Goal: Task Accomplishment & Management: Manage account settings

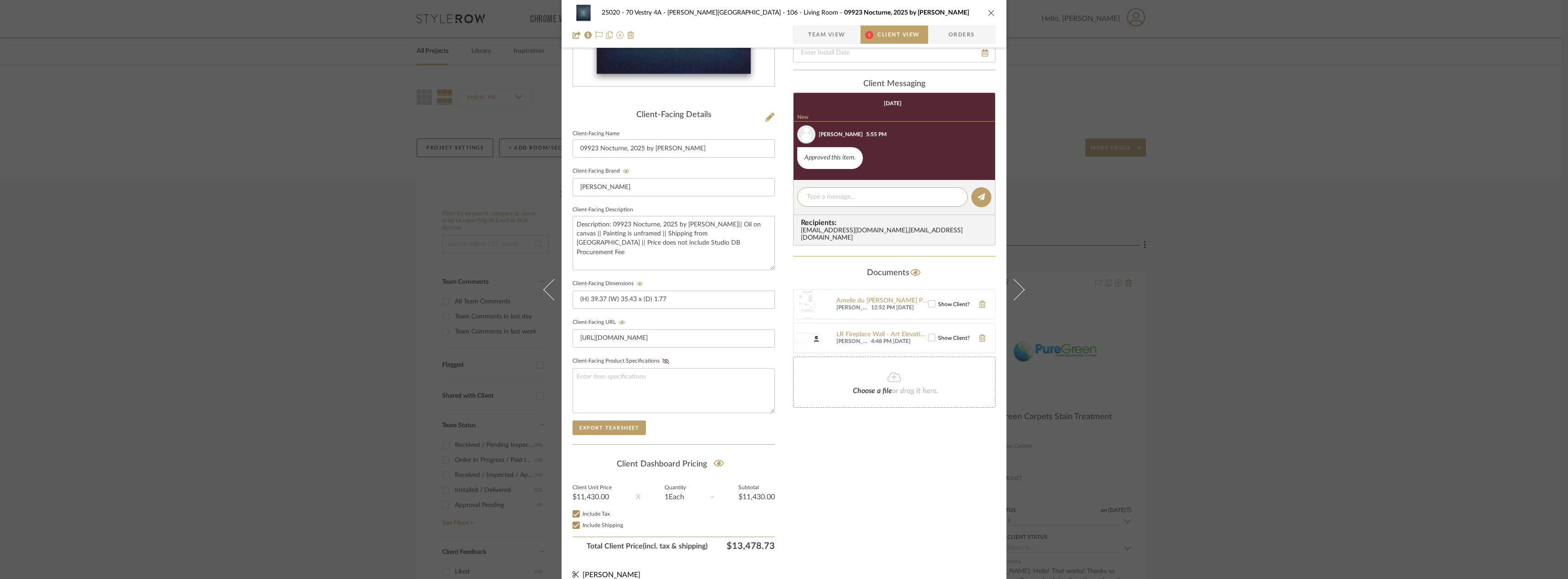
scroll to position [186, 0]
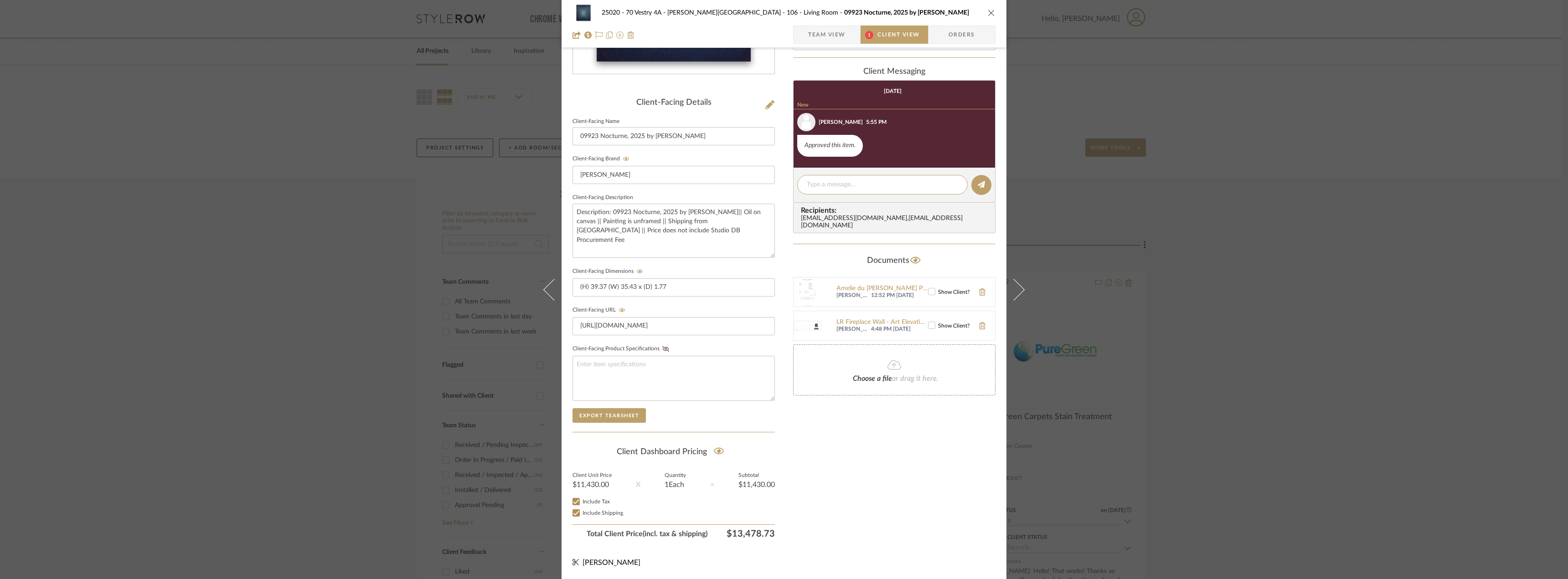
click at [929, 322] on icon at bounding box center [931, 325] width 6 height 6
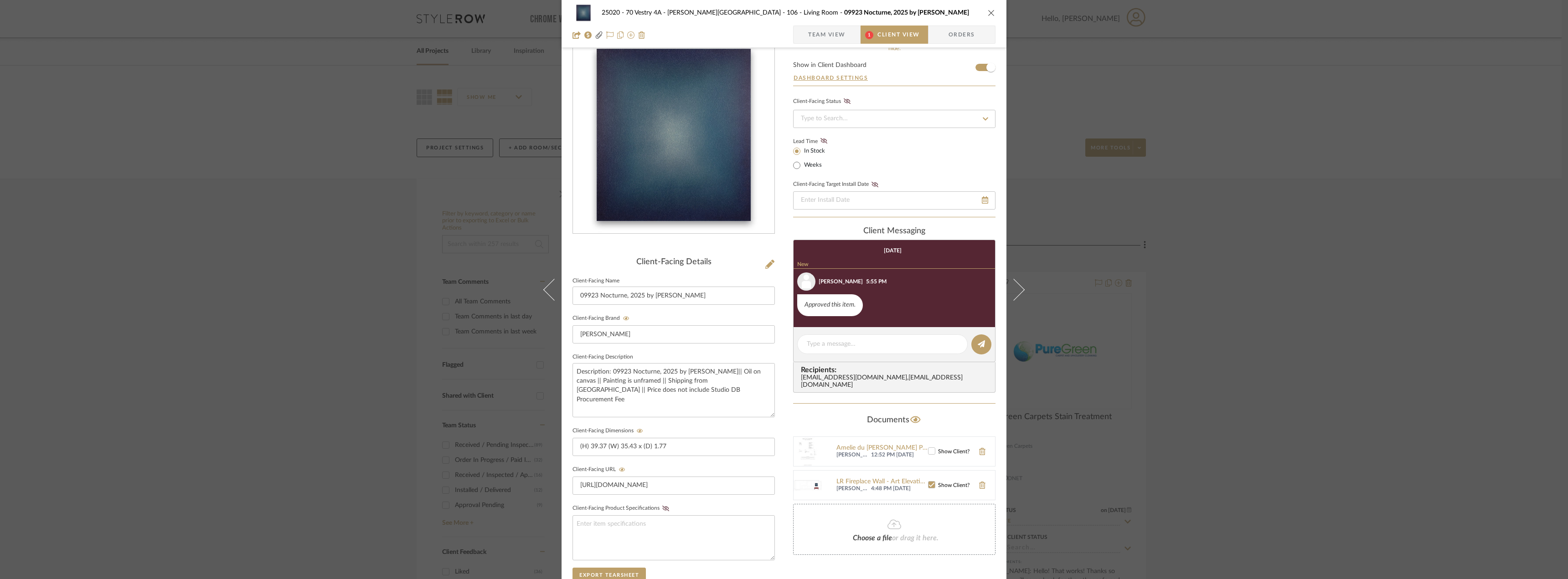
scroll to position [4, 0]
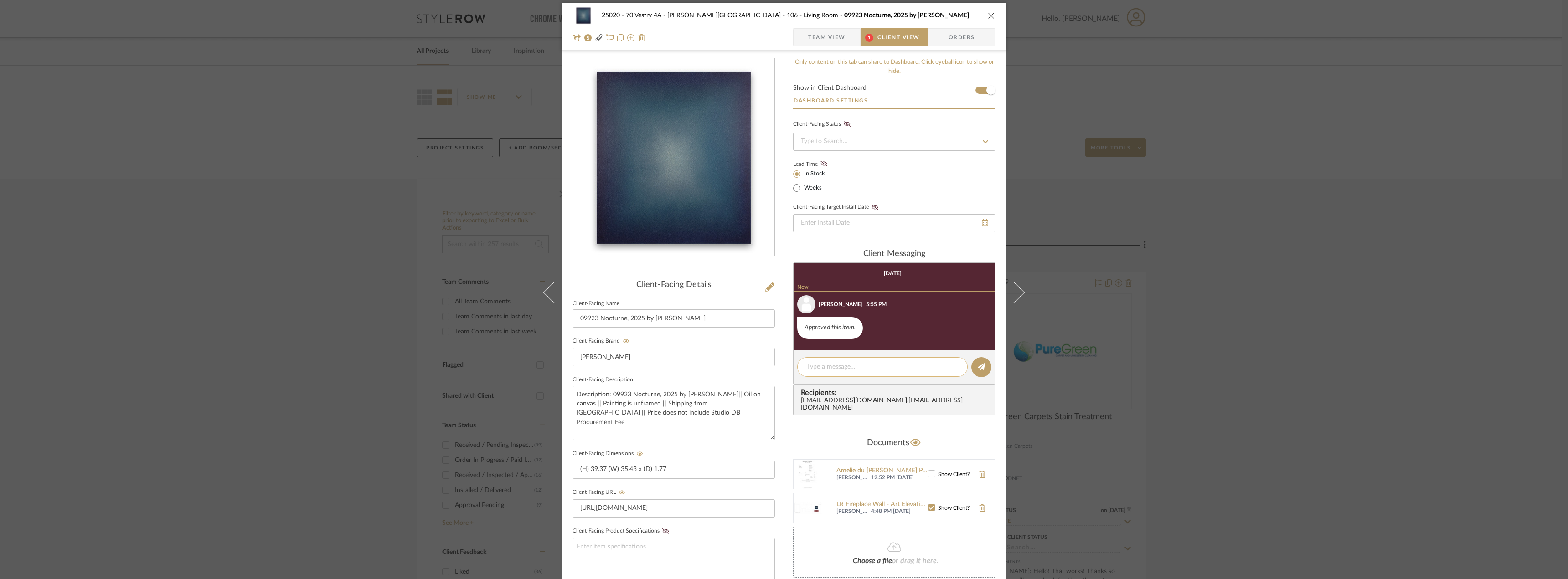
click at [842, 367] on textarea at bounding box center [882, 367] width 151 height 9
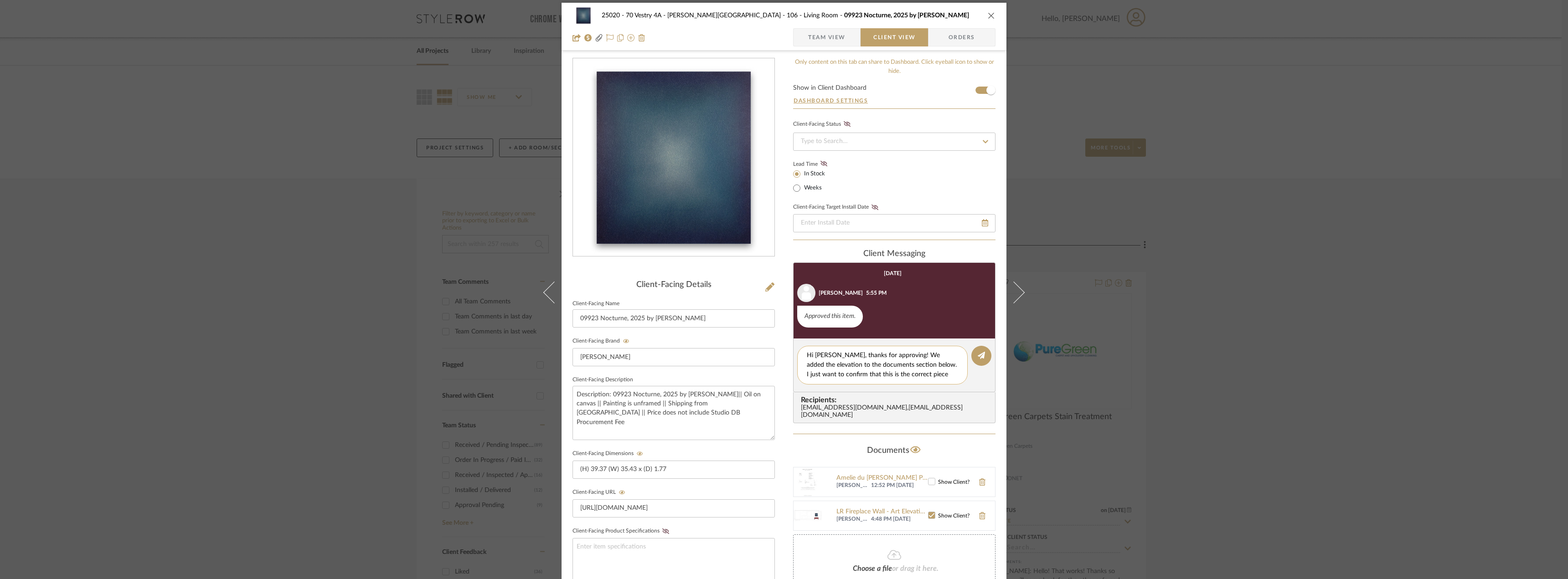
scroll to position [0, 0]
type textarea "Hi [PERSON_NAME], thanks for approving! We added the elevation to the documents…"
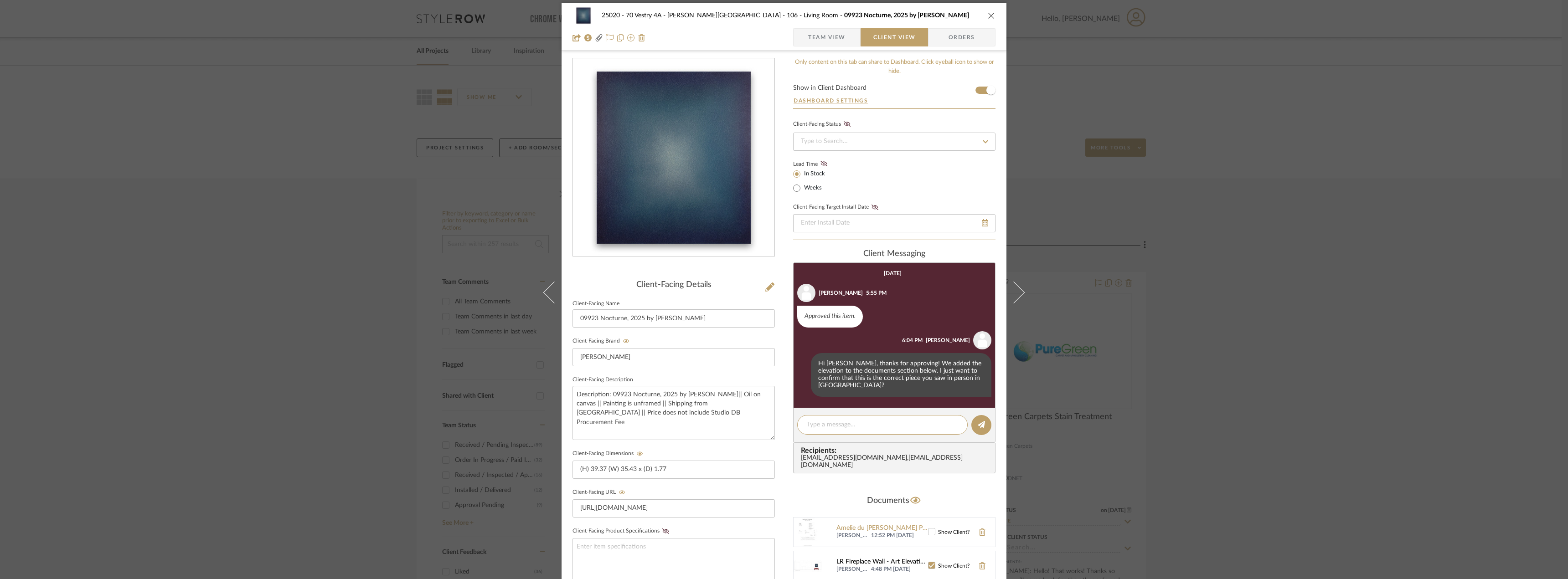
click at [876, 558] on div "LR Fireplace Wall - Art Elevation.pdf" at bounding box center [882, 562] width 92 height 7
click at [1254, 211] on div "25020 - 70 Vestry 4A - [PERSON_NAME] 106 - Living Room 09923 Nocturne, 2025 by …" at bounding box center [784, 290] width 1568 height 579
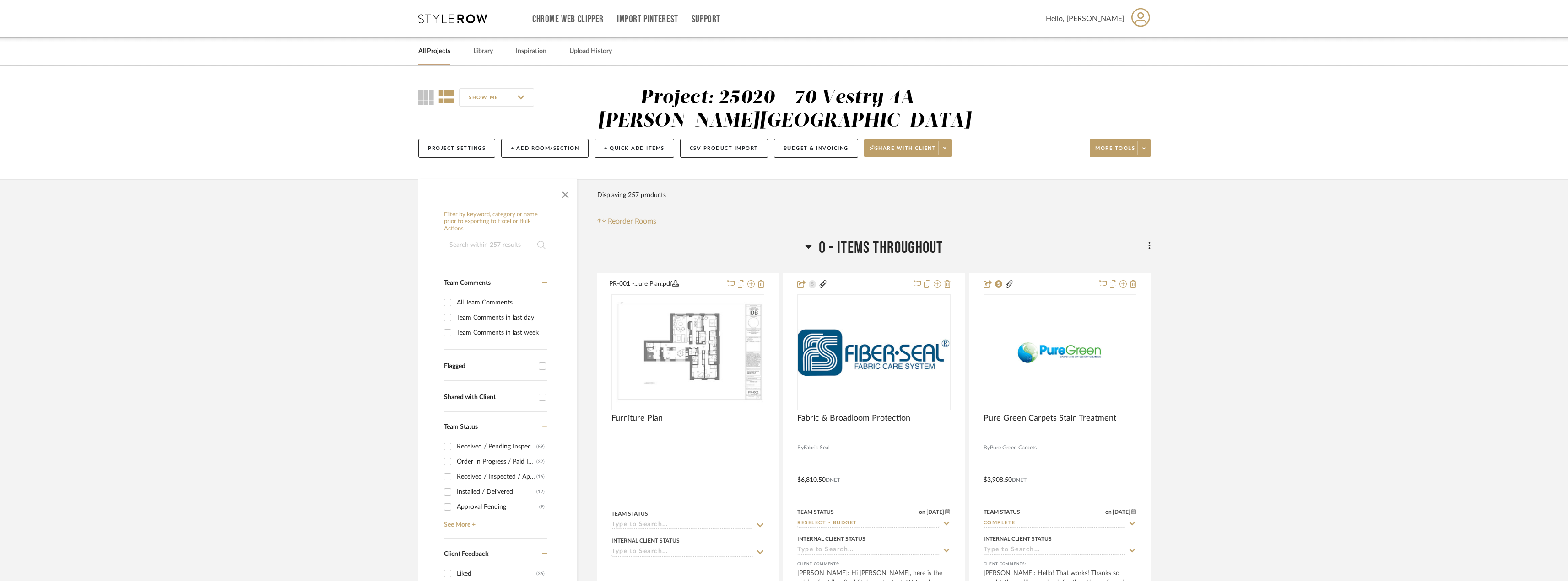
click at [497, 334] on div "Team Comments in last week" at bounding box center [500, 333] width 88 height 15
click at [455, 334] on input "Team Comments in last week" at bounding box center [447, 333] width 15 height 15
checkbox input "true"
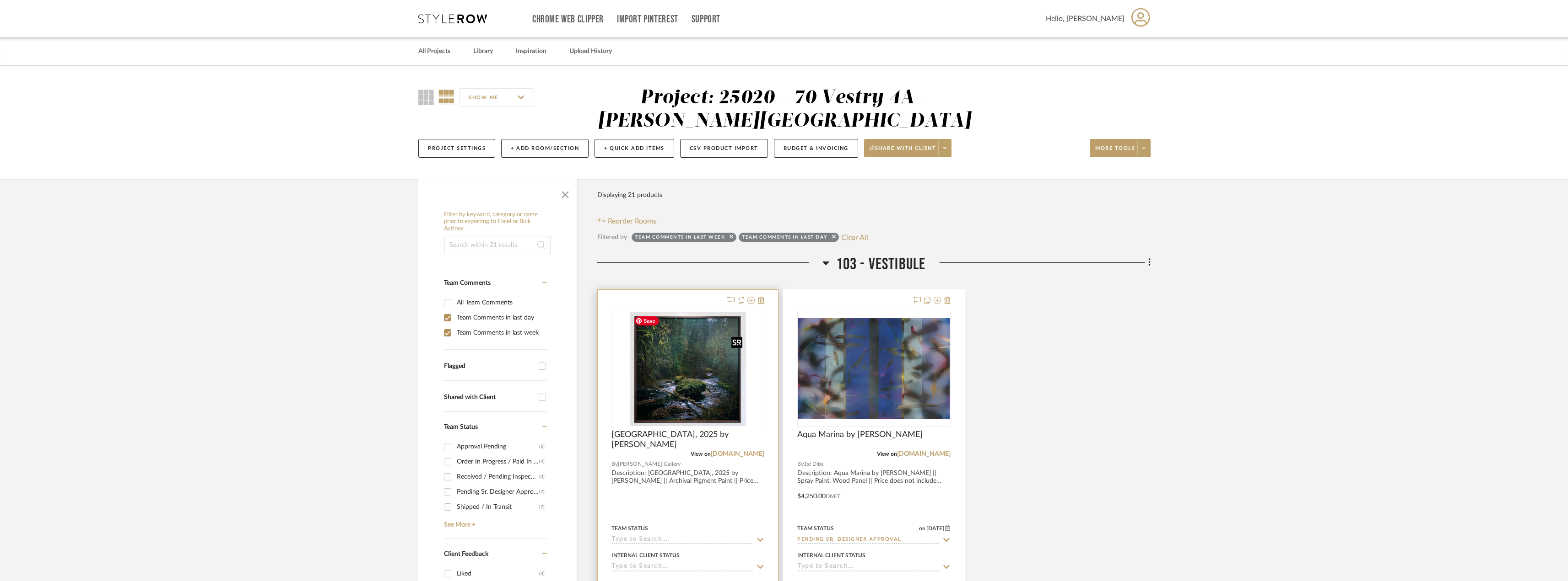
click at [682, 362] on div at bounding box center [687, 427] width 153 height 231
click at [706, 359] on img "0" at bounding box center [687, 369] width 116 height 115
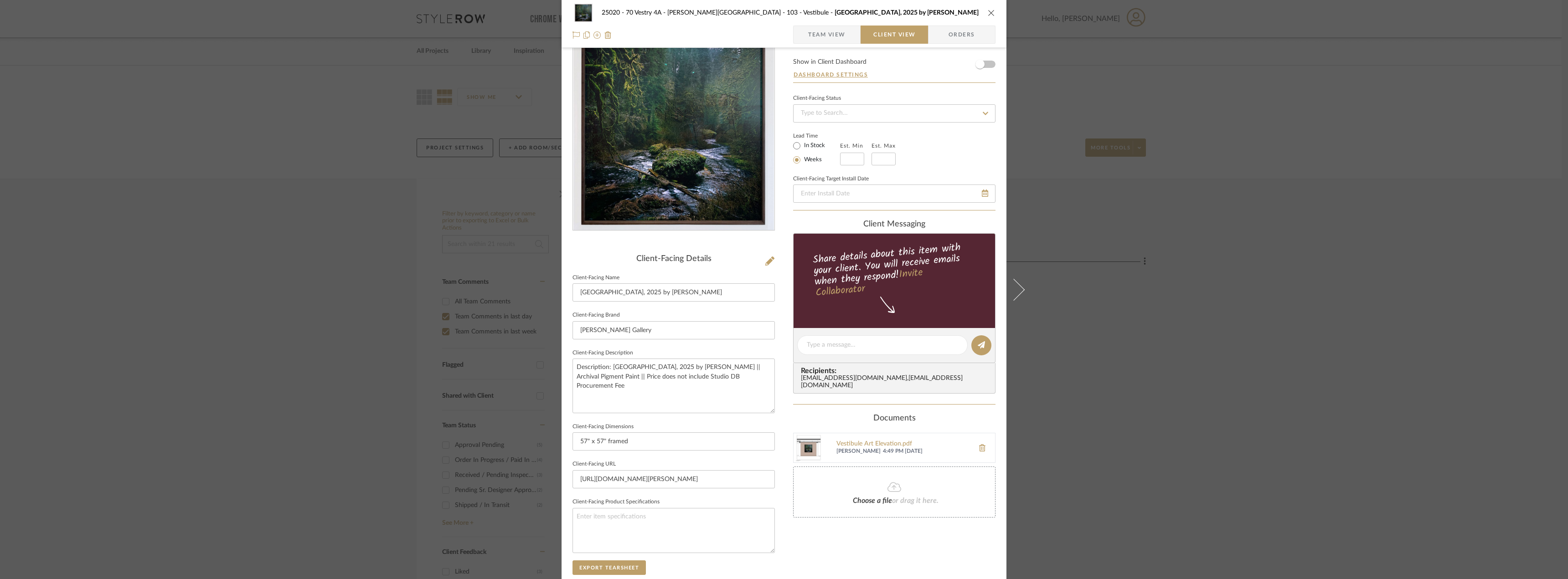
scroll to position [46, 0]
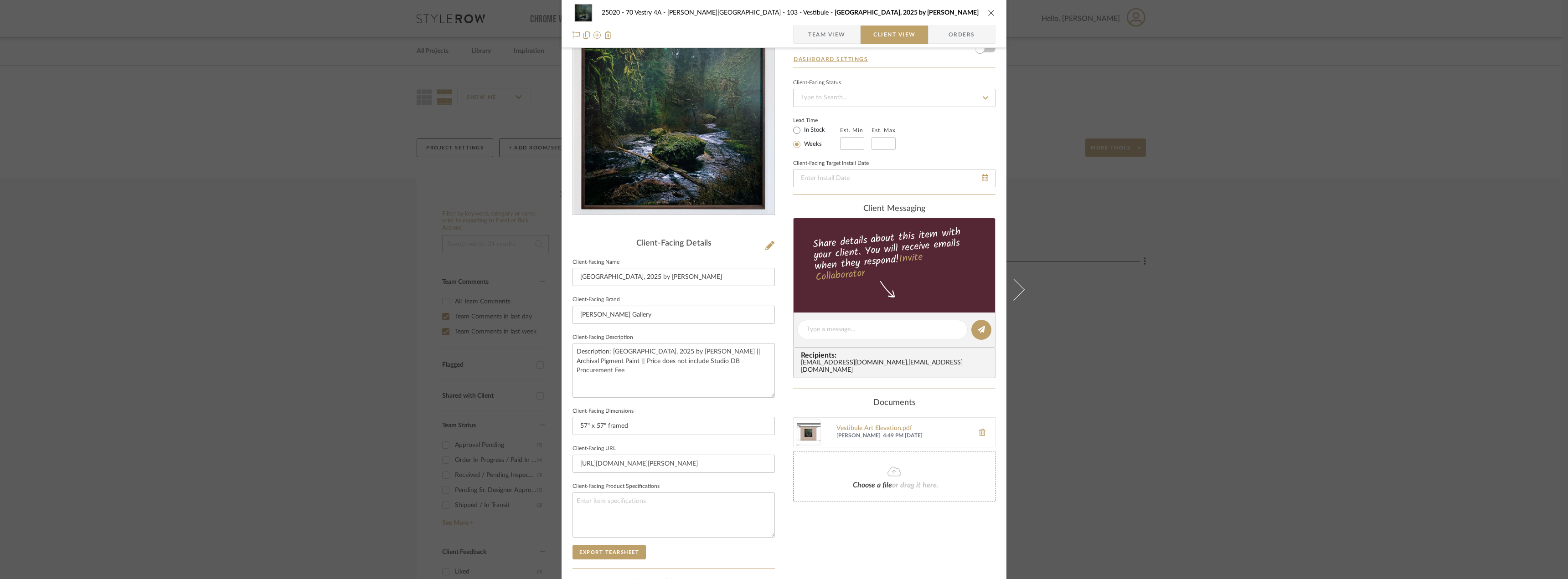
drag, startPoint x: 832, startPoint y: 26, endPoint x: 820, endPoint y: 28, distance: 12.2
click at [832, 26] on span "Team View" at bounding box center [827, 34] width 38 height 18
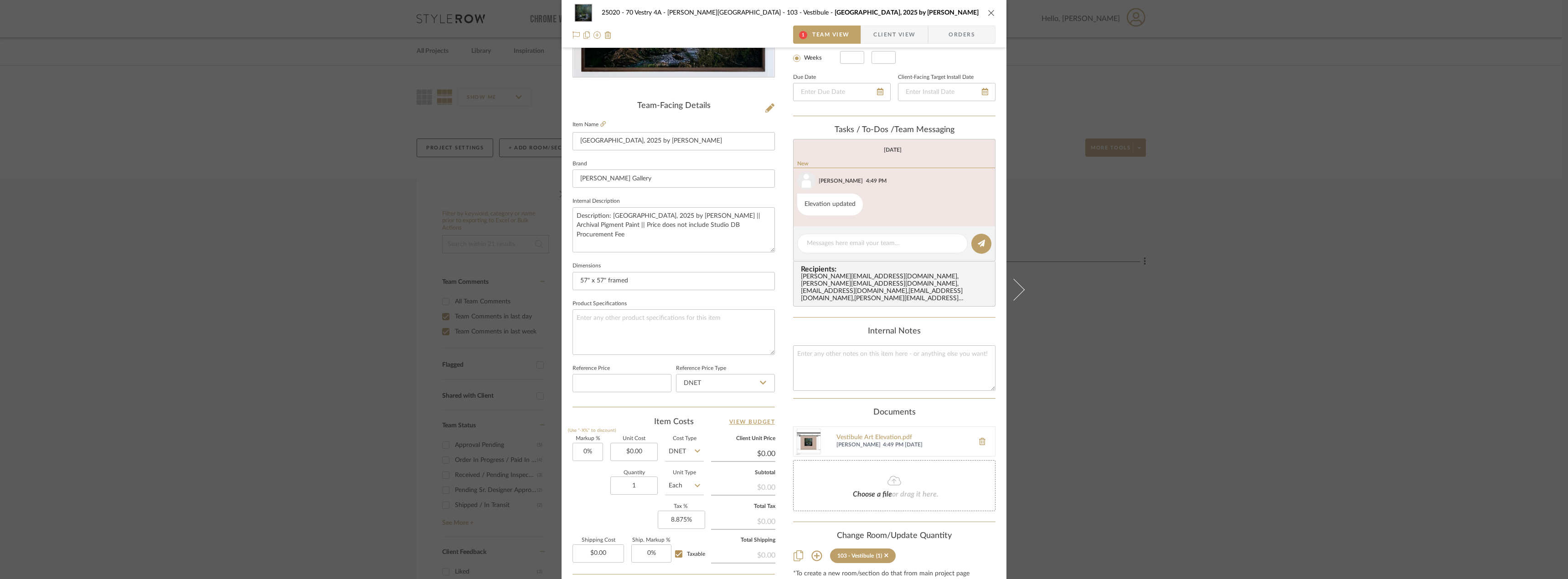
scroll to position [132, 0]
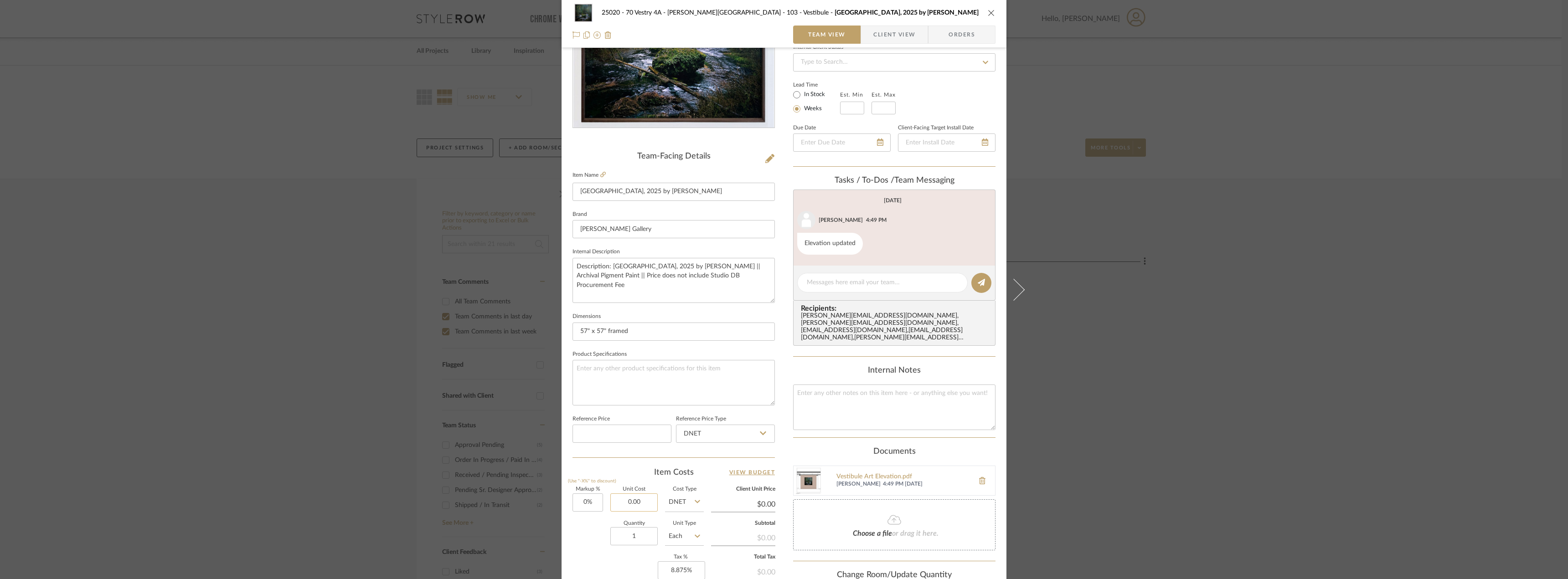
click at [625, 500] on input "0.00" at bounding box center [633, 503] width 47 height 18
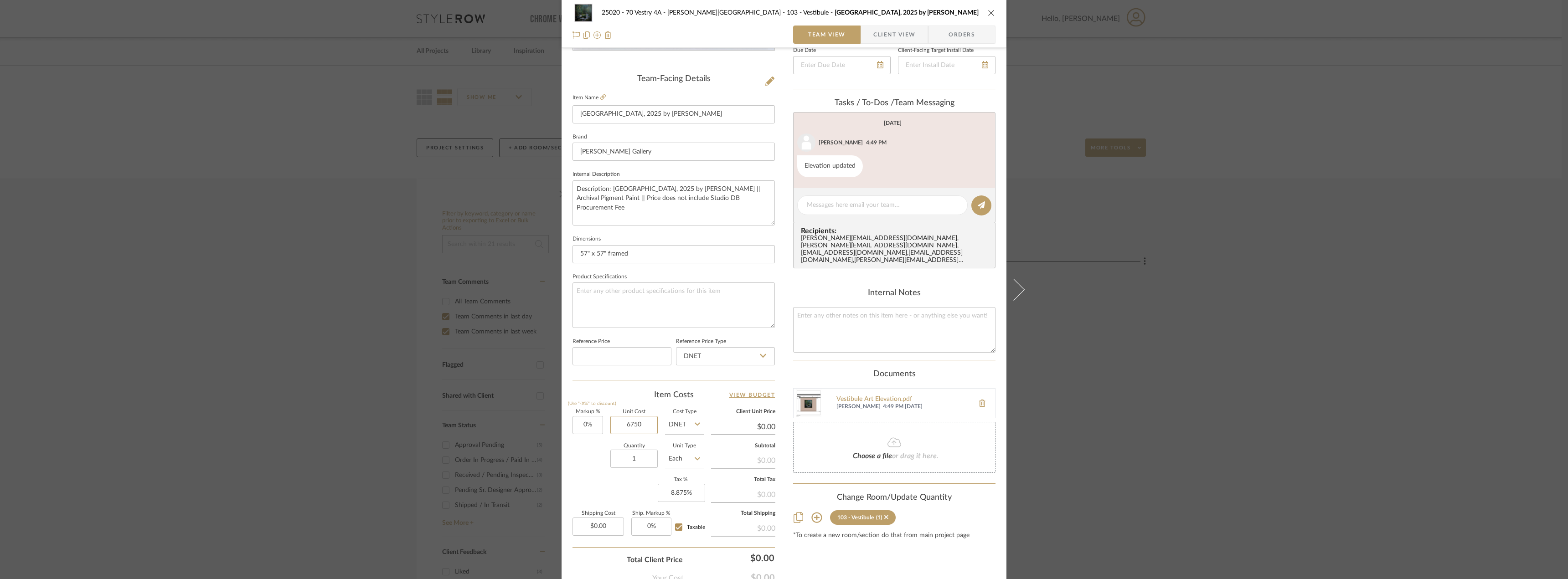
scroll to position [270, 0]
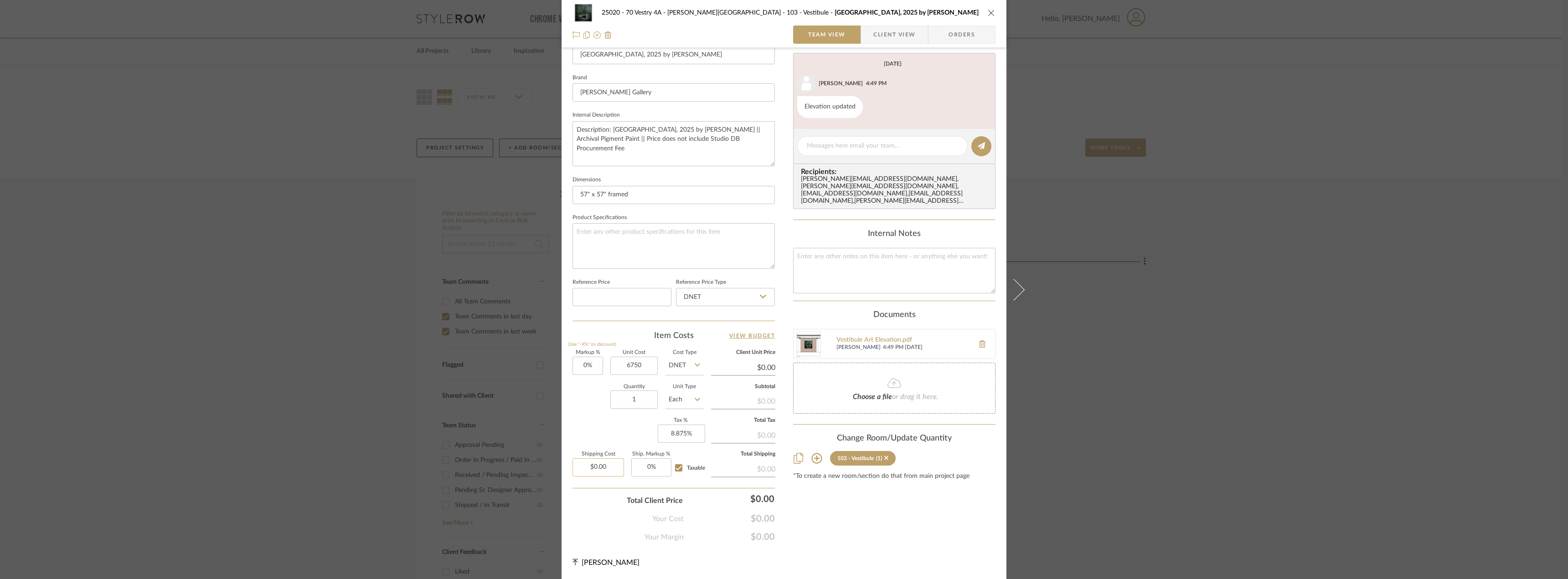
type input "$6,750.00"
click at [612, 473] on input "0.00" at bounding box center [598, 467] width 52 height 18
type input "28"
type input "$6,750.00"
type input "$286.00"
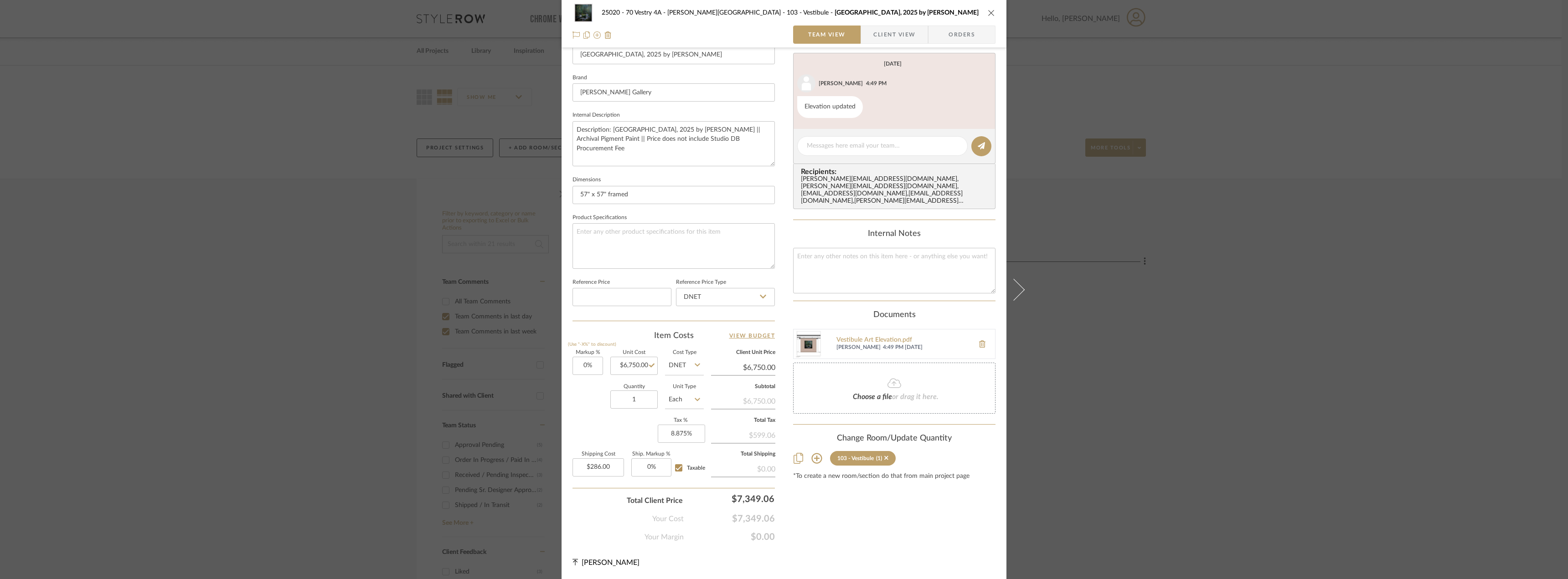
click at [601, 428] on div "Markup % (Use "-X%" to discount) 0% Unit Cost $6,750.00 Cost Type DNET Client U…" at bounding box center [674, 417] width 203 height 133
click at [590, 460] on input "286.00" at bounding box center [598, 467] width 52 height 18
click at [595, 466] on input "286.00" at bounding box center [598, 467] width 52 height 18
type input "$285.00"
click at [593, 444] on div "Markup % (Use "-X%" to discount) 0% Unit Cost $6,750.00 Cost Type DNET Client U…" at bounding box center [674, 417] width 203 height 133
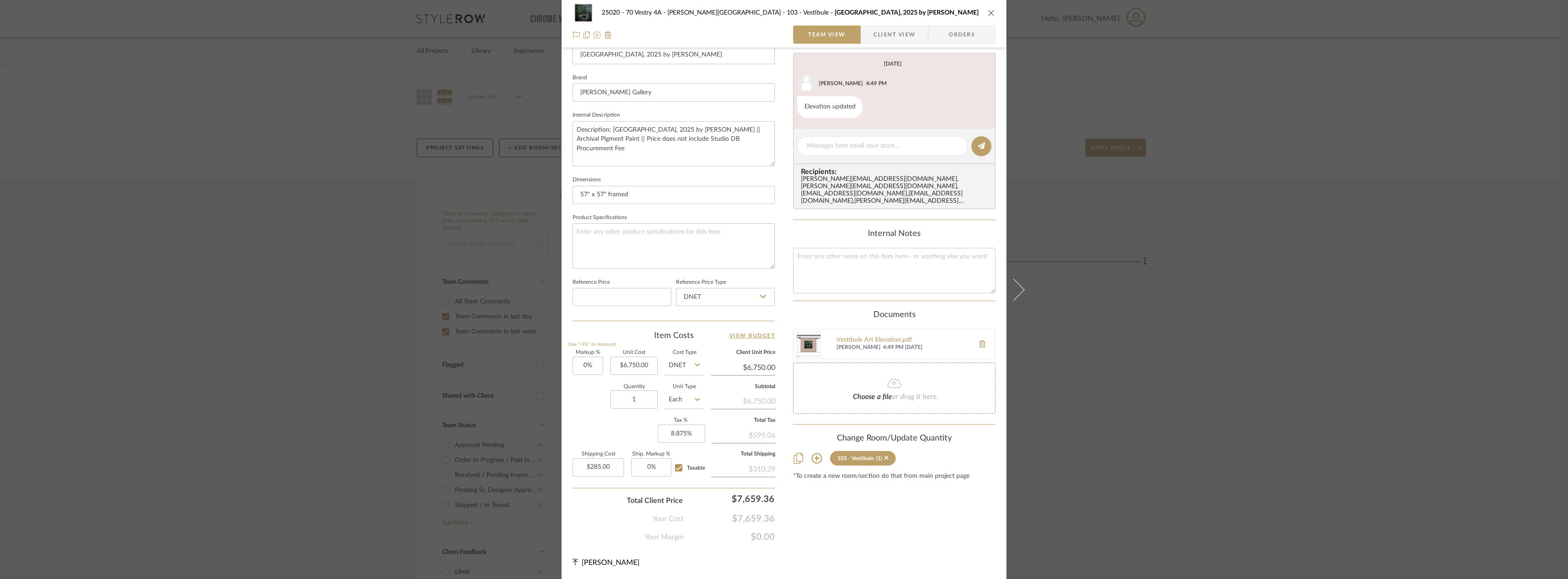
click at [919, 529] on div "Content here copies to Client View - confirm visibility there. Show in Client D…" at bounding box center [894, 168] width 203 height 750
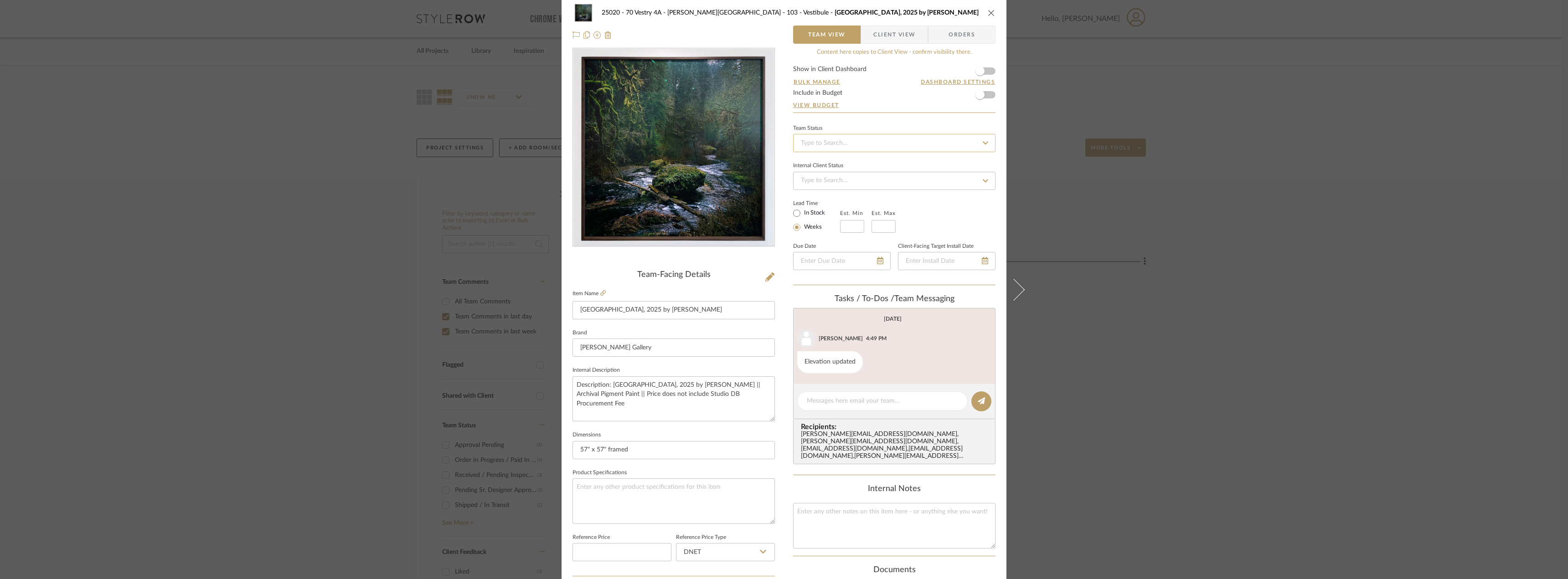
scroll to position [0, 0]
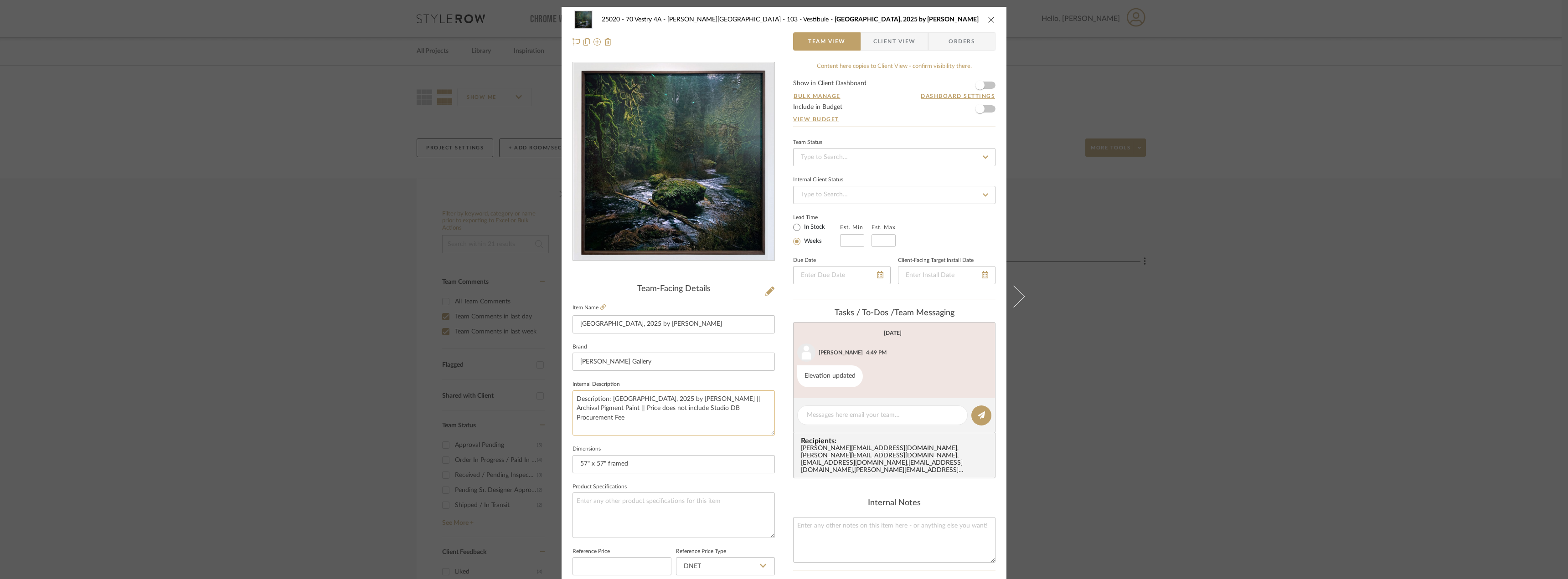
click at [621, 410] on textarea "Description: [GEOGRAPHIC_DATA], 2025 by [PERSON_NAME] || Archival Pigment Paint…" at bounding box center [674, 413] width 203 height 46
click at [619, 409] on textarea "Description: [GEOGRAPHIC_DATA], 2025 by [PERSON_NAME] || Archival Pigment Paint…" at bounding box center [674, 413] width 203 height 46
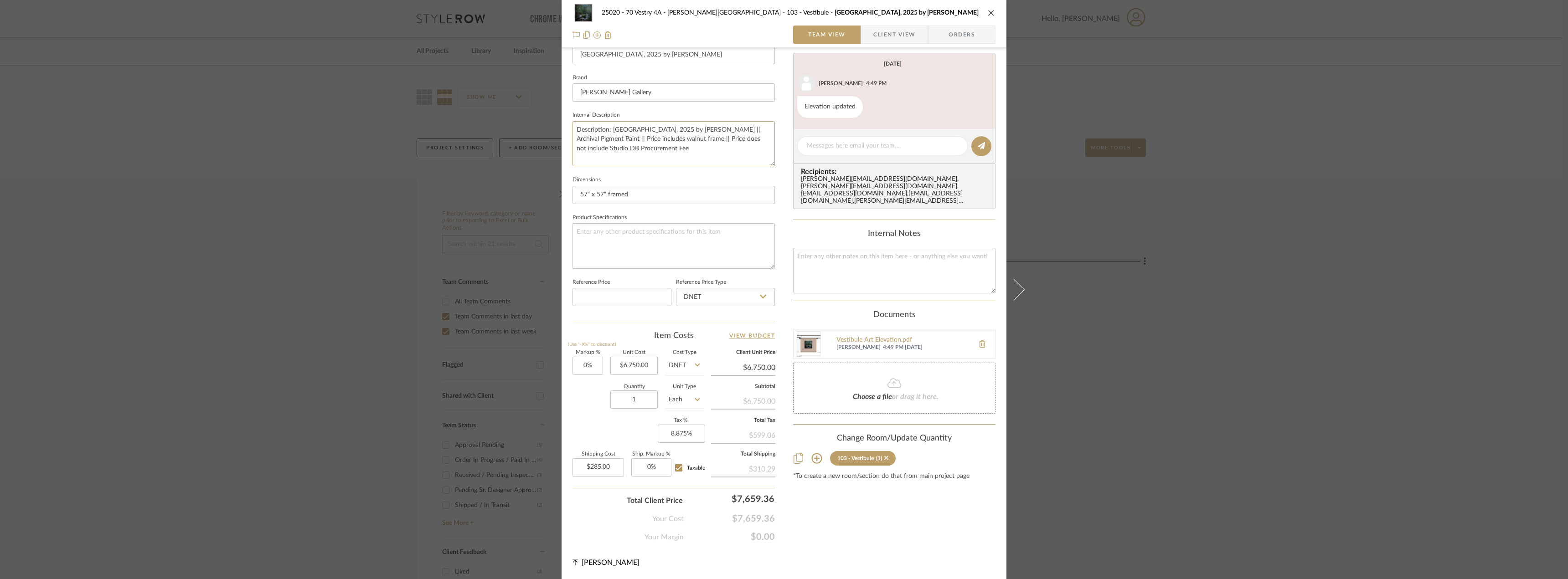
type textarea "Description: [GEOGRAPHIC_DATA], 2025 by [PERSON_NAME] || Archival Pigment Paint…"
click at [890, 515] on div "Content here copies to Client View - confirm visibility there. Show in Client D…" at bounding box center [894, 168] width 203 height 750
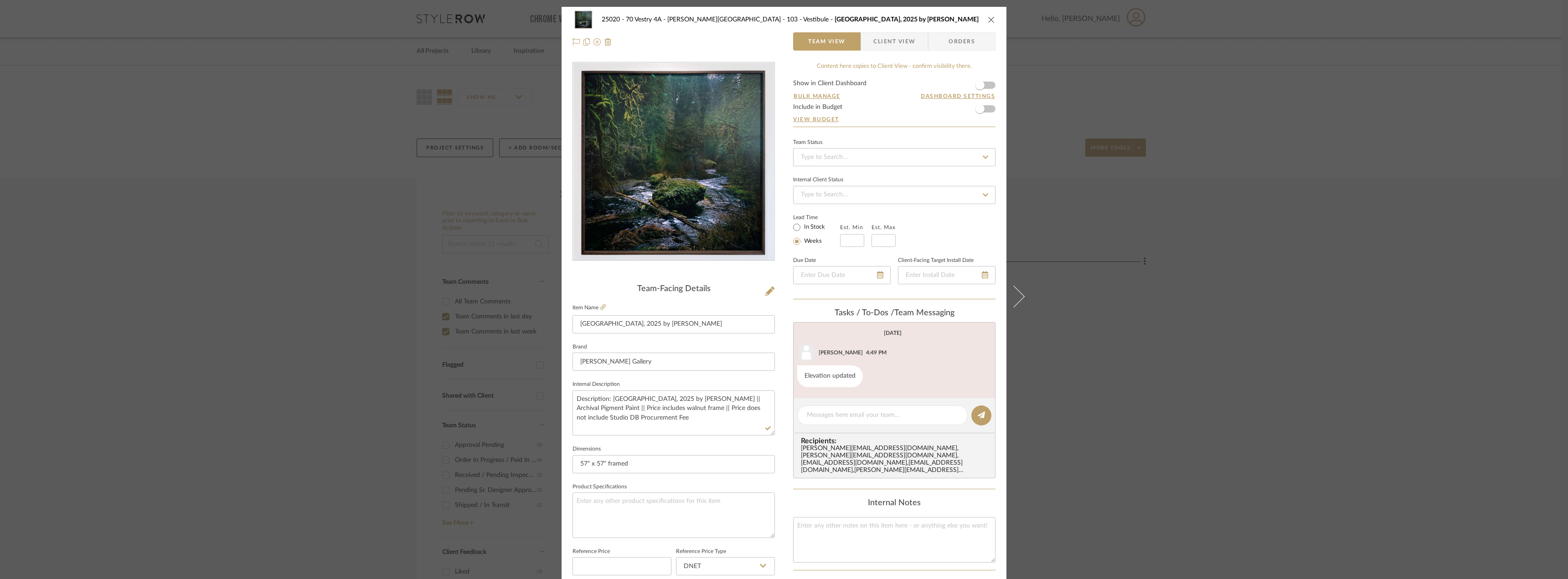
click at [987, 86] on form "Show in Client Dashboard Bulk Manage Dashboard Settings Include in Budget View …" at bounding box center [894, 103] width 203 height 46
click at [982, 85] on span "button" at bounding box center [979, 85] width 20 height 20
click at [814, 227] on label "In Stock" at bounding box center [814, 228] width 23 height 9
click at [802, 227] on input "In Stock" at bounding box center [796, 227] width 11 height 11
radio input "true"
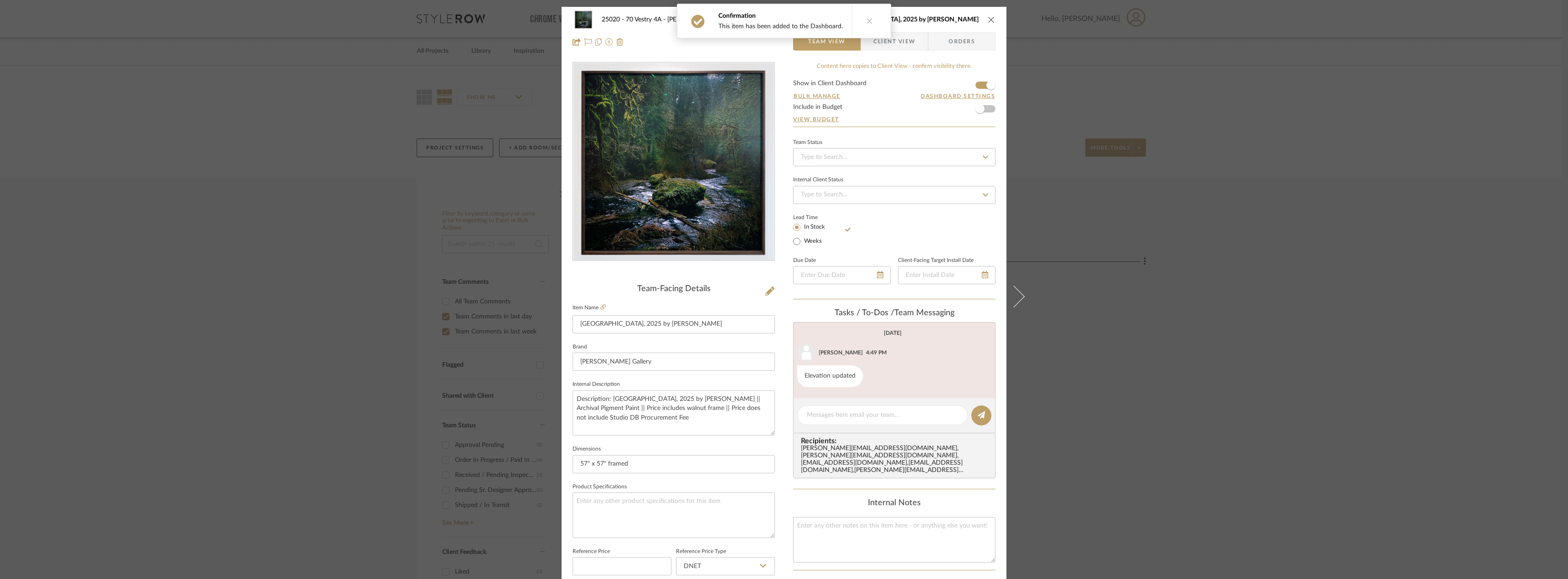
click at [906, 34] on span "Client View" at bounding box center [894, 41] width 42 height 18
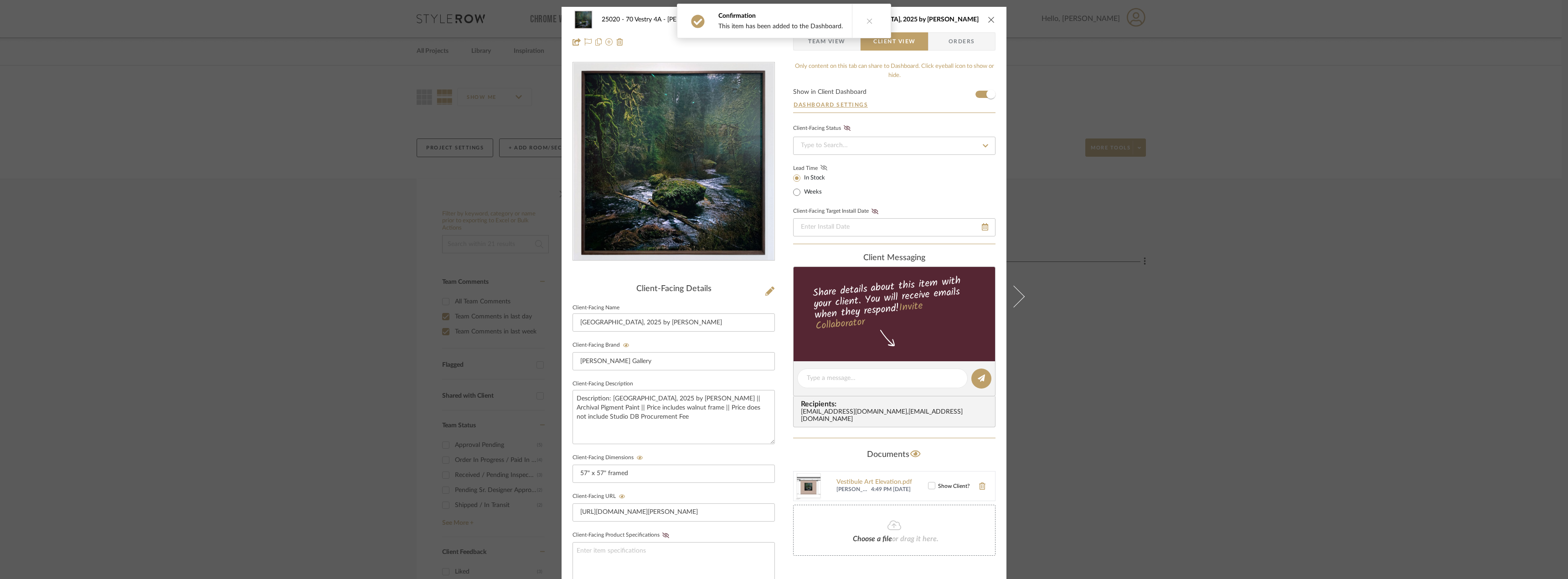
click at [824, 168] on icon at bounding box center [824, 168] width 7 height 5
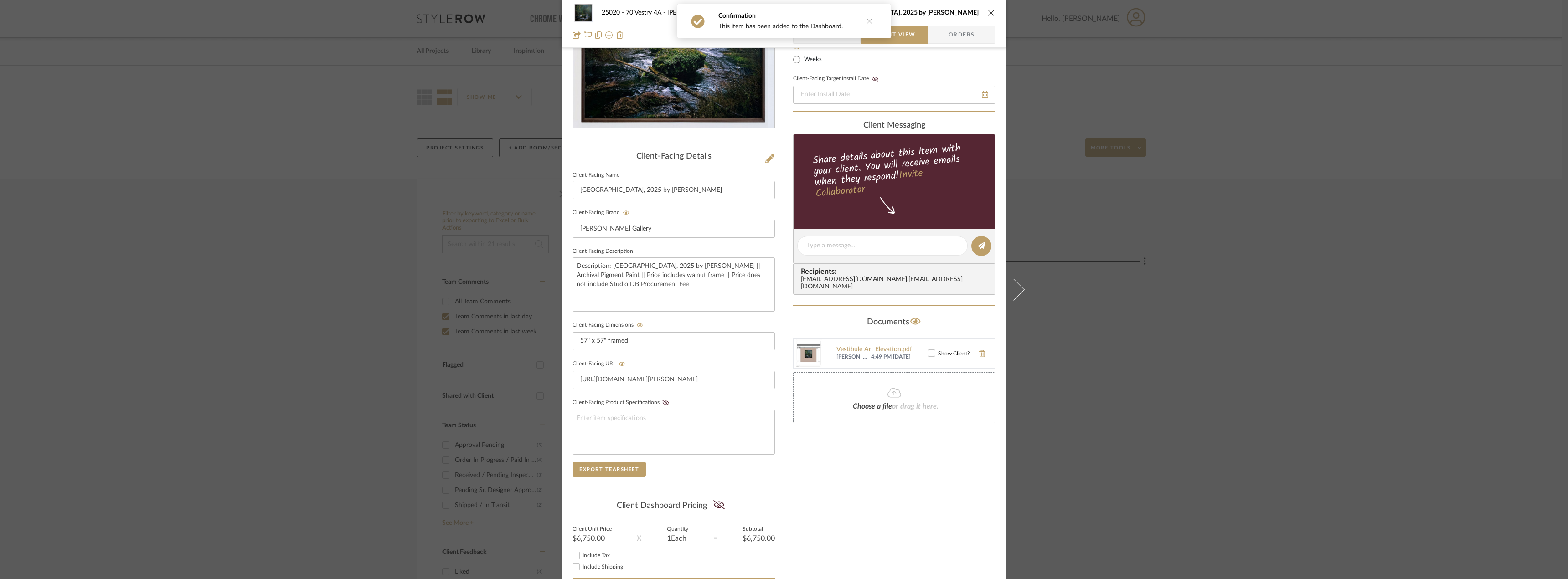
scroll to position [186, 0]
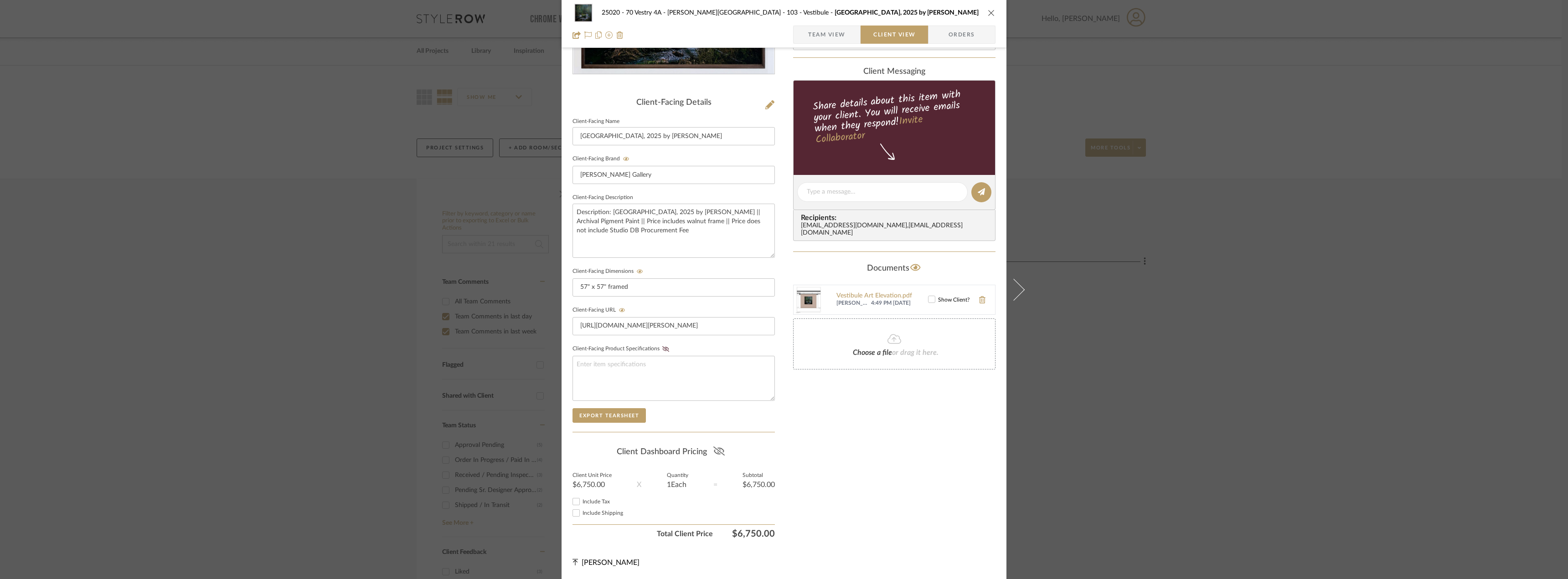
click at [717, 450] on icon at bounding box center [718, 451] width 11 height 9
click at [588, 500] on span "Include Tax" at bounding box center [596, 502] width 27 height 5
click at [582, 500] on input "Include Tax" at bounding box center [576, 502] width 11 height 11
checkbox input "true"
click at [595, 514] on span "Include Shipping" at bounding box center [602, 513] width 40 height 5
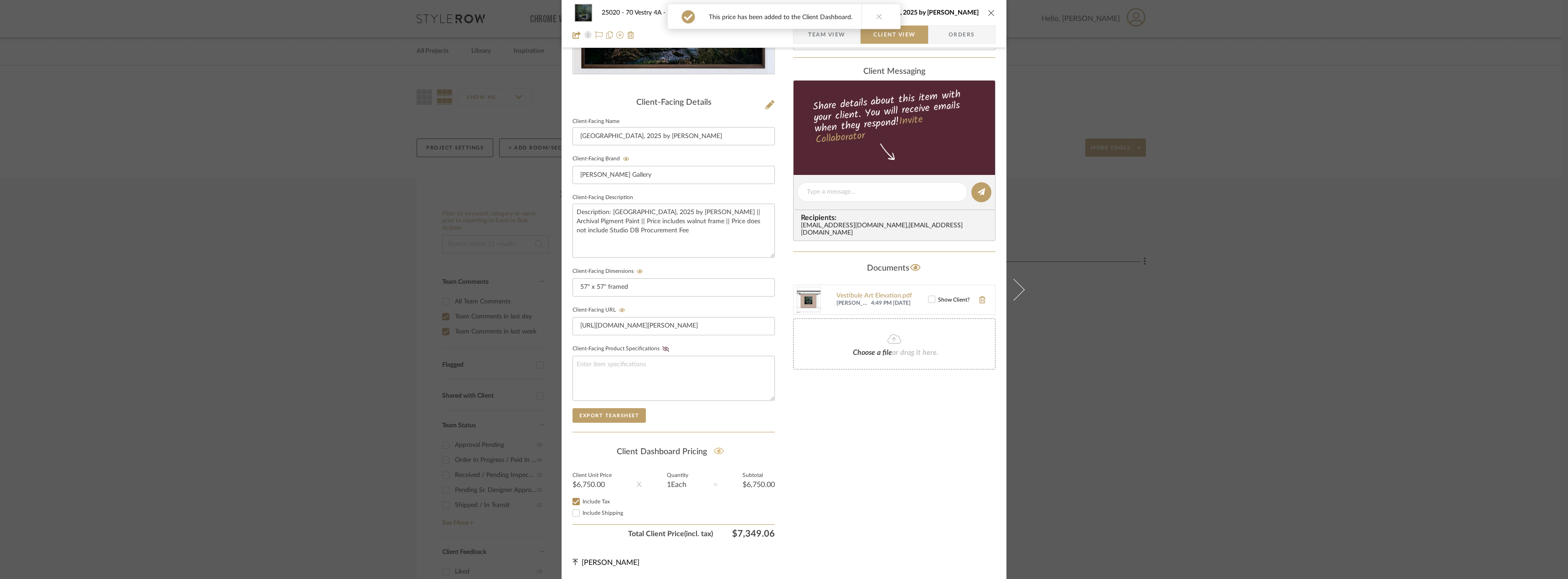
click at [582, 514] on input "Include Shipping" at bounding box center [576, 513] width 11 height 11
checkbox input "true"
click at [889, 481] on div "Only content on this tab can share to Dashboard. Click eyeball icon to show or …" at bounding box center [894, 209] width 203 height 667
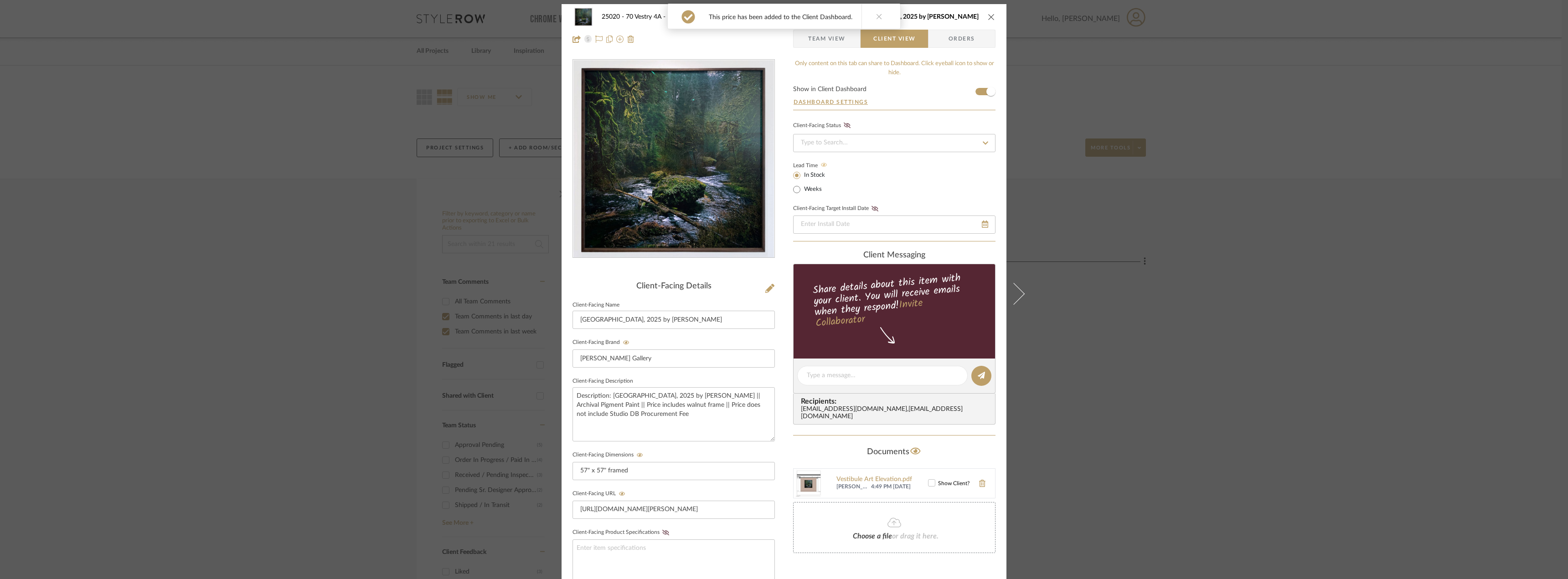
scroll to position [0, 0]
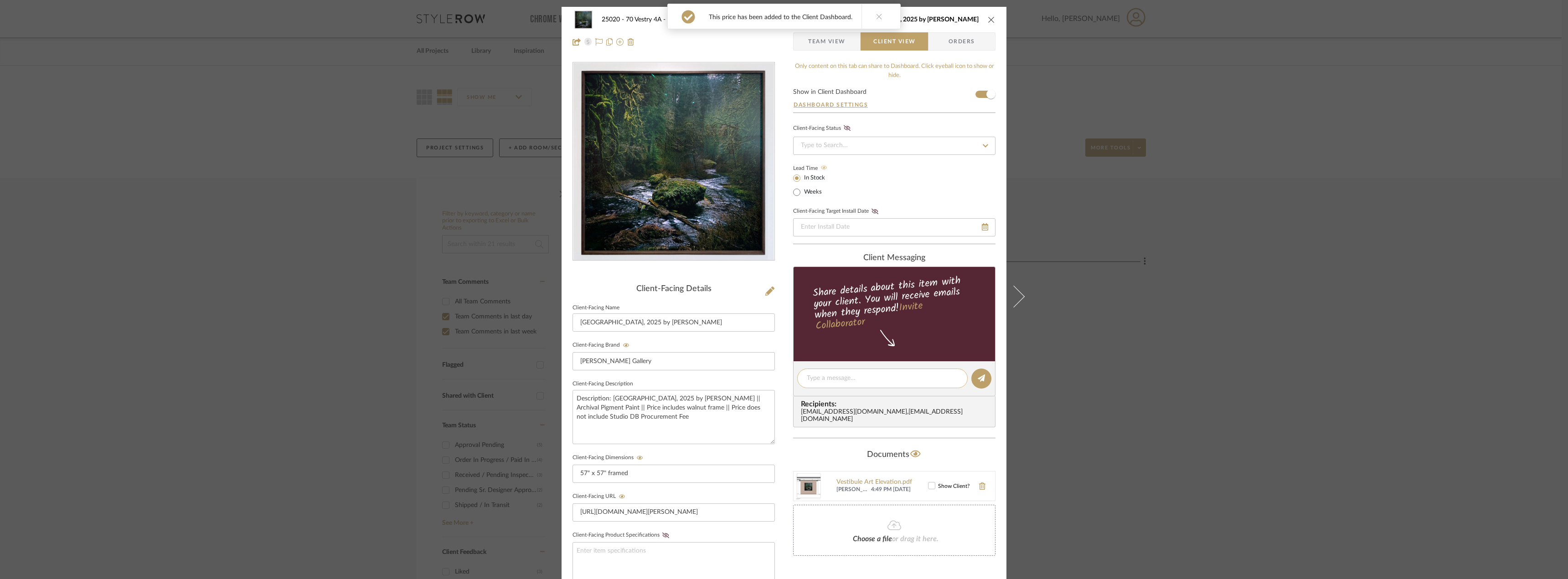
click at [849, 375] on textarea at bounding box center [882, 378] width 151 height 9
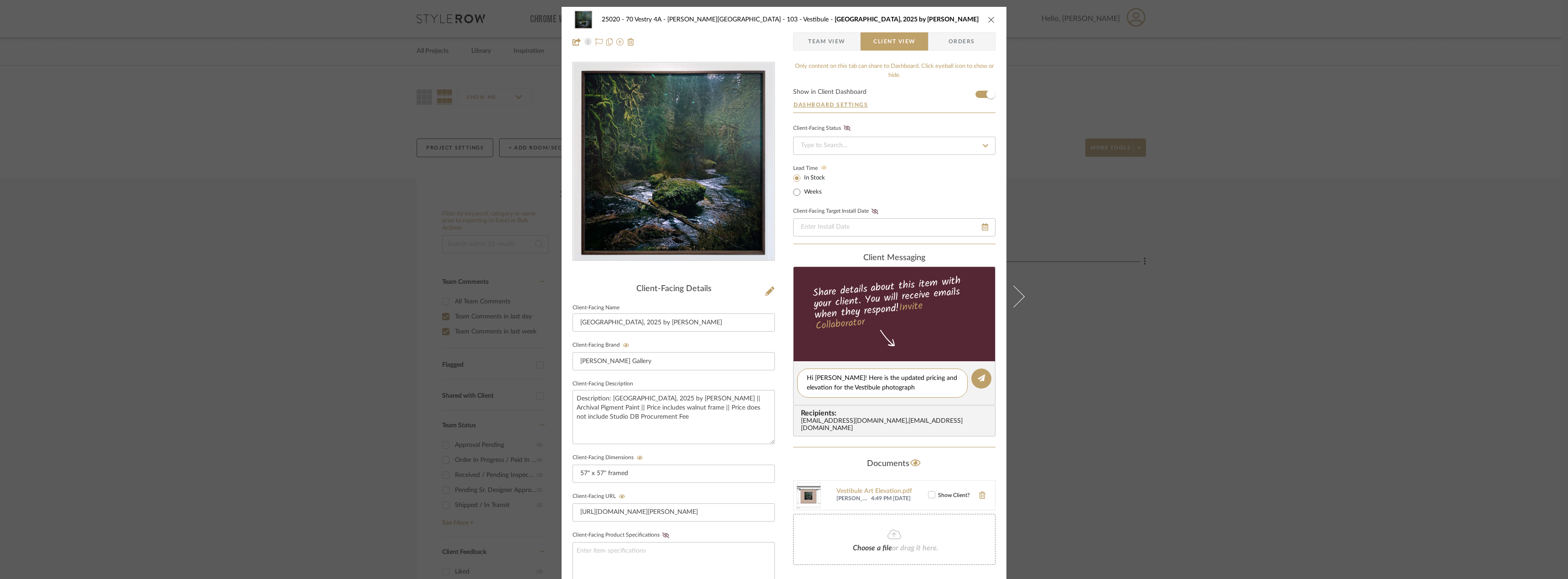
type textarea "Hi [PERSON_NAME]! Here is the updated pricing and elevation for the Vestibule p…"
click at [929, 491] on icon at bounding box center [931, 494] width 6 height 6
click at [897, 390] on textarea "Hi [PERSON_NAME]! Here is the updated pricing and elevation for the Vestibule p…" at bounding box center [882, 383] width 151 height 19
type textarea "Hi [PERSON_NAME]! Here is the updated pricing and elevation for the Vestibule p…"
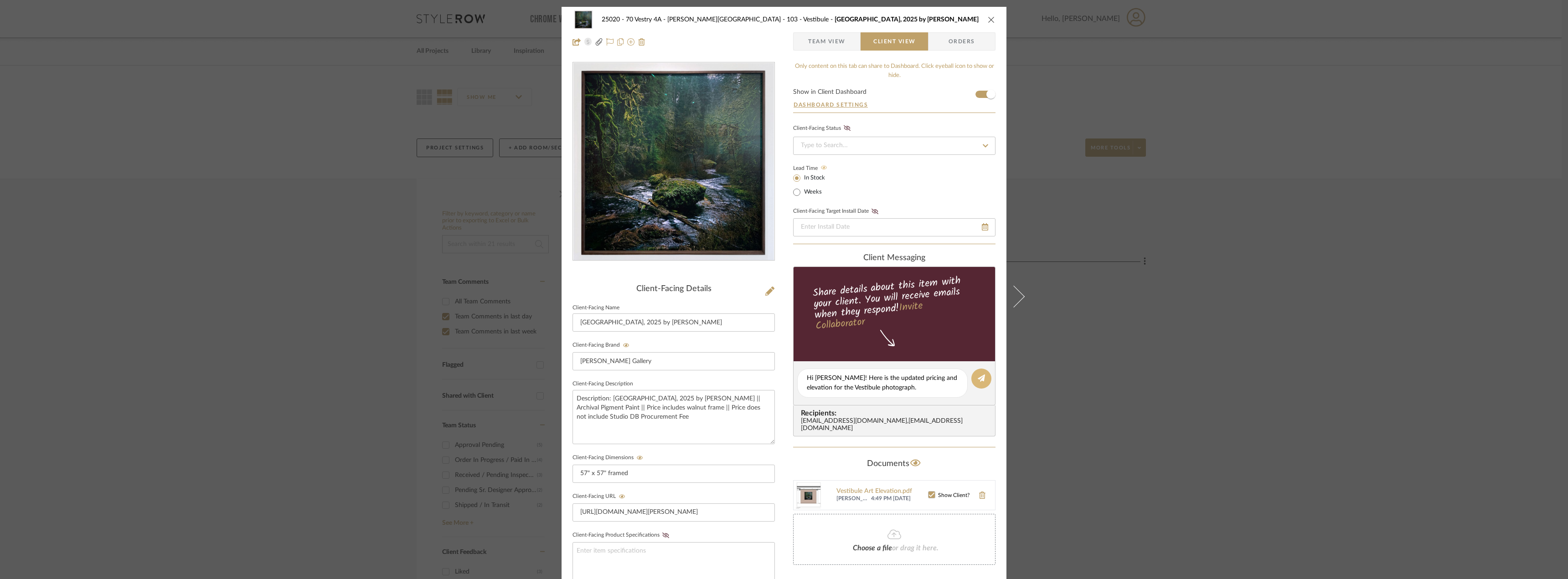
click at [973, 375] on button at bounding box center [981, 378] width 20 height 20
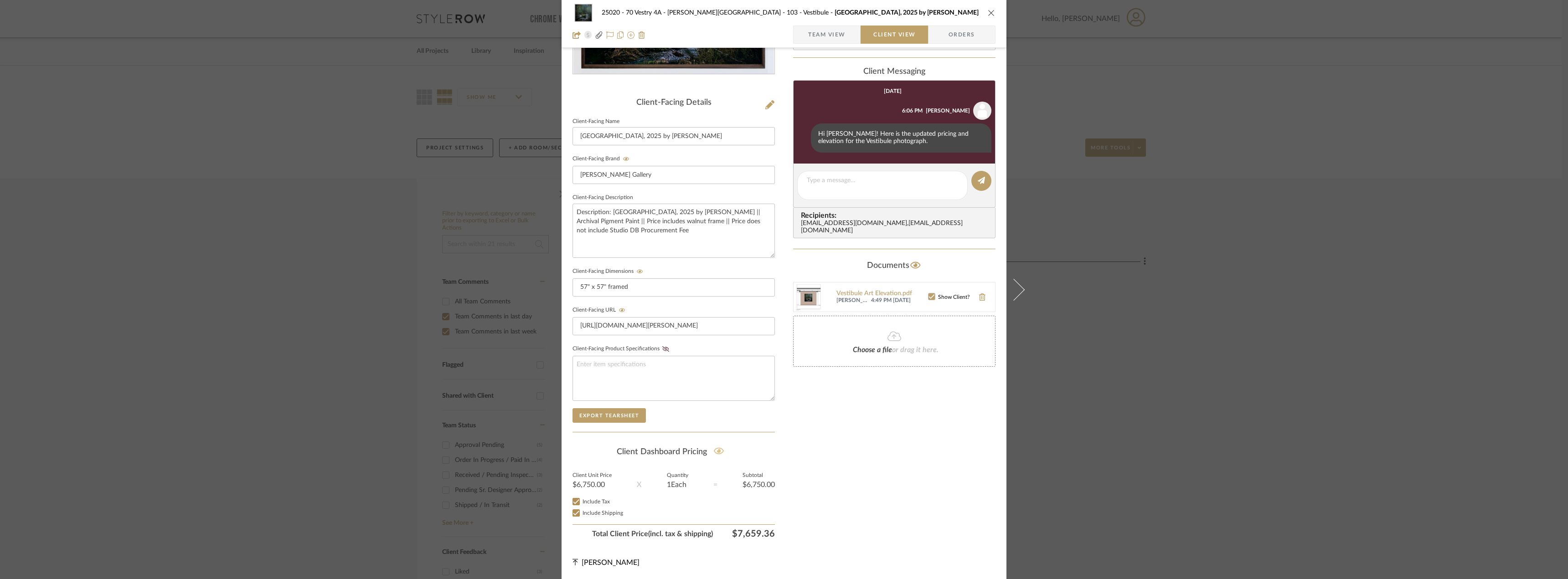
click at [851, 478] on div "Only content on this tab can share to Dashboard. Click eyeball icon to show or …" at bounding box center [894, 209] width 203 height 667
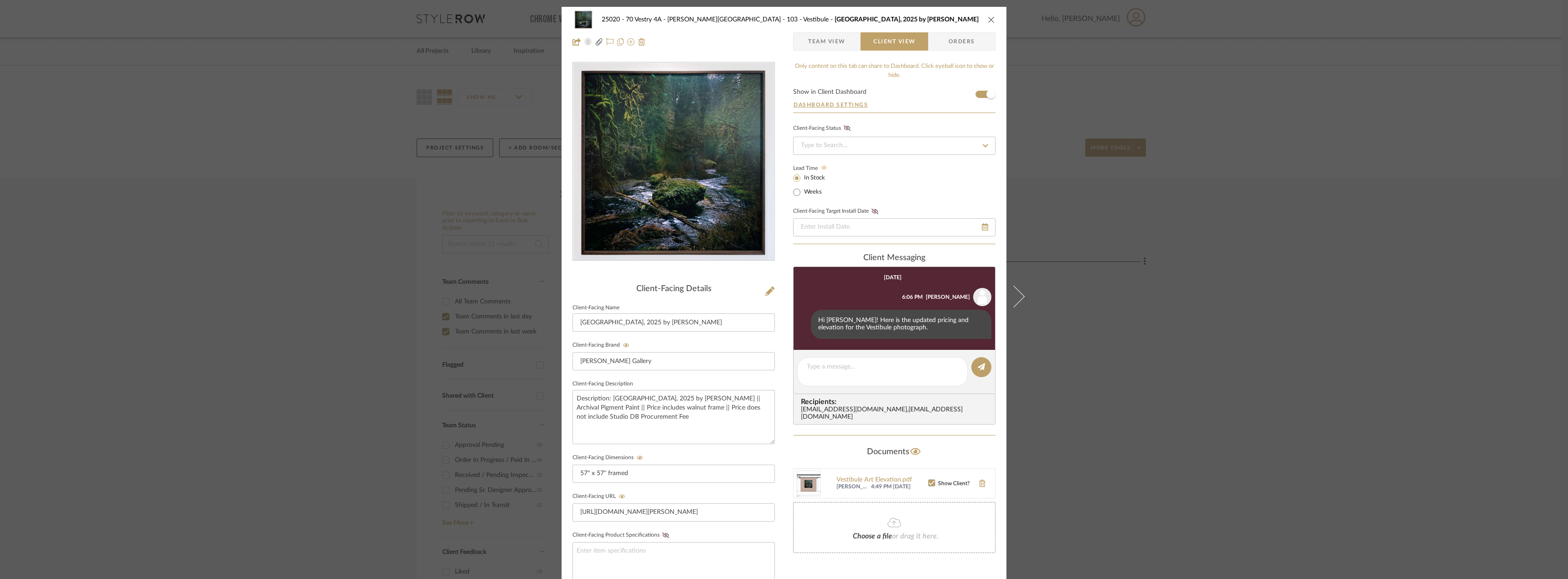
click at [838, 40] on span "Team View" at bounding box center [827, 41] width 38 height 18
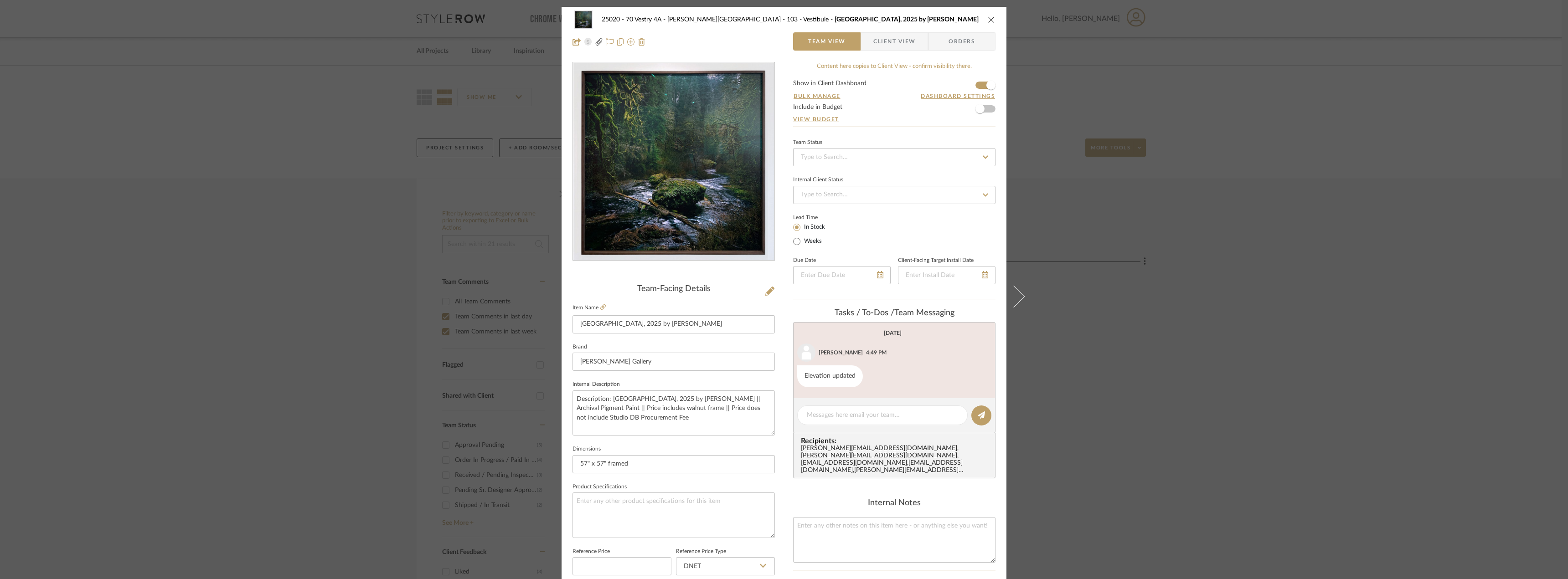
click at [1197, 342] on div "25020 - 70 Vestry 4A - [PERSON_NAME] 103 - Vestibule [GEOGRAPHIC_DATA], 2025 by…" at bounding box center [784, 290] width 1568 height 579
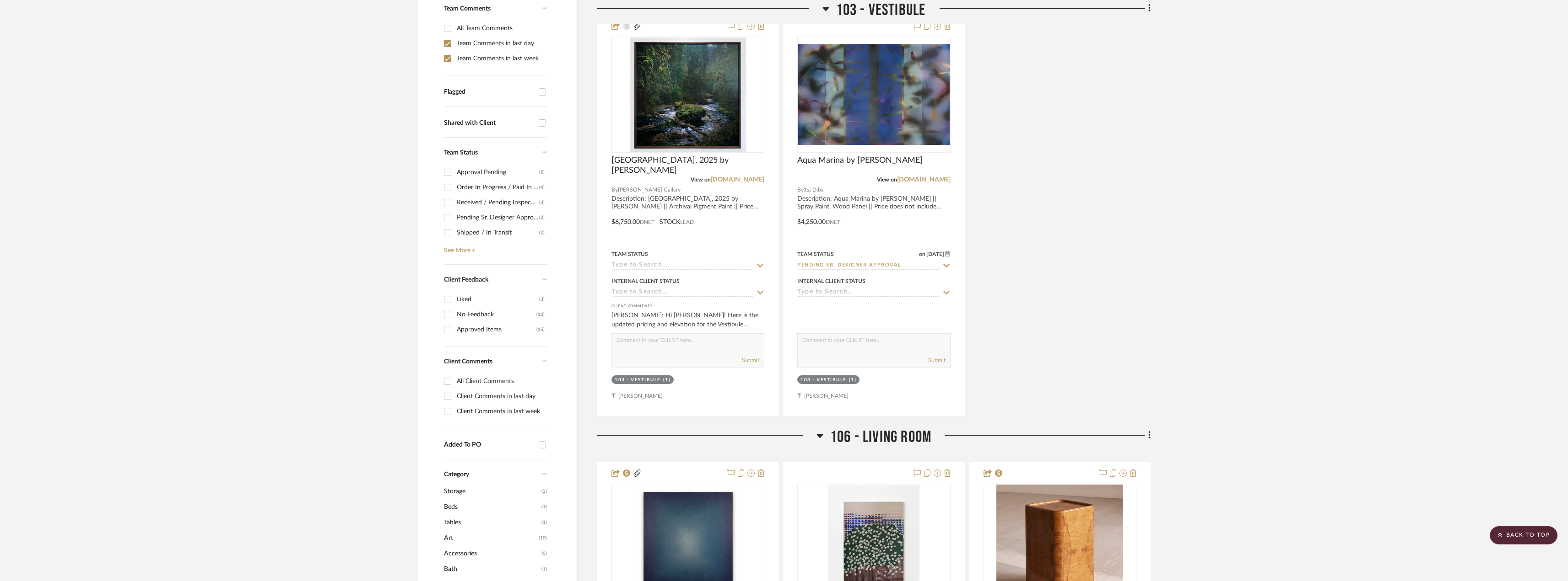
scroll to position [137, 0]
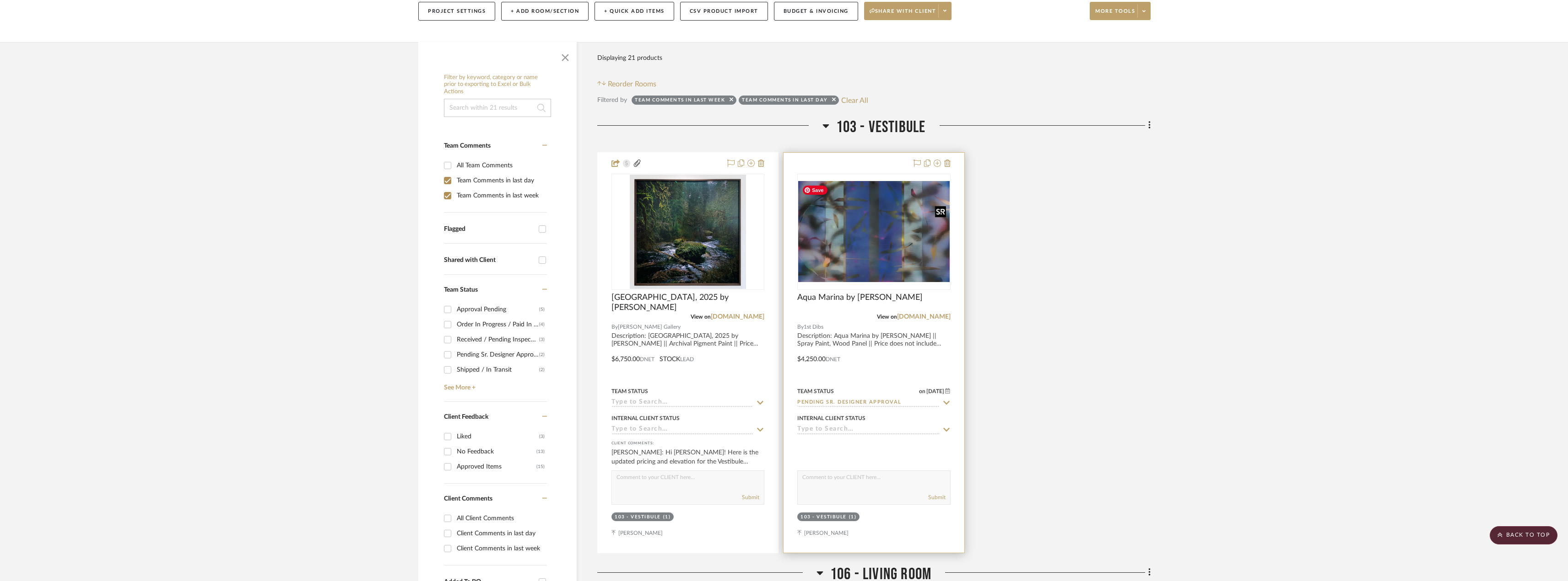
click at [898, 251] on img "0" at bounding box center [873, 231] width 151 height 101
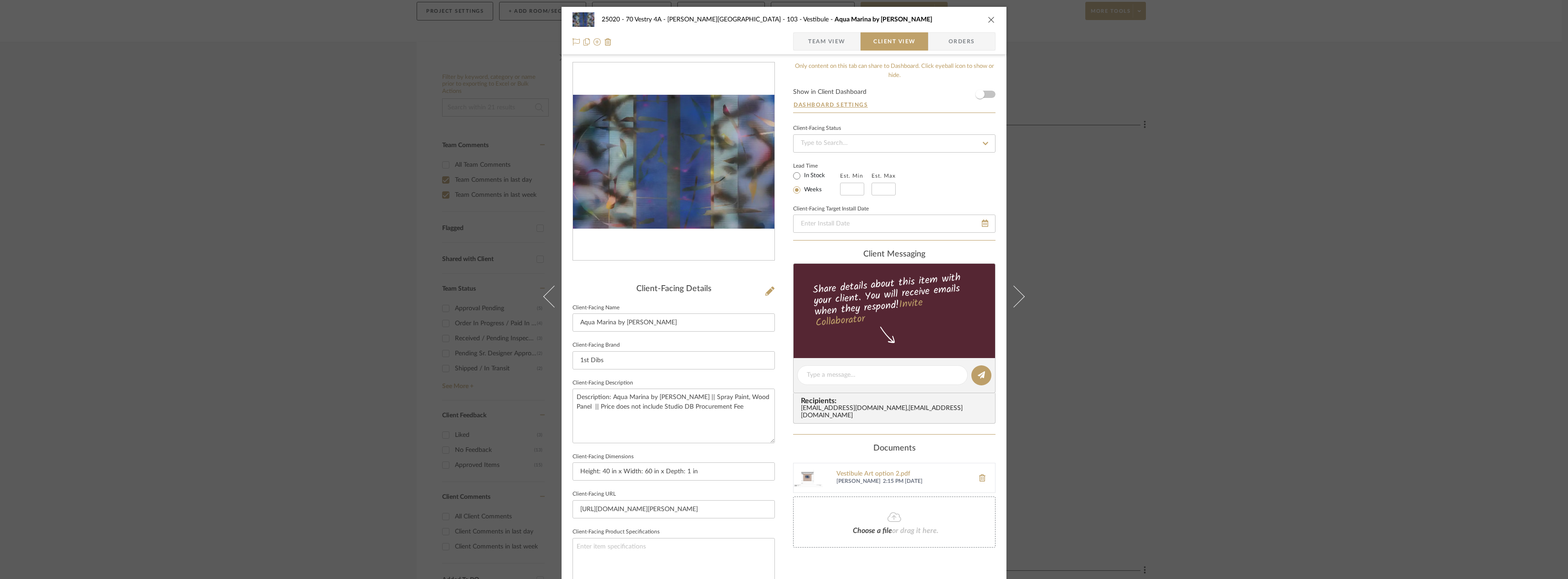
scroll to position [171, 0]
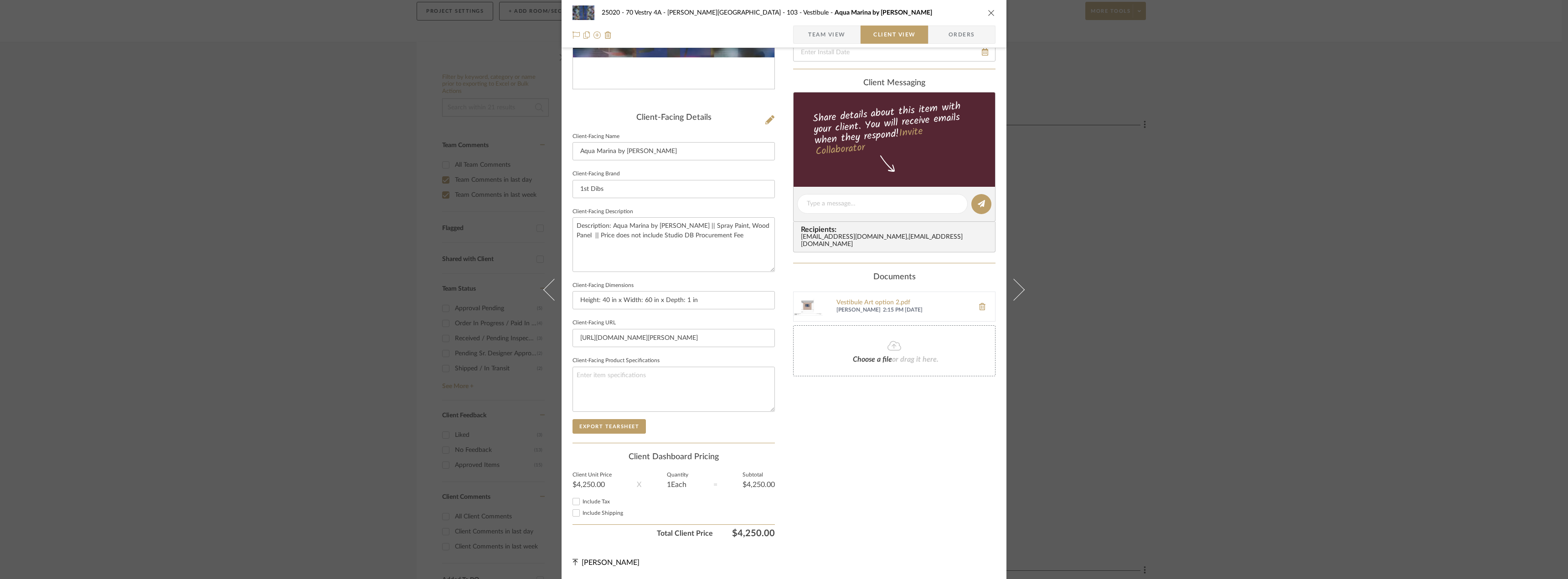
click at [846, 504] on div "Only content on this tab can share to Dashboard. Click eyeball icon to show or …" at bounding box center [894, 216] width 203 height 652
click at [845, 41] on span "Team View" at bounding box center [827, 34] width 66 height 18
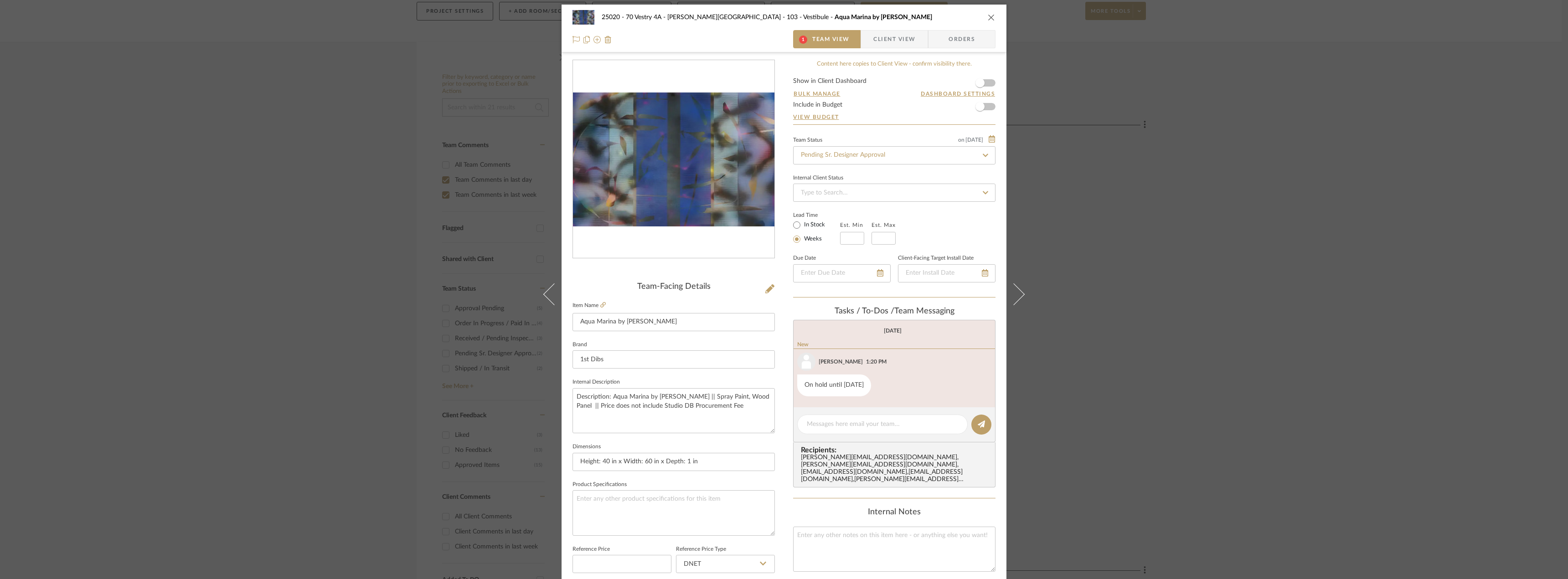
scroll to position [0, 0]
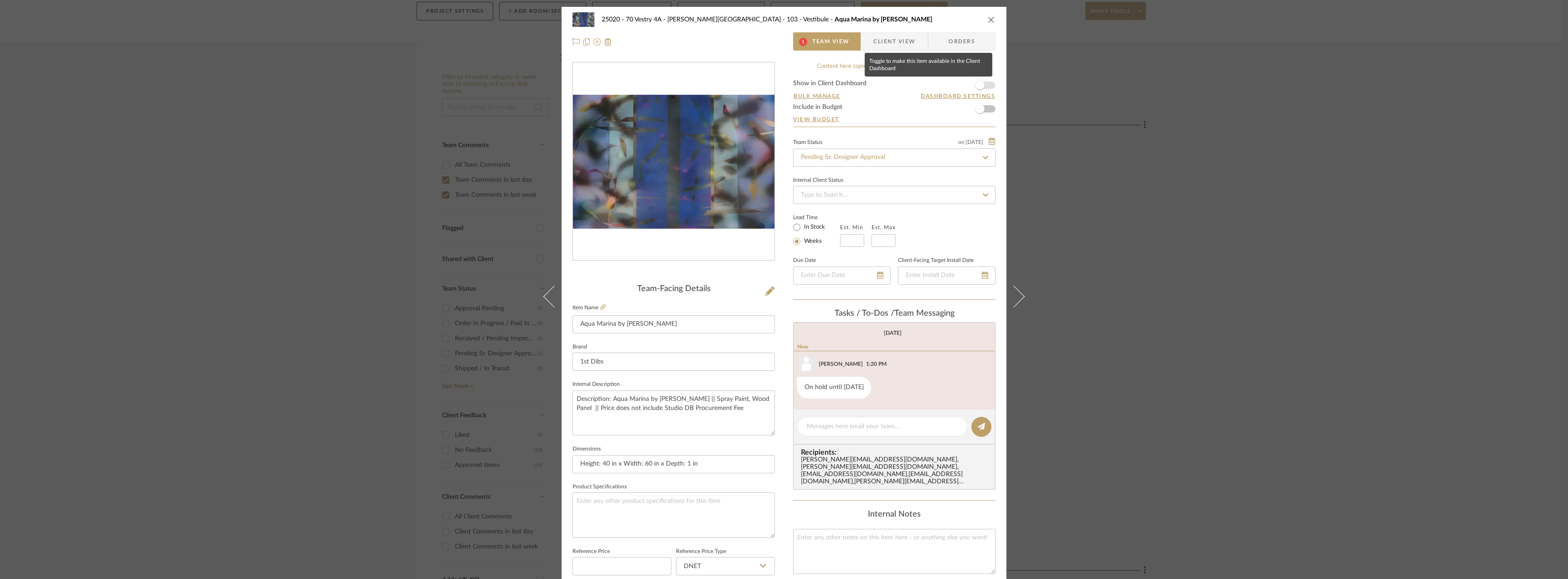
click at [984, 84] on span "button" at bounding box center [979, 85] width 20 height 20
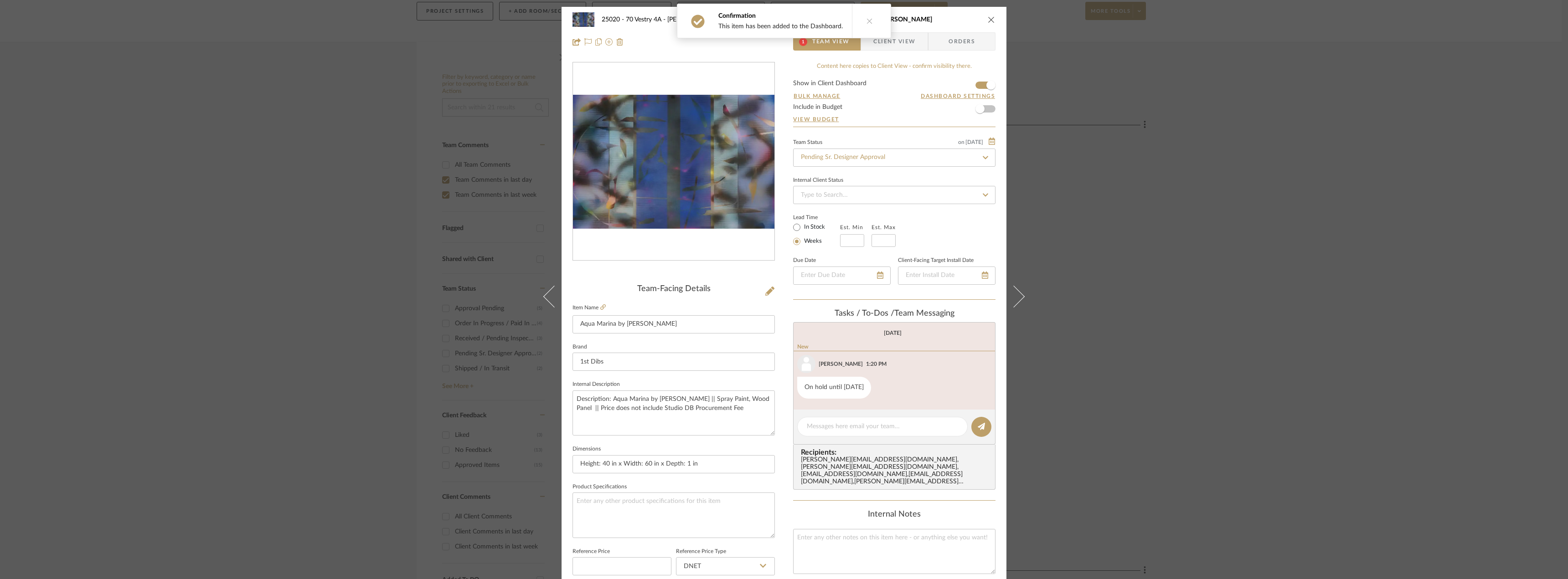
click at [897, 39] on span "Client View" at bounding box center [894, 41] width 42 height 18
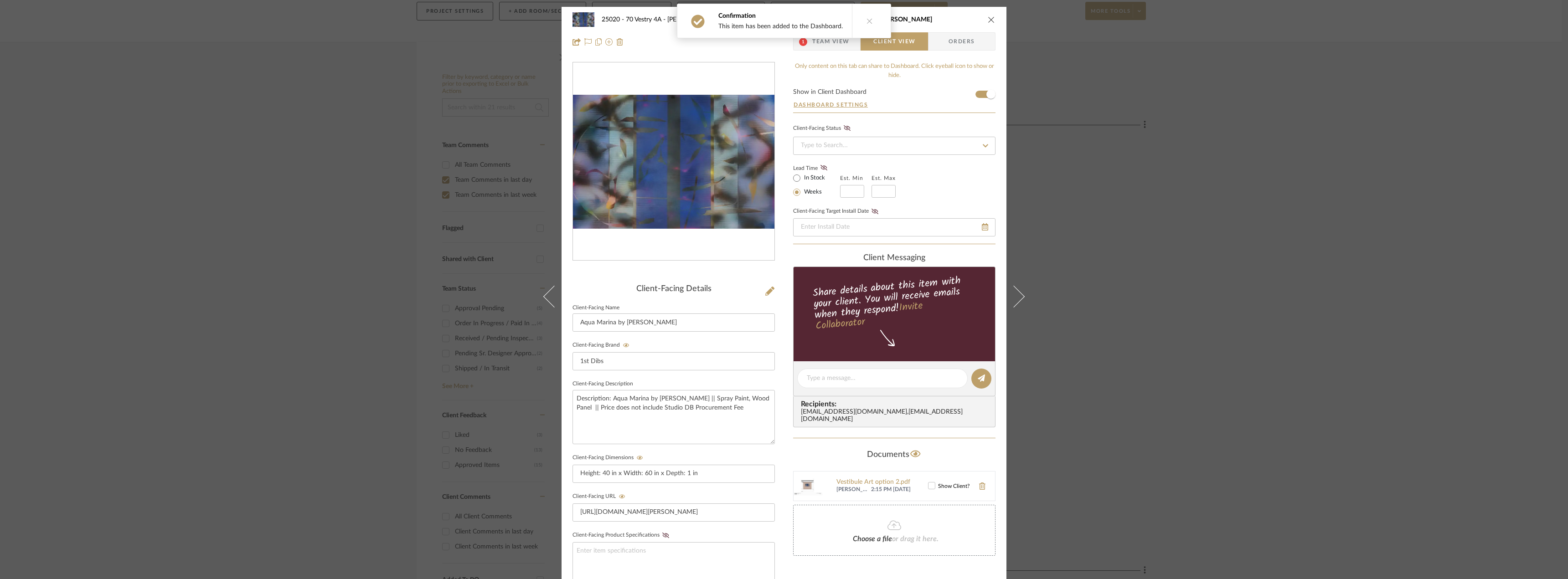
click at [813, 177] on label "In Stock" at bounding box center [814, 179] width 23 height 9
click at [802, 177] on input "In Stock" at bounding box center [796, 178] width 11 height 11
radio input "true"
click at [821, 167] on icon at bounding box center [824, 168] width 7 height 5
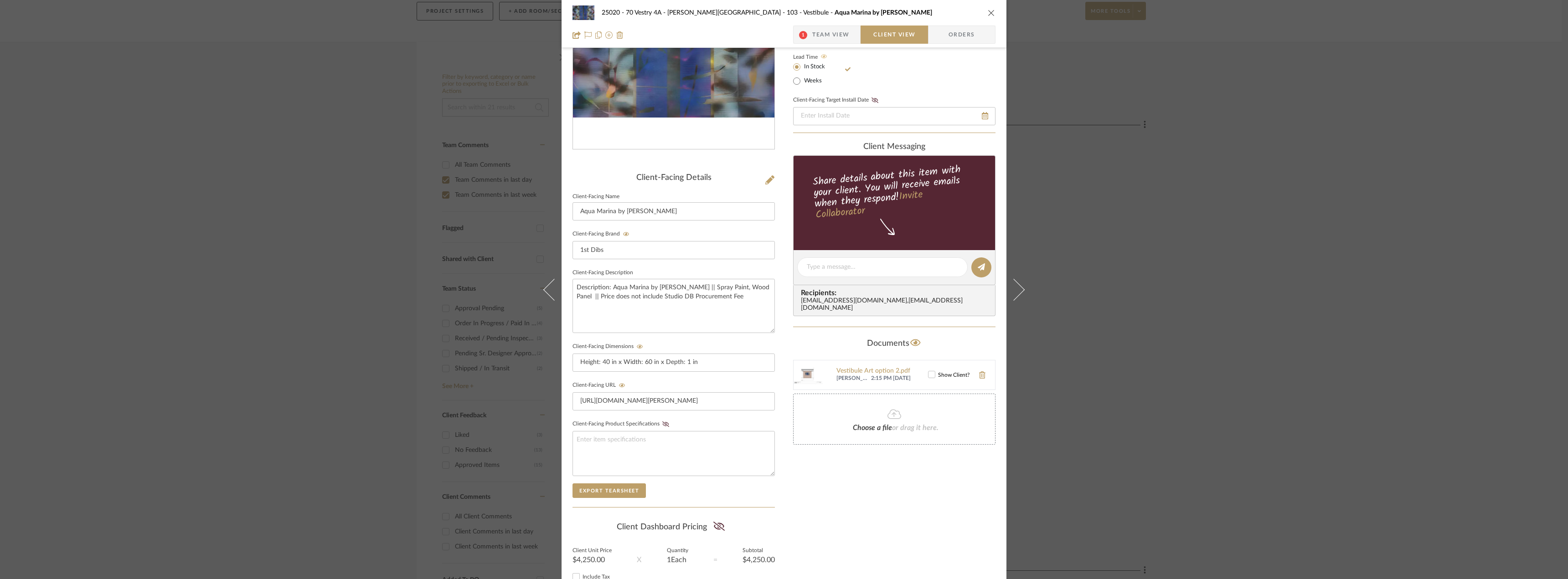
scroll to position [186, 0]
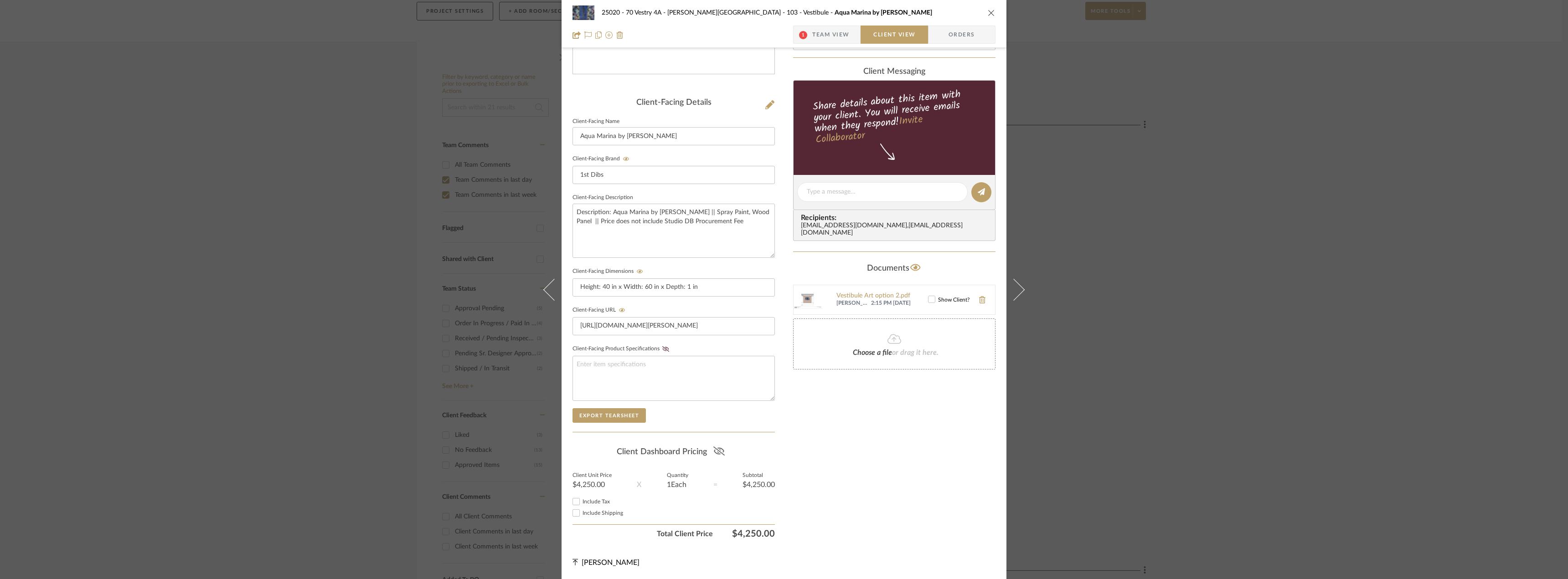
click at [713, 449] on icon at bounding box center [718, 451] width 11 height 9
click at [572, 503] on input "Include Tax" at bounding box center [576, 502] width 11 height 11
checkbox input "true"
click at [576, 514] on input "Include Shipping" at bounding box center [576, 513] width 11 height 11
checkbox input "true"
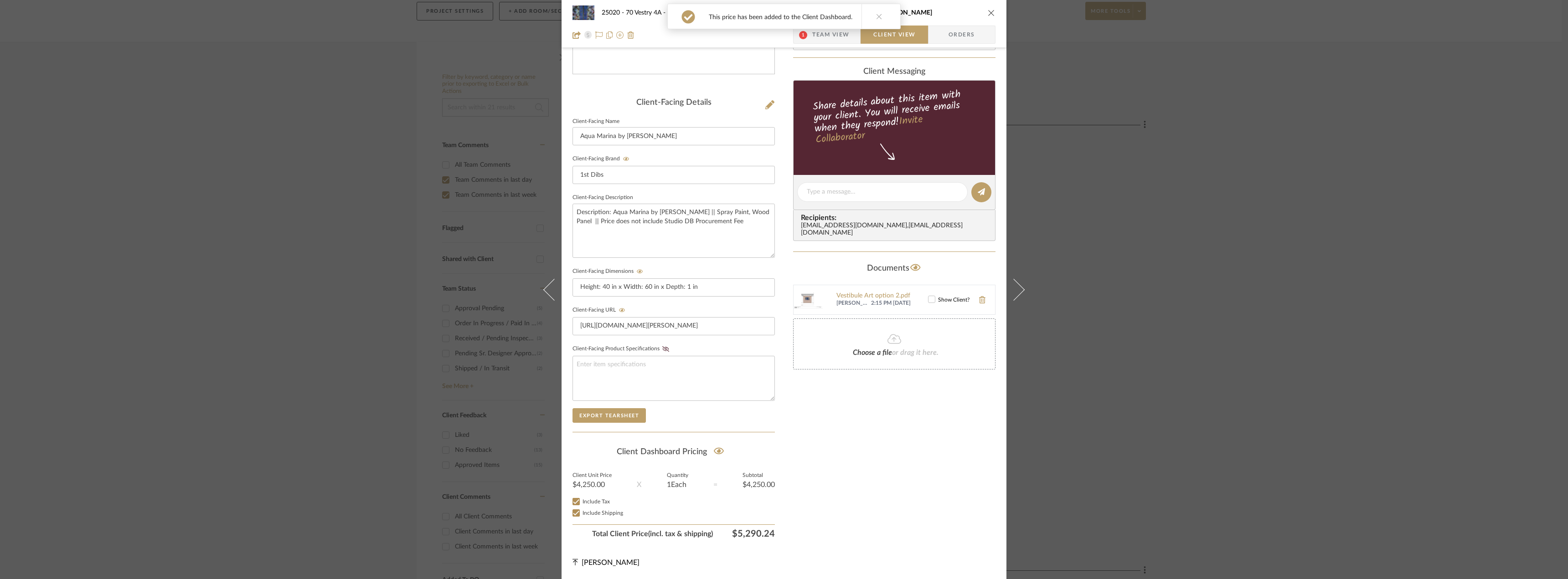
click at [915, 464] on div "Only content on this tab can share to Dashboard. Click eyeball icon to show or …" at bounding box center [894, 209] width 203 height 667
click at [929, 296] on icon at bounding box center [931, 299] width 6 height 6
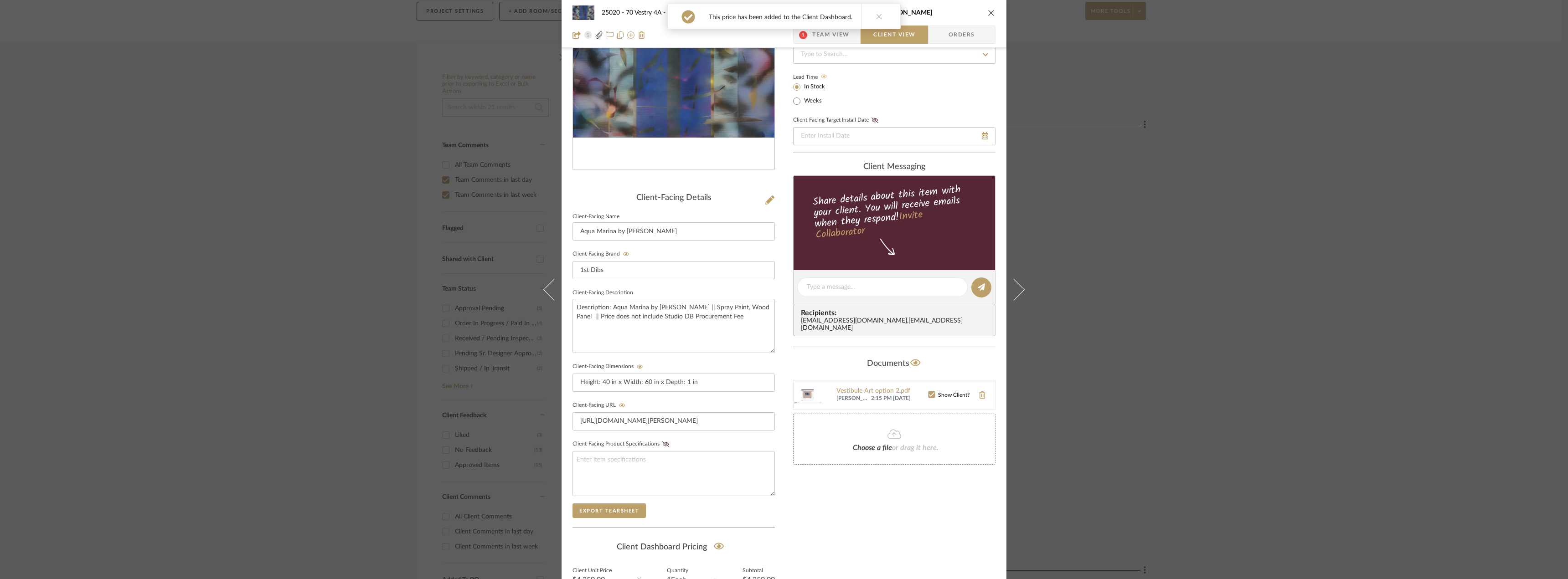
scroll to position [0, 0]
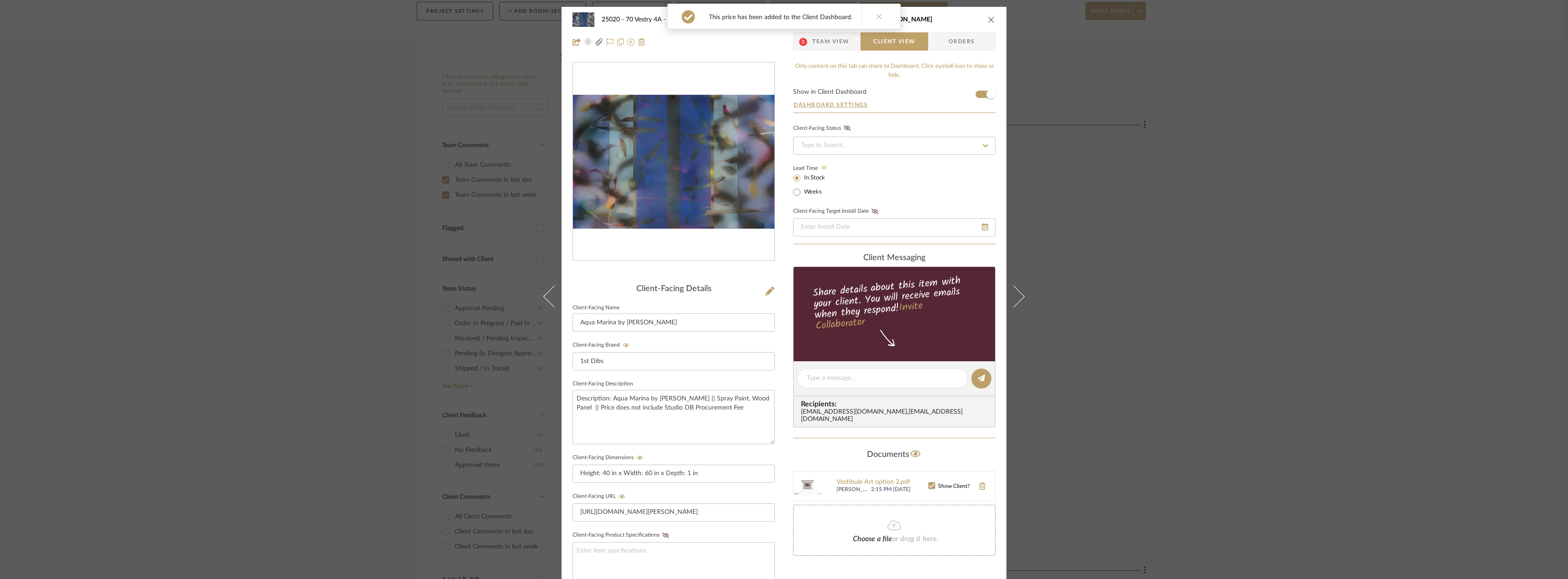
click at [840, 39] on span "Team View" at bounding box center [831, 41] width 38 height 18
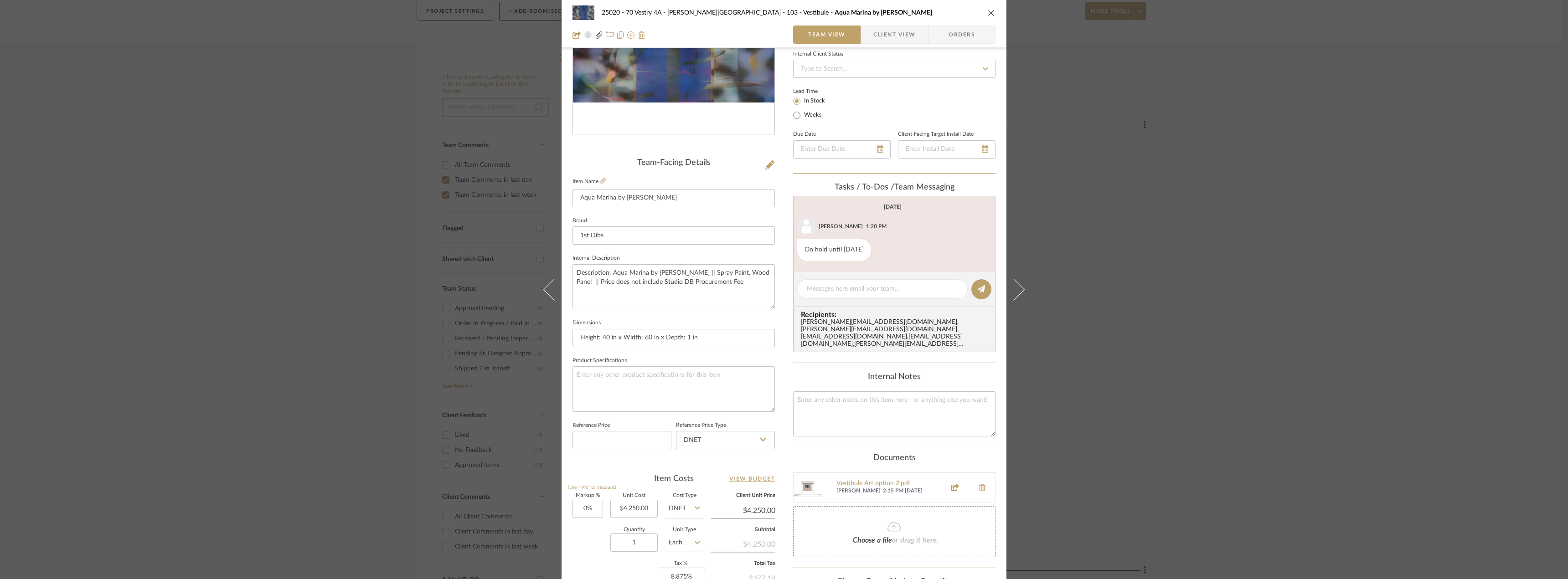
scroll to position [41, 0]
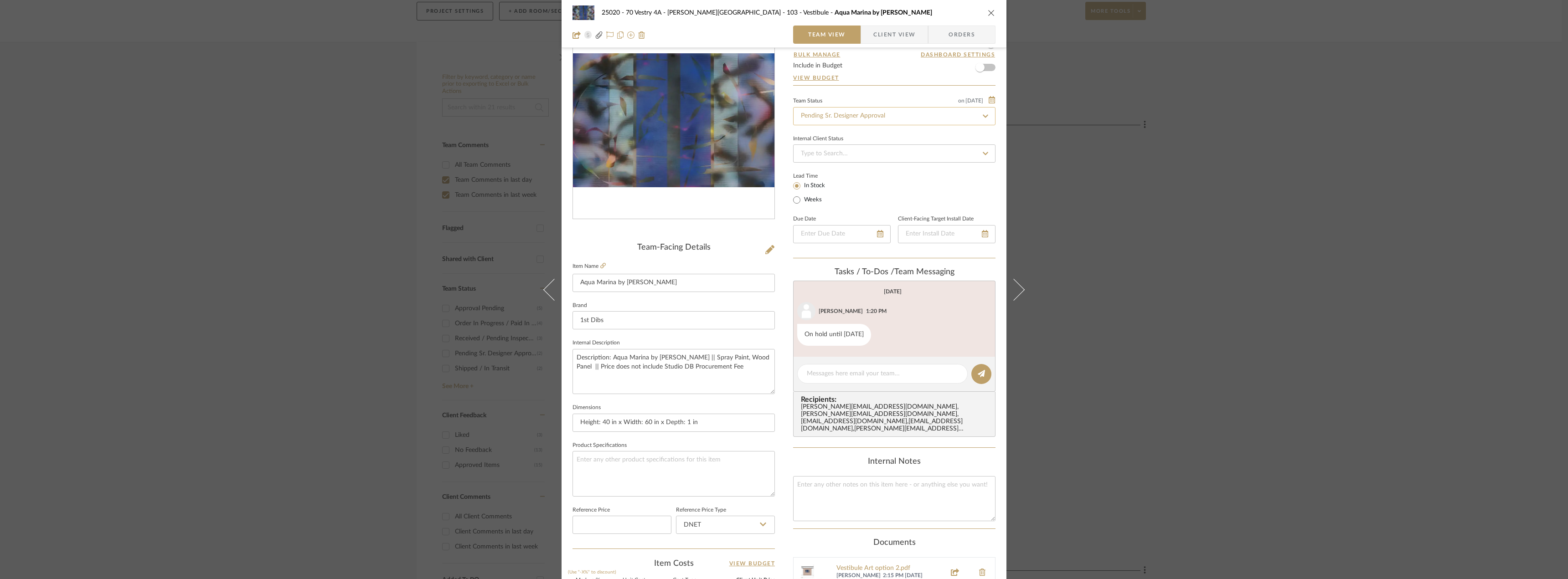
click at [861, 115] on input "Pending Sr. Designer Approval" at bounding box center [894, 116] width 203 height 18
type input "approval"
click at [854, 165] on div "Approval Pending" at bounding box center [891, 163] width 201 height 23
type input "[DATE]"
type input "Approval Pending"
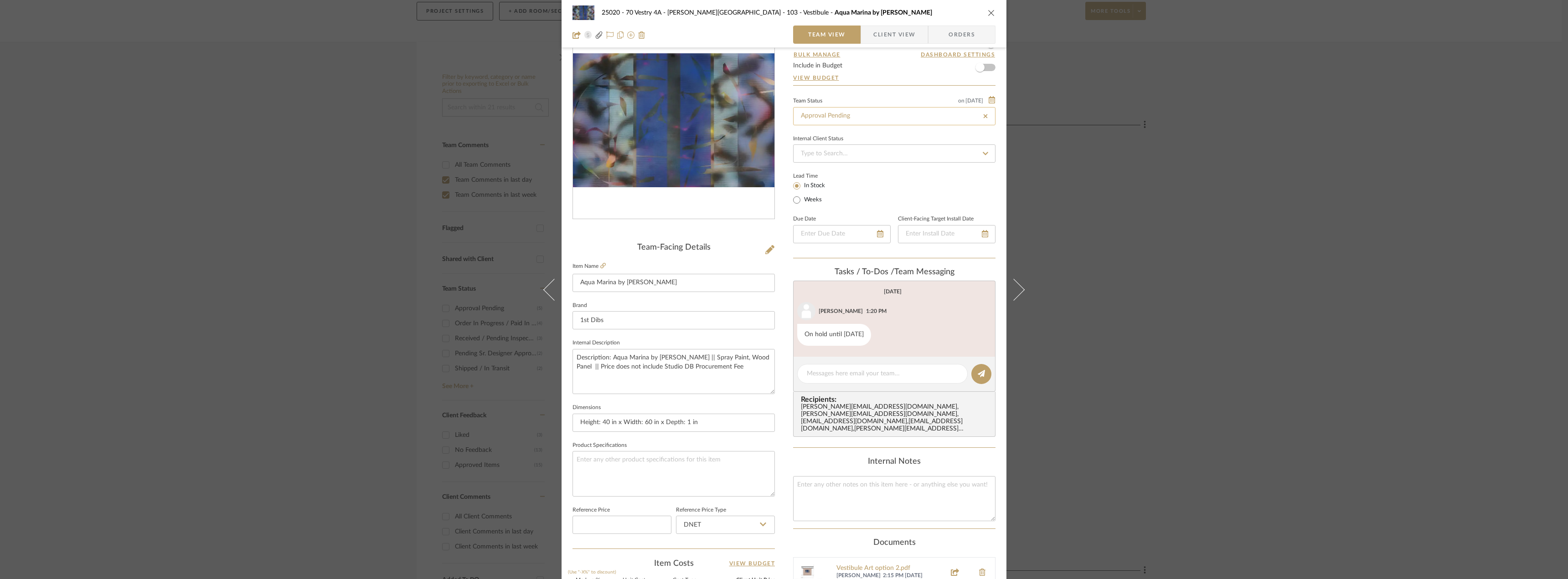
type input "[DATE]"
type input "Approval Pending"
click at [890, 113] on input "Approval Pending" at bounding box center [894, 116] width 203 height 18
click at [1280, 229] on div "25020 - 70 Vestry 4A - [PERSON_NAME] 103 - Vestibule Aqua Marina by [PERSON_NAM…" at bounding box center [784, 290] width 1568 height 579
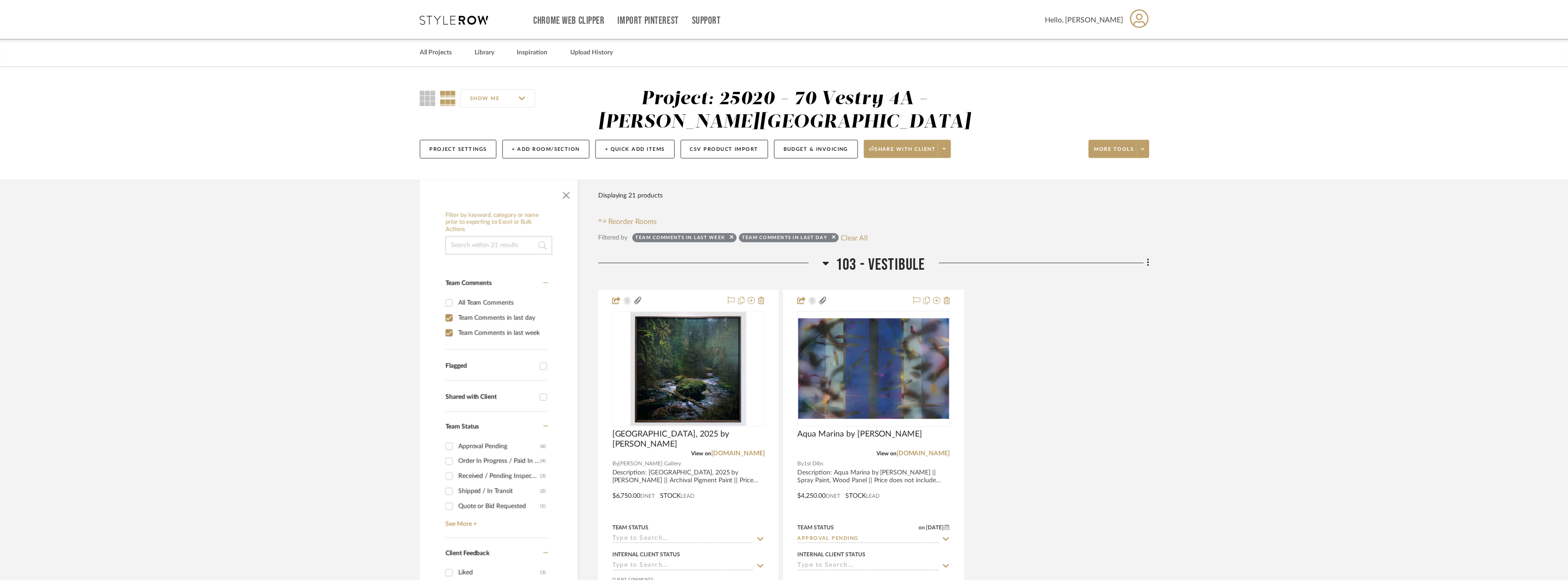
scroll to position [137, 0]
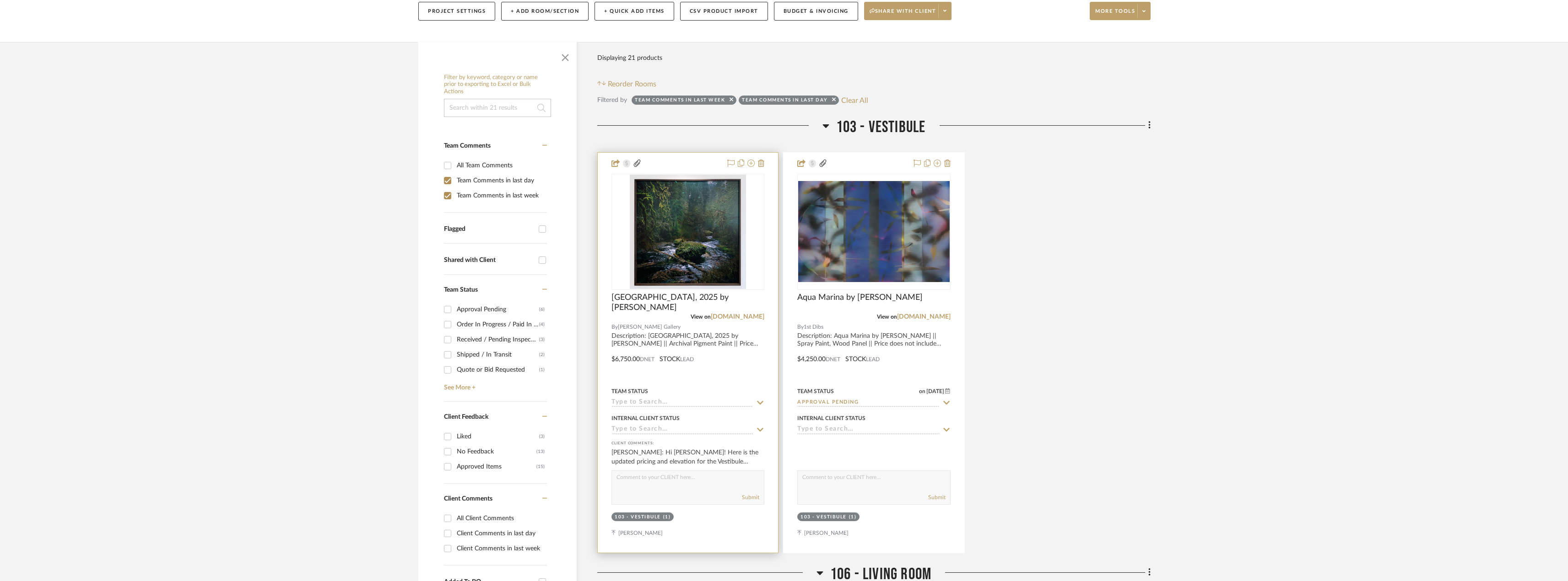
click at [656, 403] on input at bounding box center [682, 403] width 141 height 9
paste input "Approval Pending"
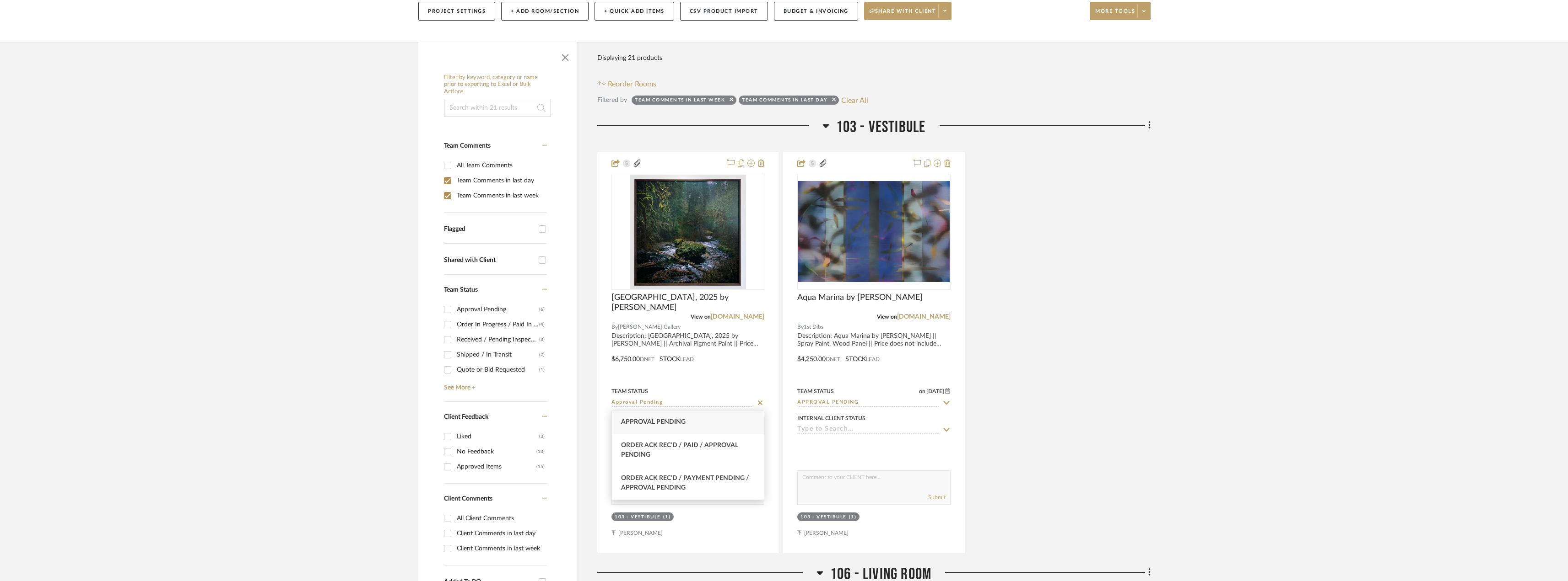
type input "Approval Pending"
click at [669, 425] on span "Approval Pending" at bounding box center [653, 422] width 65 height 6
type input "[DATE]"
click at [1070, 305] on div "[GEOGRAPHIC_DATA], 2025 by [PERSON_NAME] View on [DOMAIN_NAME] By [PERSON_NAME]…" at bounding box center [873, 353] width 553 height 401
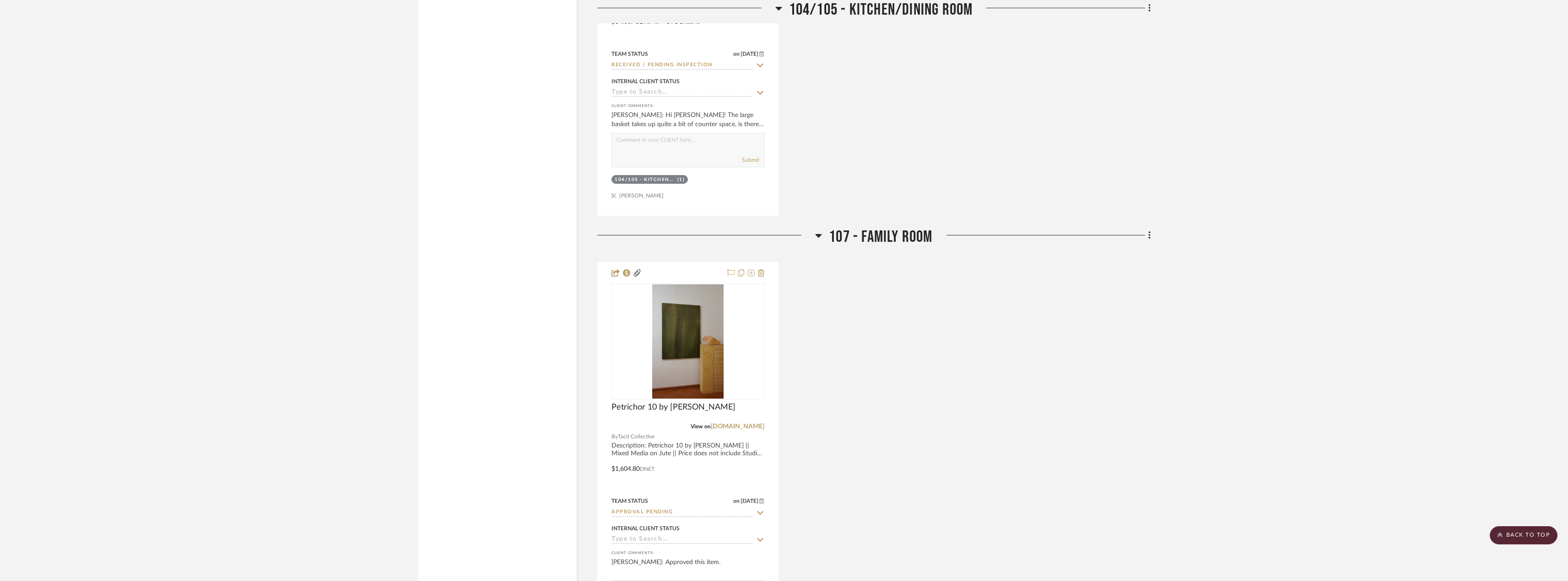
scroll to position [1875, 0]
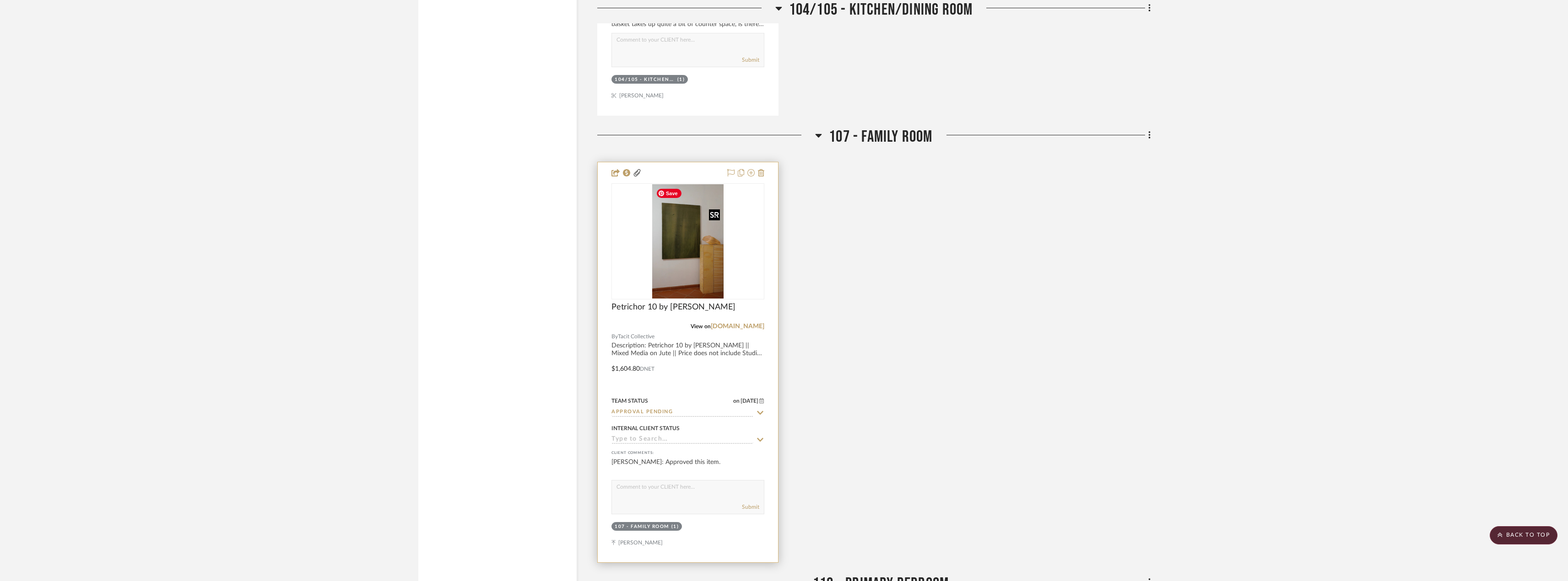
click at [705, 251] on img "0" at bounding box center [687, 241] width 72 height 115
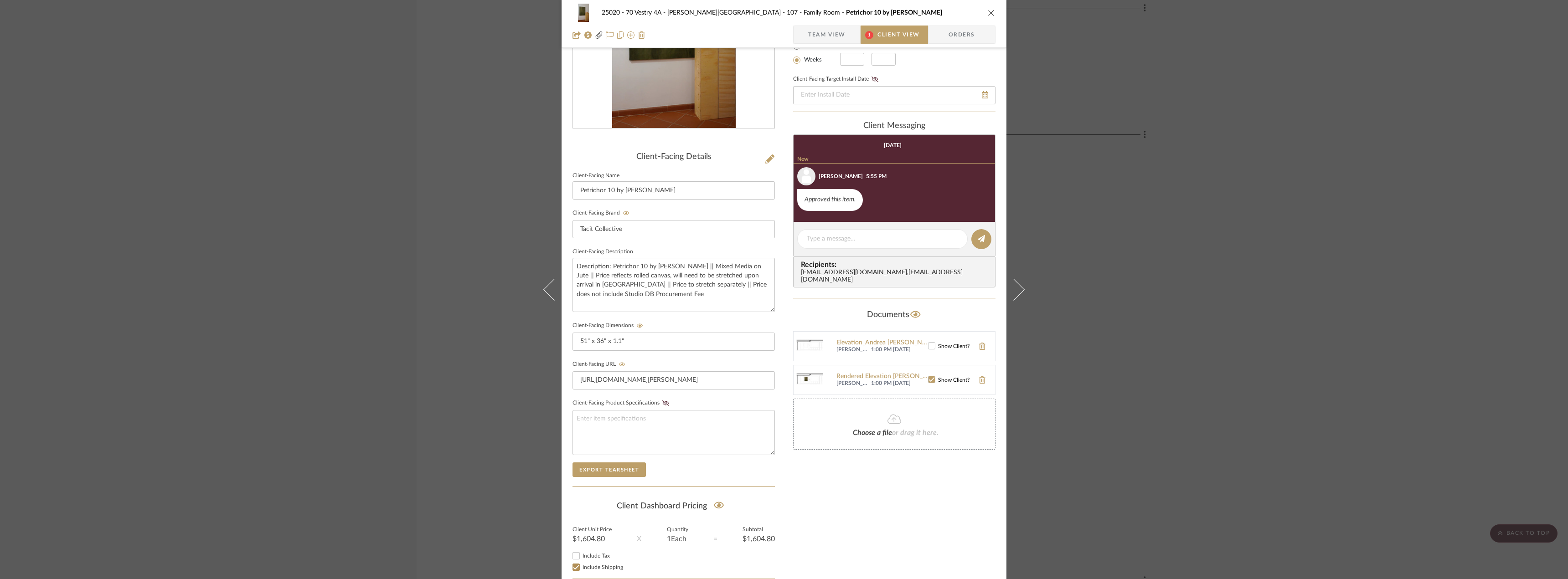
scroll to position [95, 0]
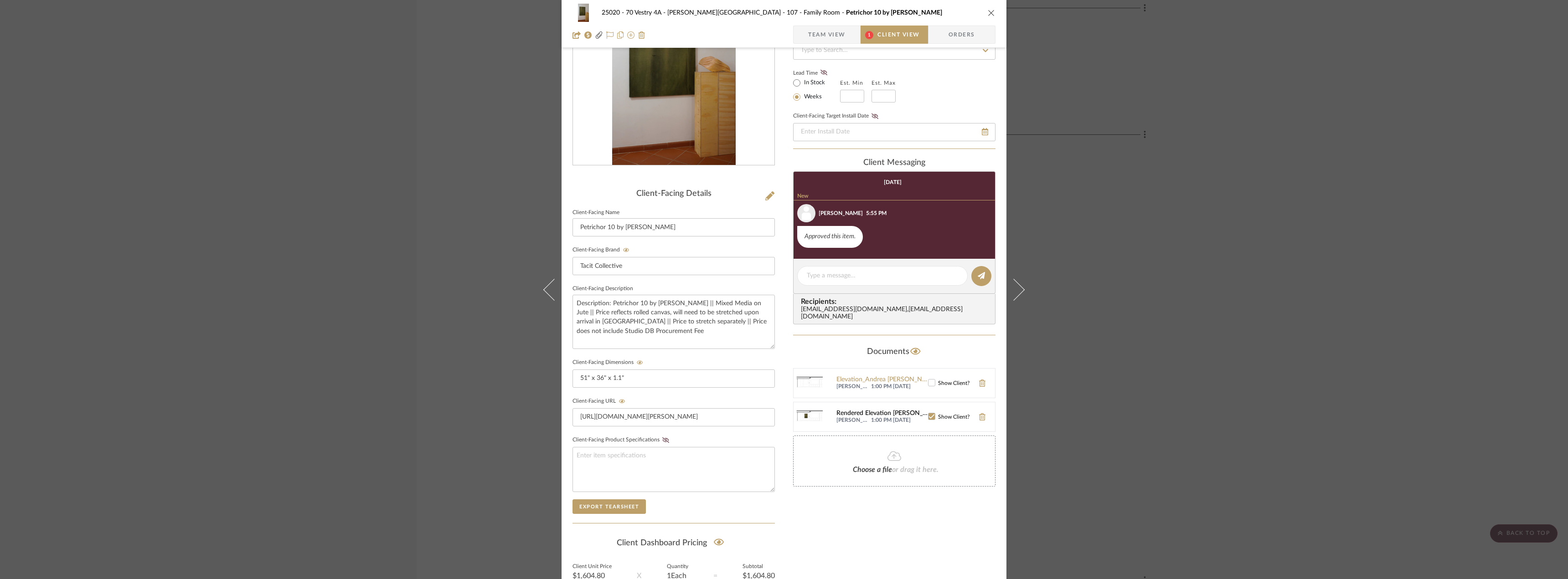
click at [855, 417] on span "[PERSON_NAME]" at bounding box center [852, 420] width 33 height 7
click at [856, 410] on div "Rendered Elevation [PERSON_NAME] 10.png" at bounding box center [882, 413] width 92 height 7
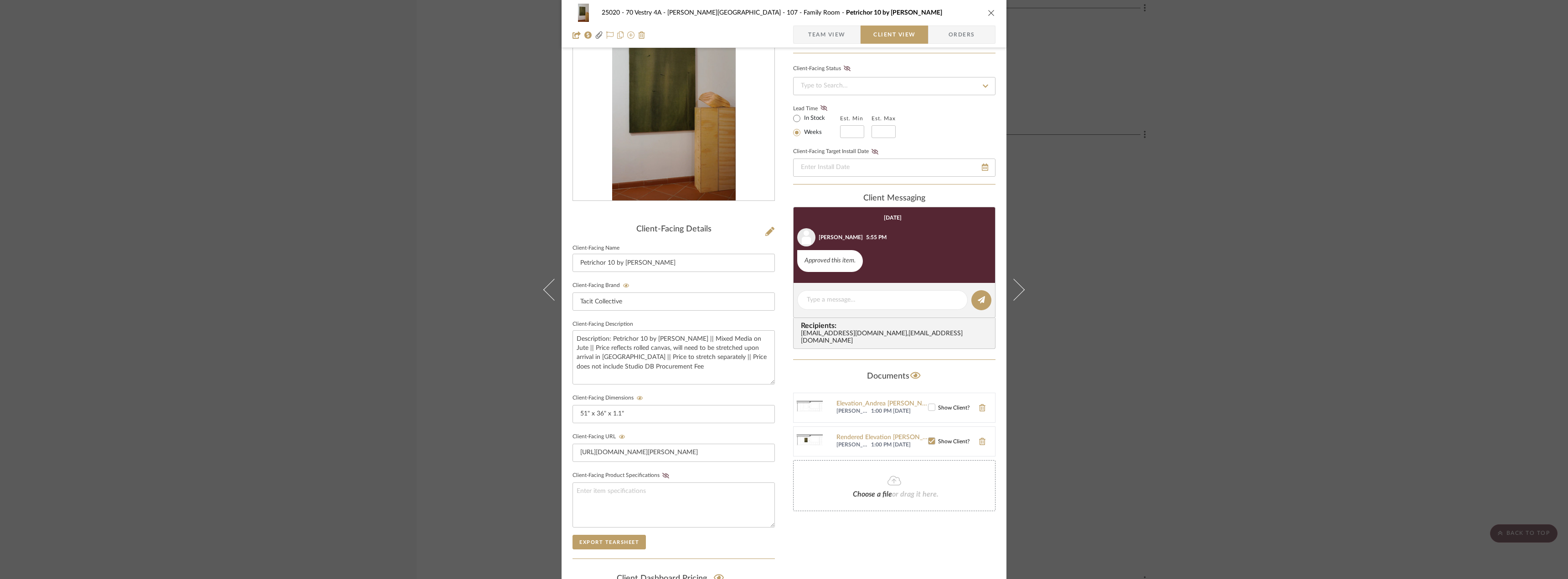
scroll to position [186, 0]
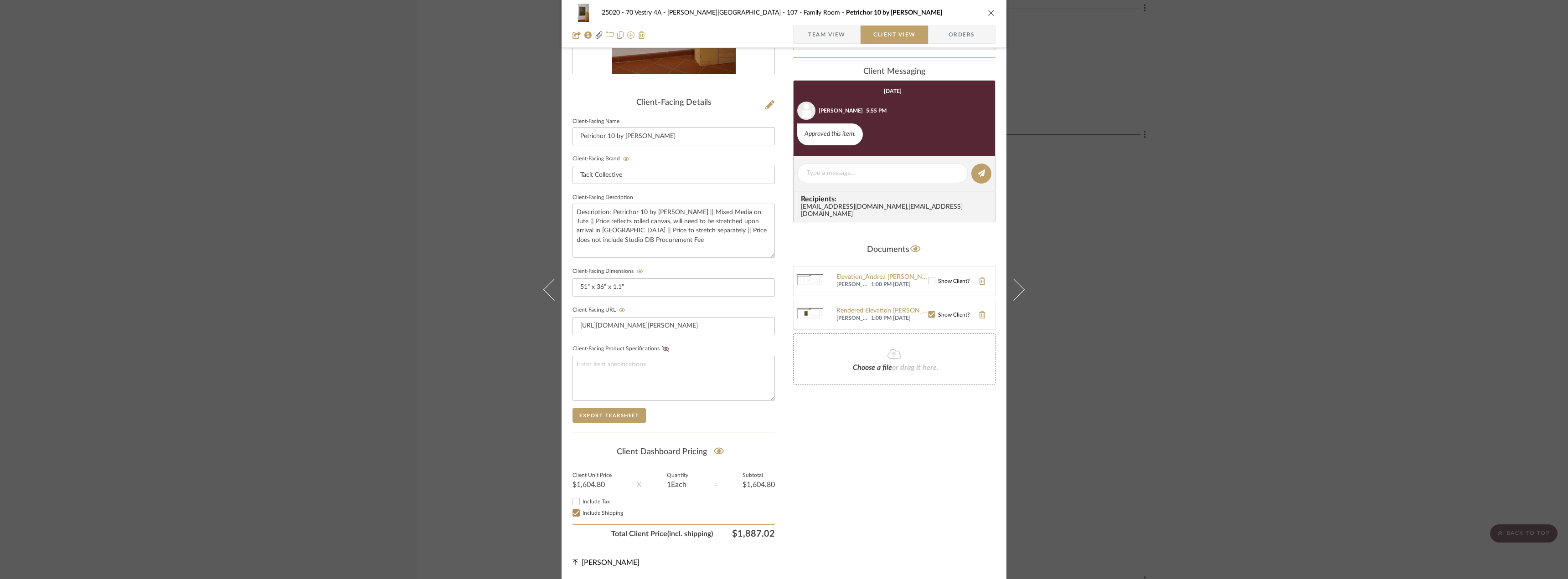
click at [1123, 312] on div "25020 - 70 Vestry 4A - [PERSON_NAME] 107 - Family Room Petrichor 10 by [PERSON_…" at bounding box center [784, 290] width 1568 height 579
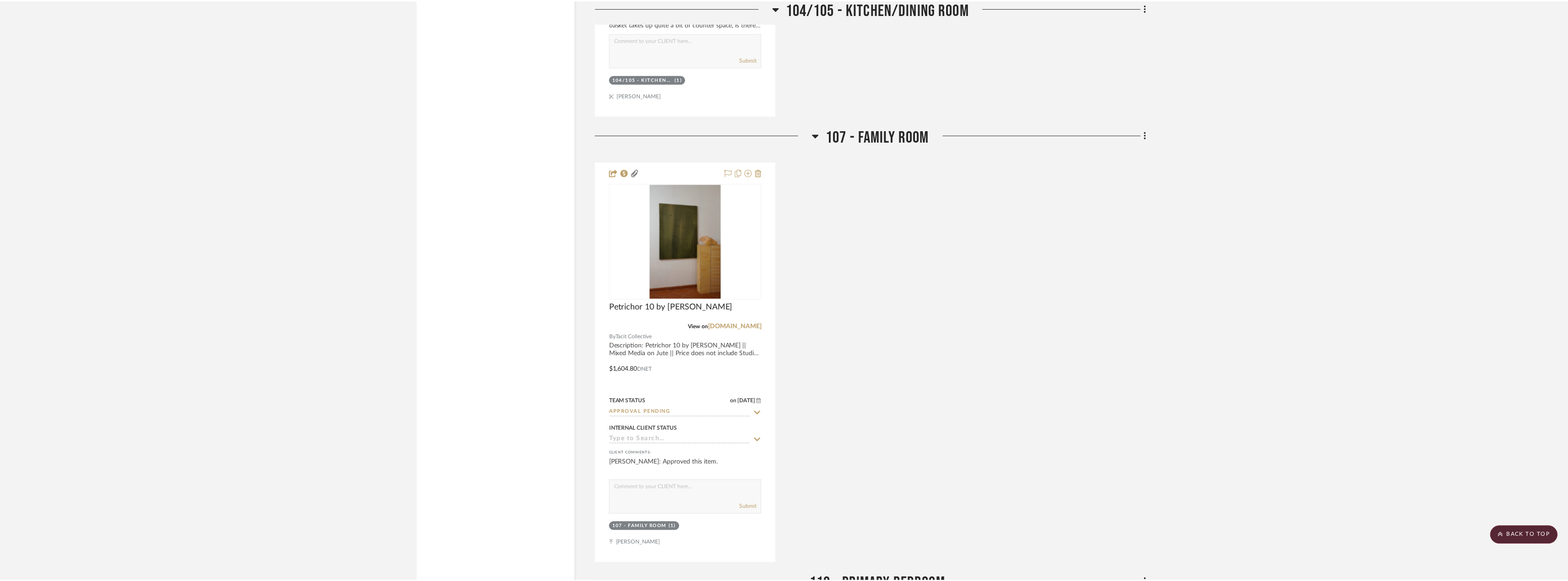
scroll to position [1875, 0]
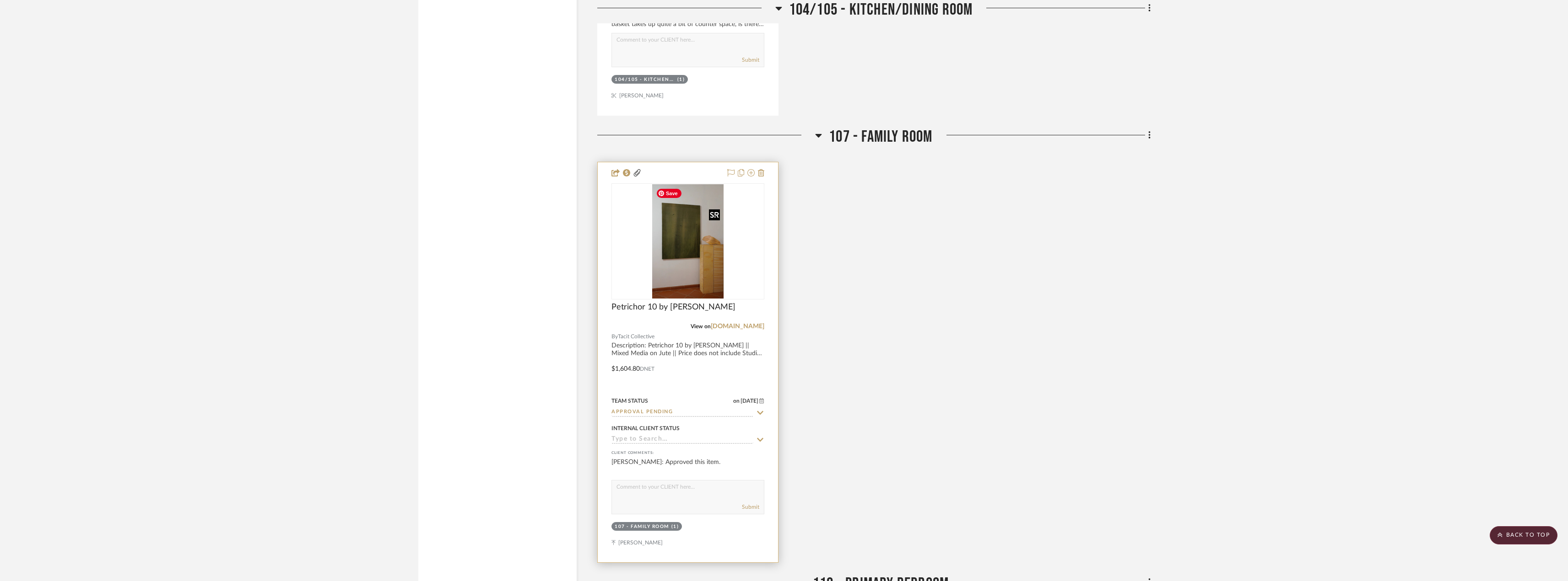
click at [704, 249] on img "0" at bounding box center [687, 241] width 72 height 115
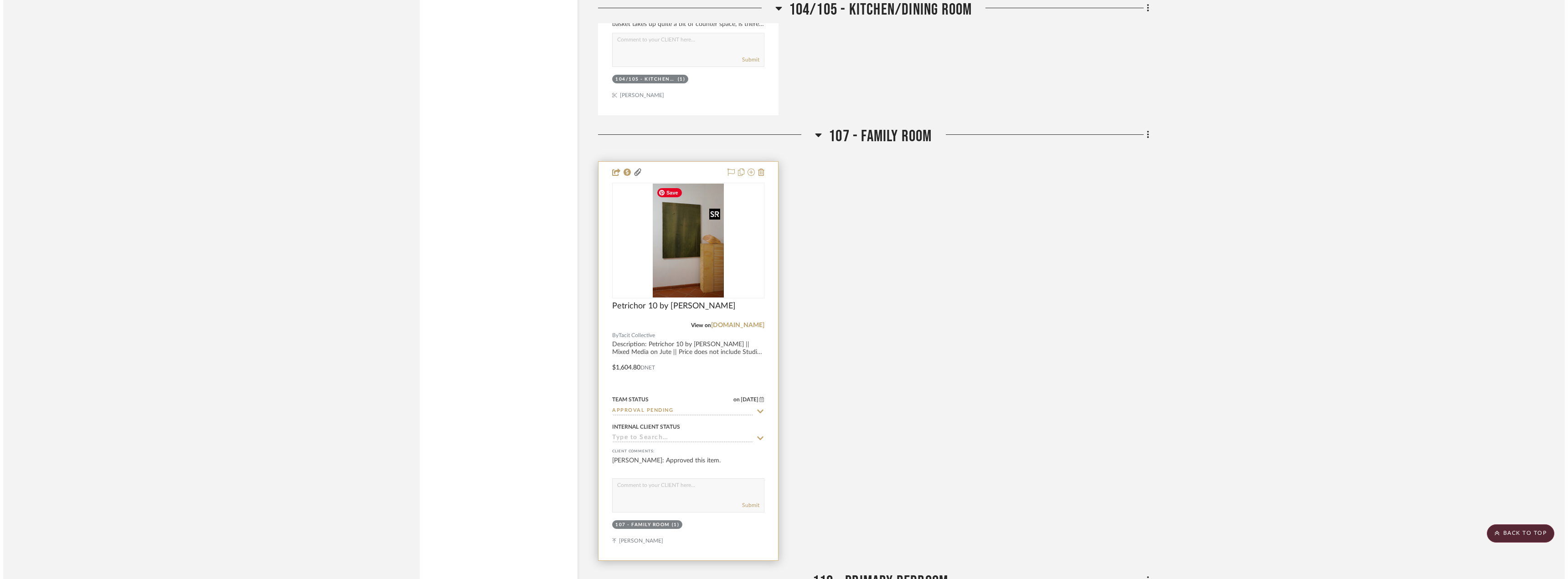
scroll to position [0, 0]
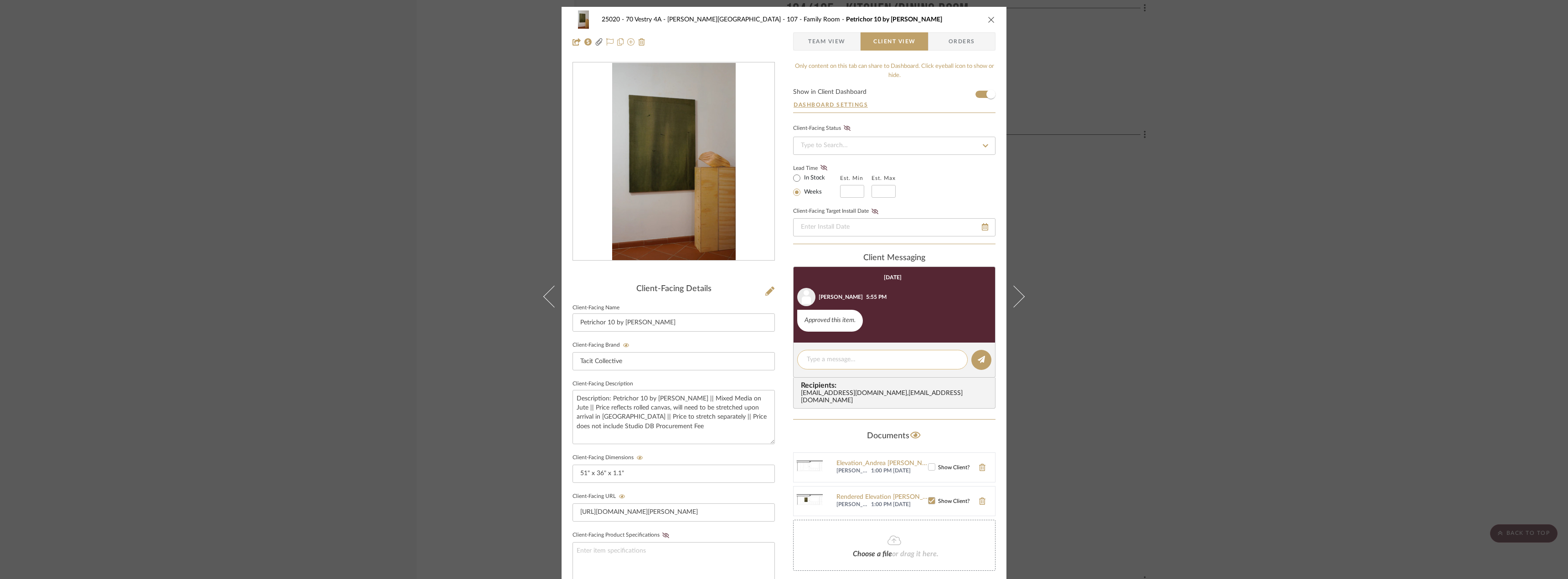
click at [856, 350] on div at bounding box center [882, 359] width 170 height 20
click at [863, 359] on textarea at bounding box center [882, 359] width 151 height 9
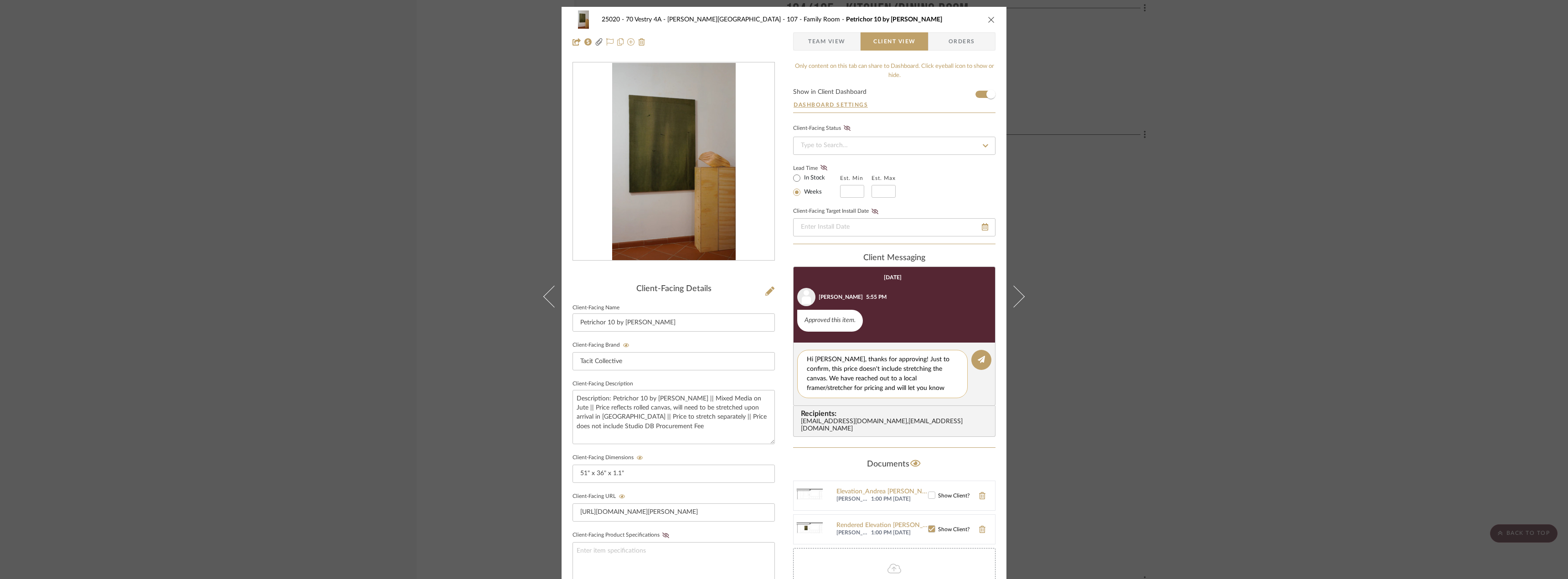
type textarea "Hi [PERSON_NAME], thanks for approving! Just to confirm, this price doesn't inc…"
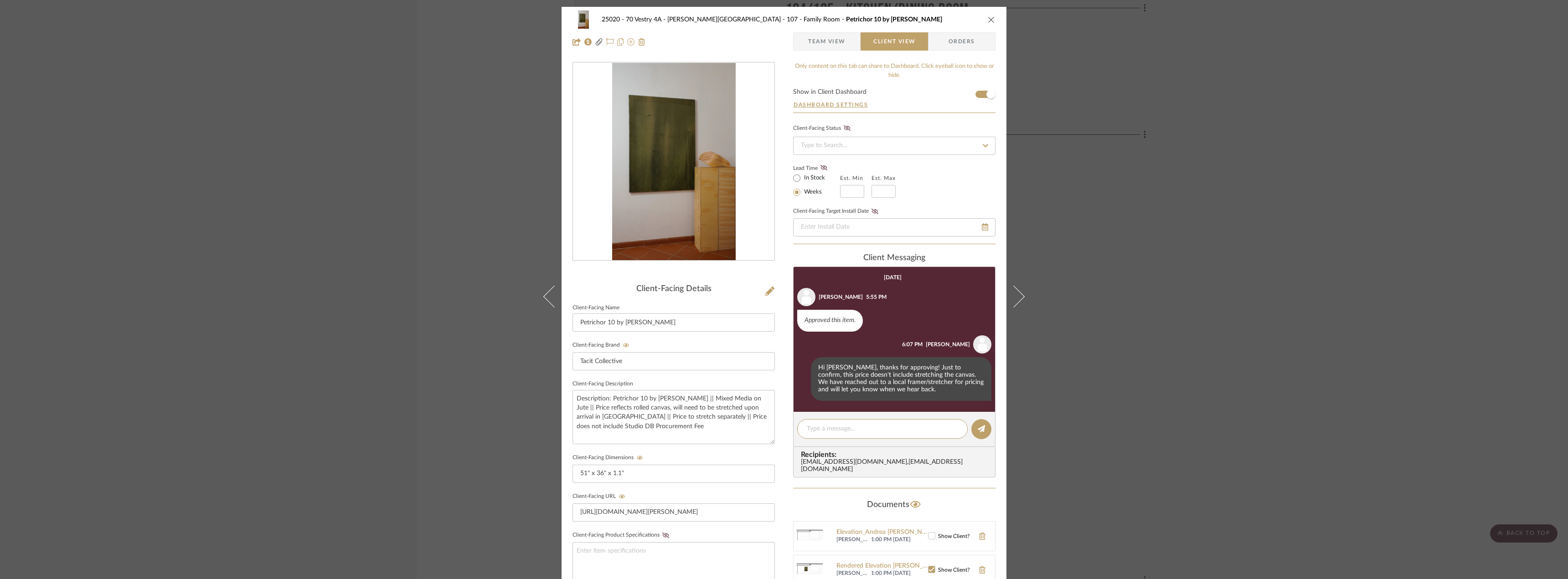
click at [1215, 343] on div "25020 - 70 Vestry 4A - [PERSON_NAME] 107 - Family Room Petrichor 10 by [PERSON_…" at bounding box center [784, 290] width 1568 height 579
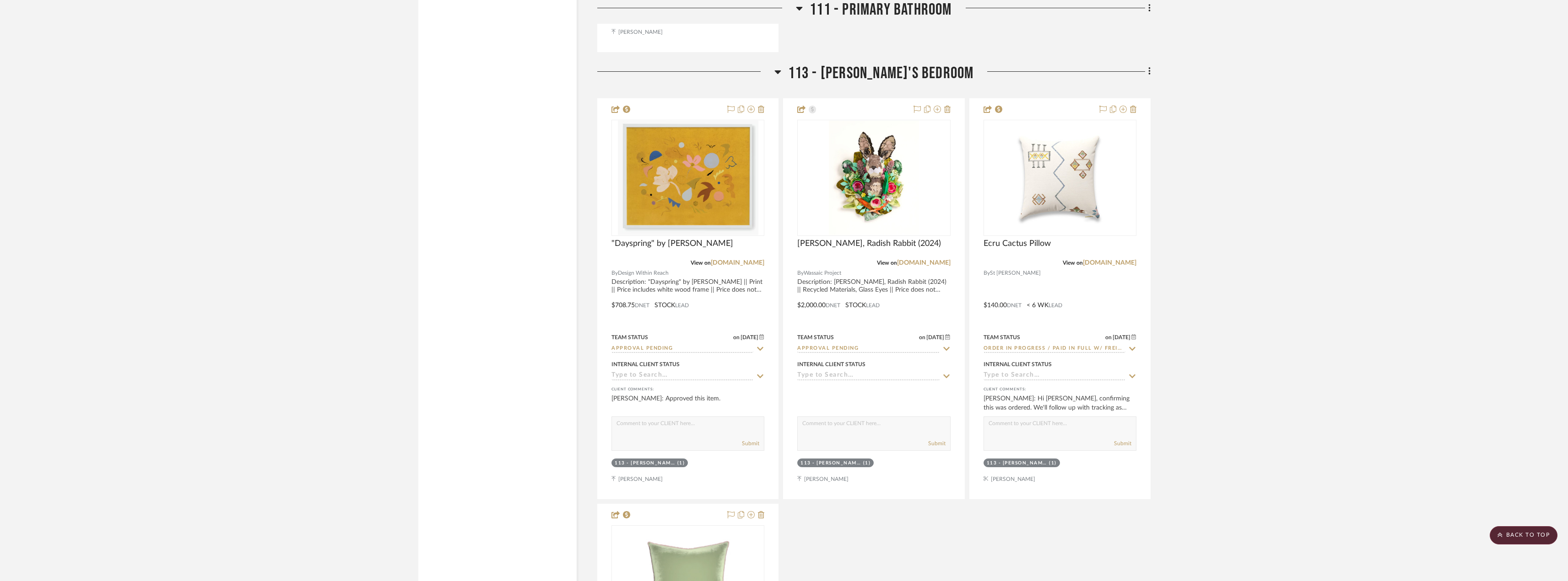
scroll to position [3293, 0]
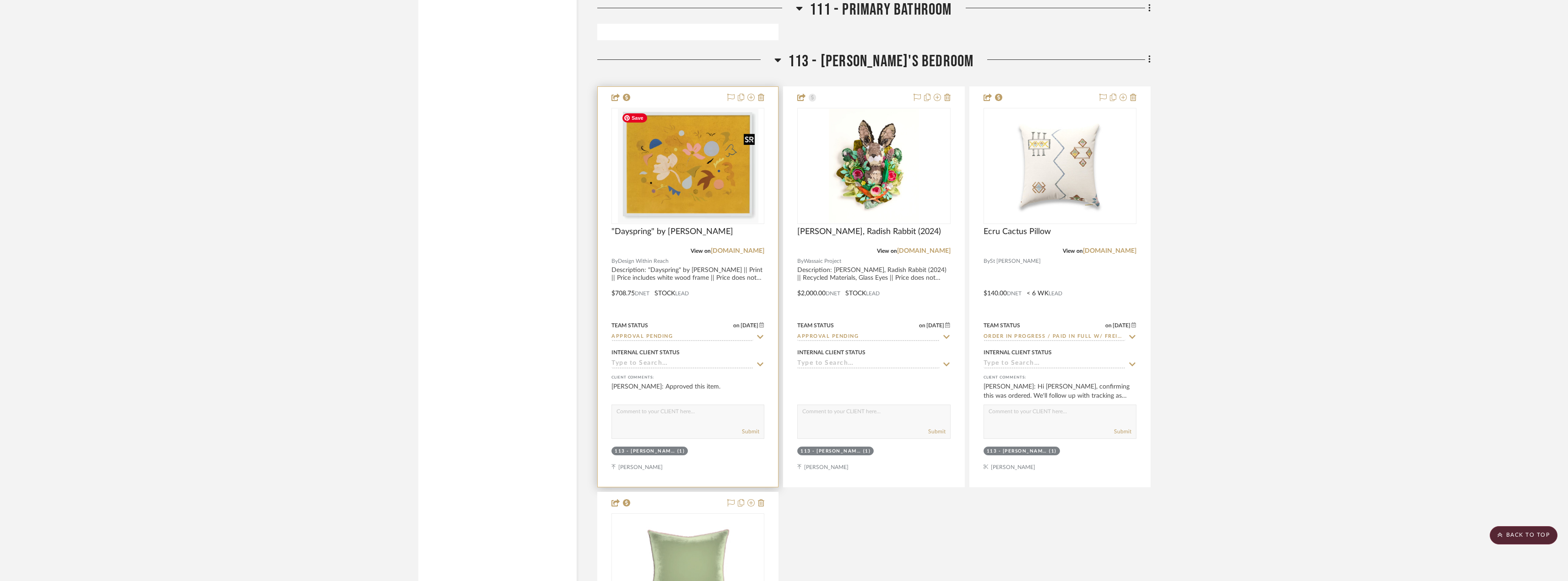
click at [0, 0] on img at bounding box center [0, 0] width 0 height 0
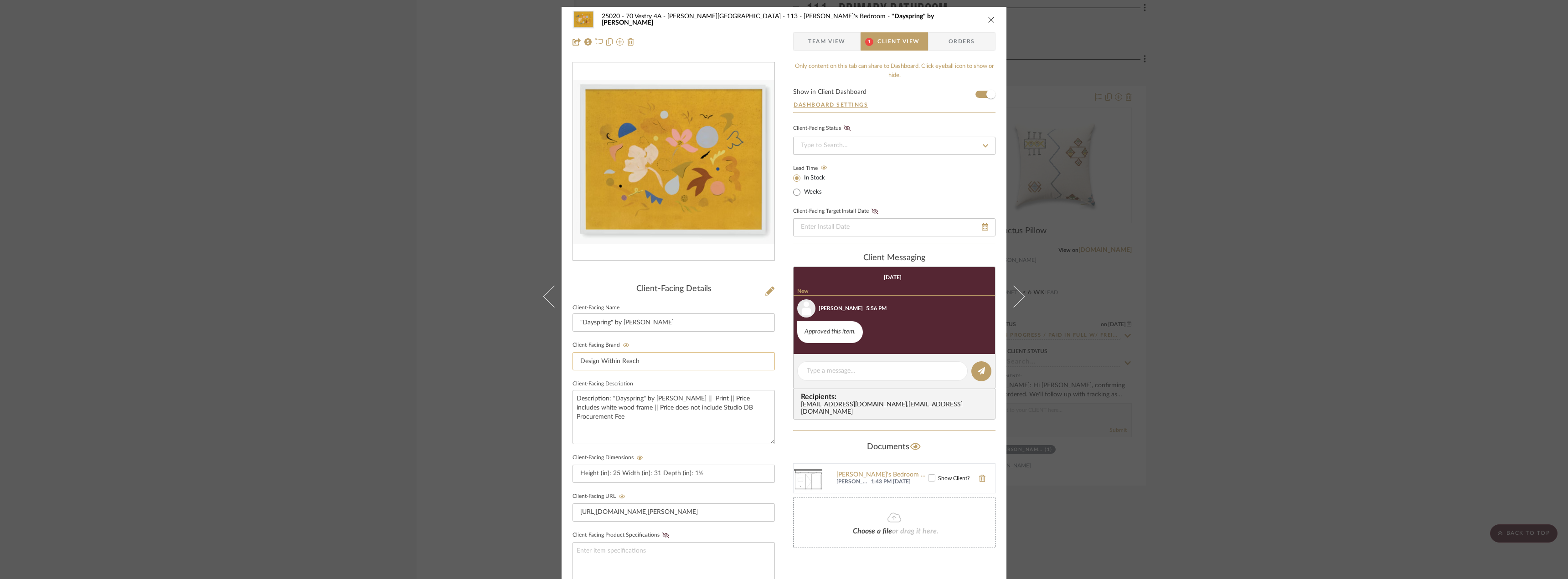
scroll to position [182, 0]
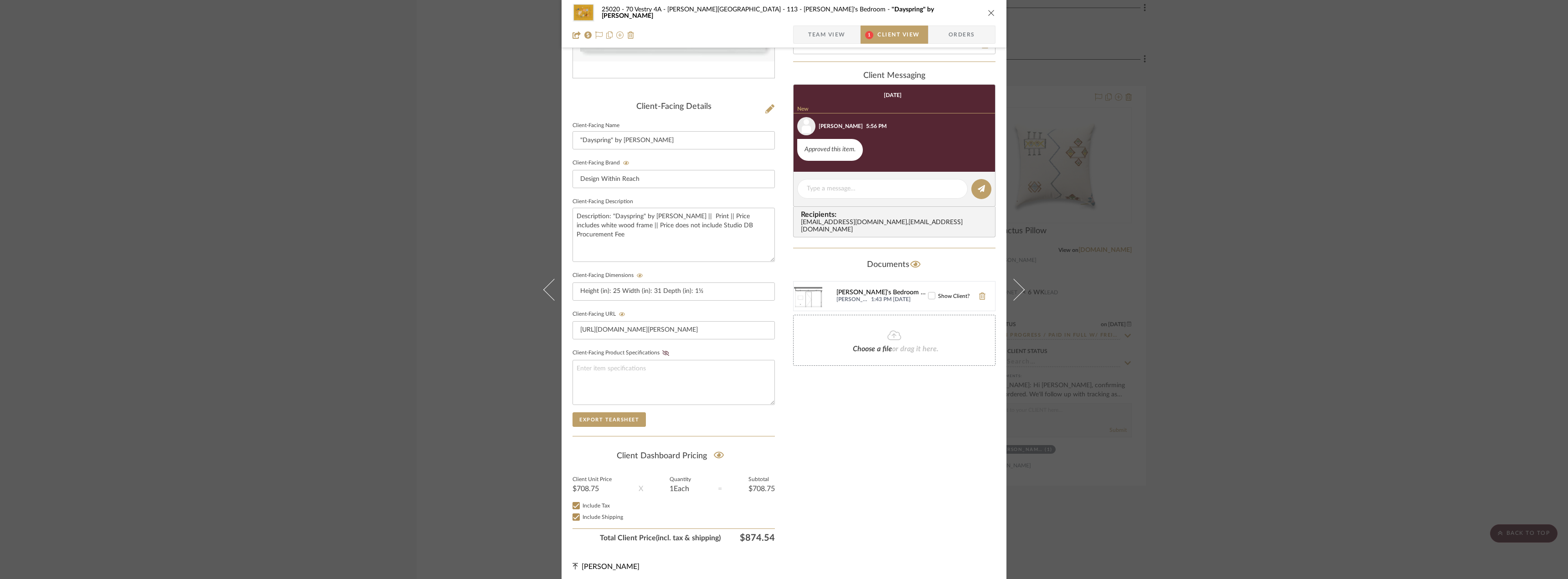
click at [870, 290] on div "[PERSON_NAME]'s Bedroom Hallway Art Elevation.png" at bounding box center [882, 293] width 92 height 7
click at [929, 294] on icon at bounding box center [931, 296] width 6 height 4
click at [923, 522] on div "Only content on this tab can share to Dashboard. Click eyeball icon to show or …" at bounding box center [894, 213] width 203 height 667
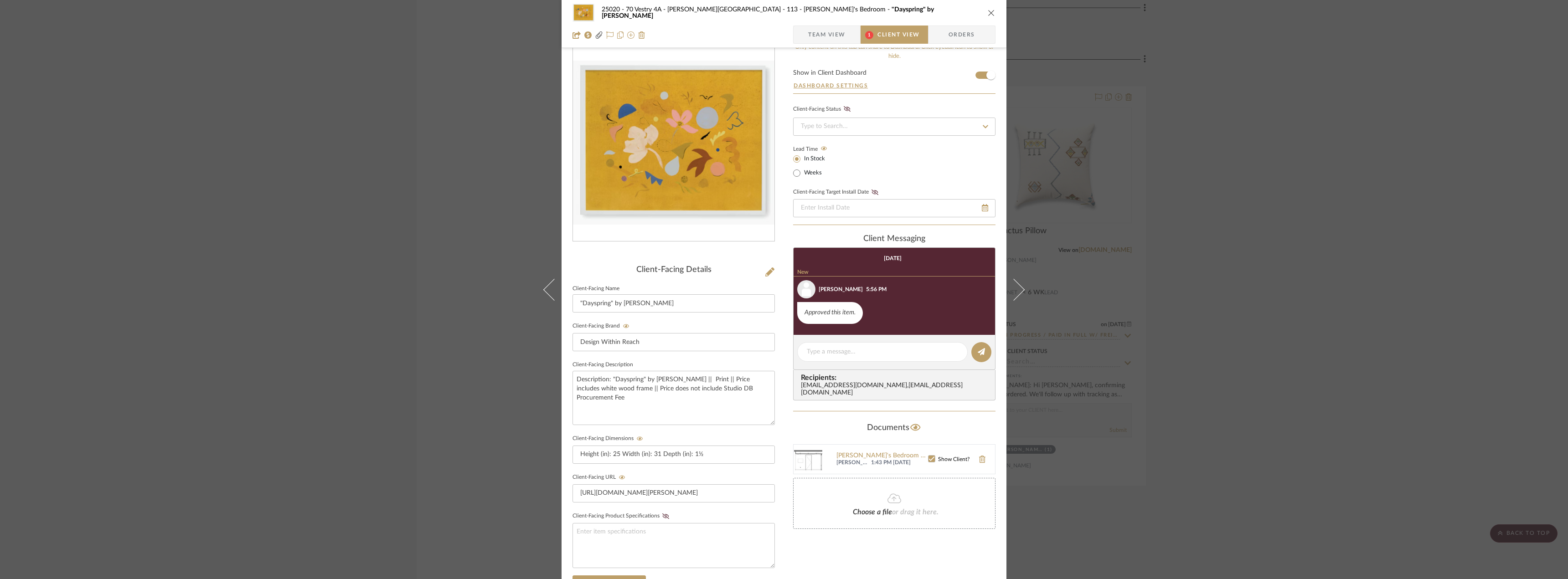
scroll to position [0, 0]
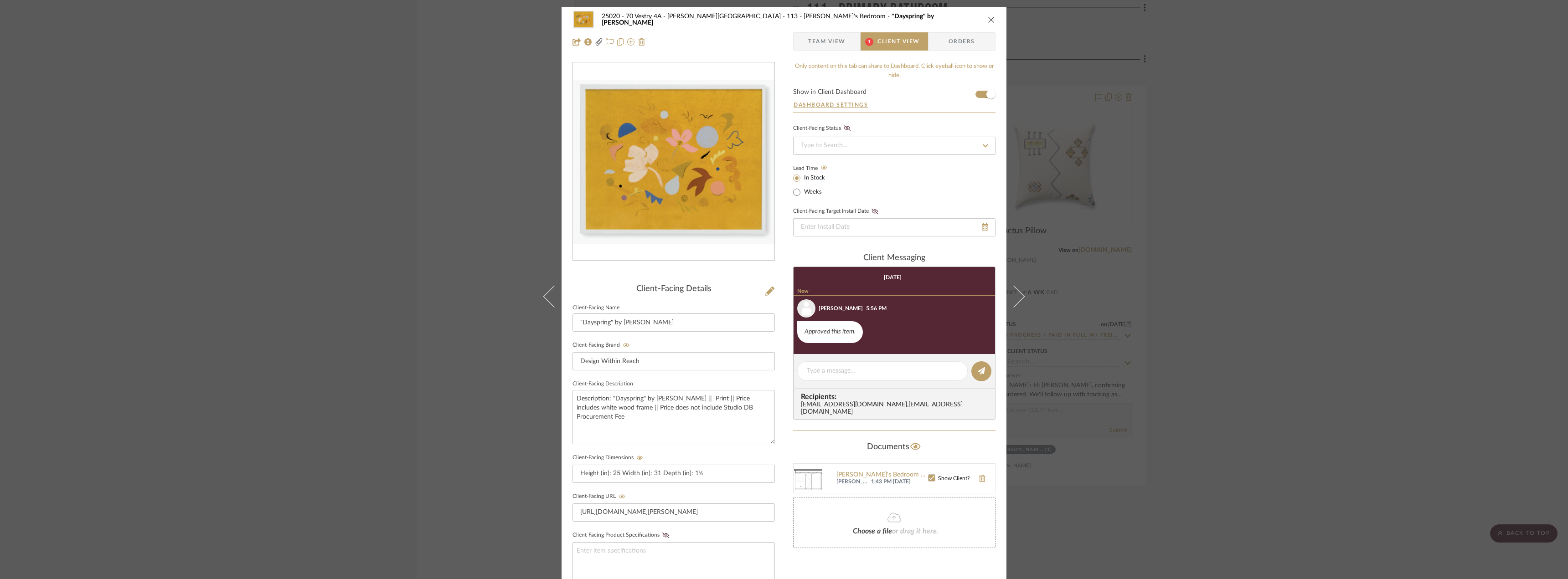
click at [828, 50] on span "Team View" at bounding box center [827, 41] width 38 height 18
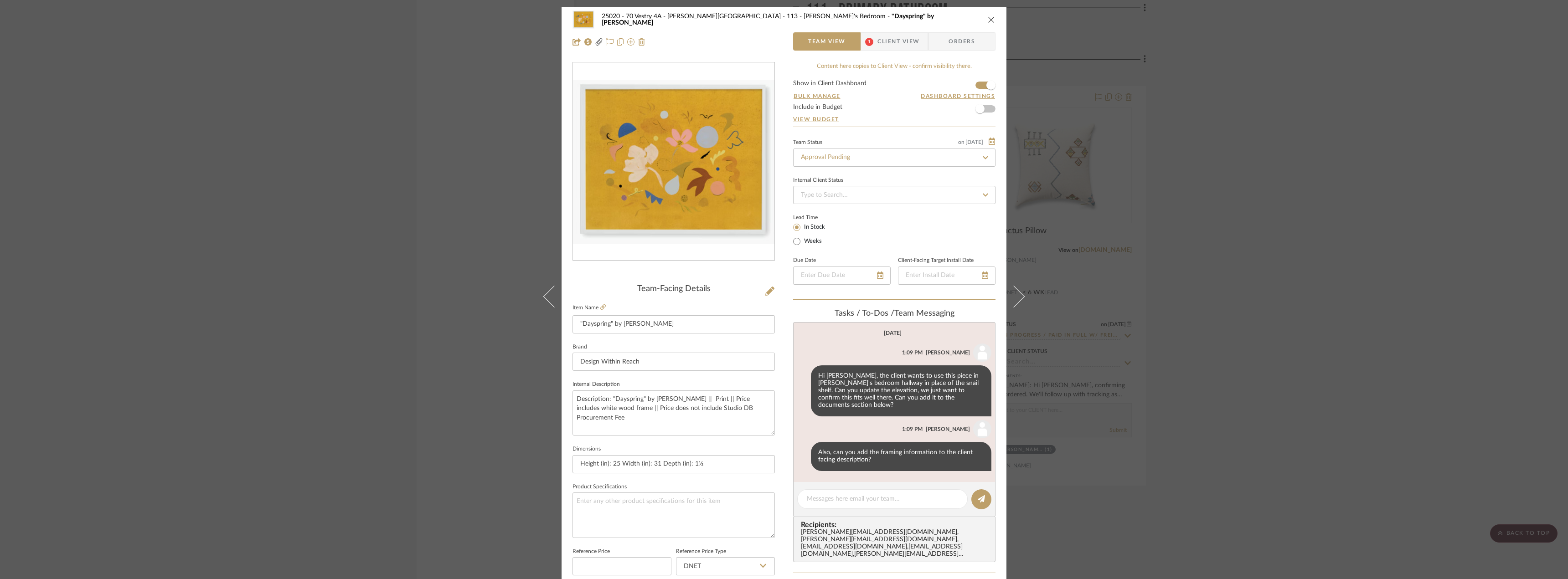
click at [1292, 323] on div "25020 - 70 Vestry 4A - [PERSON_NAME] 113 - [PERSON_NAME]'s Bedroom "Dayspring" …" at bounding box center [784, 290] width 1568 height 579
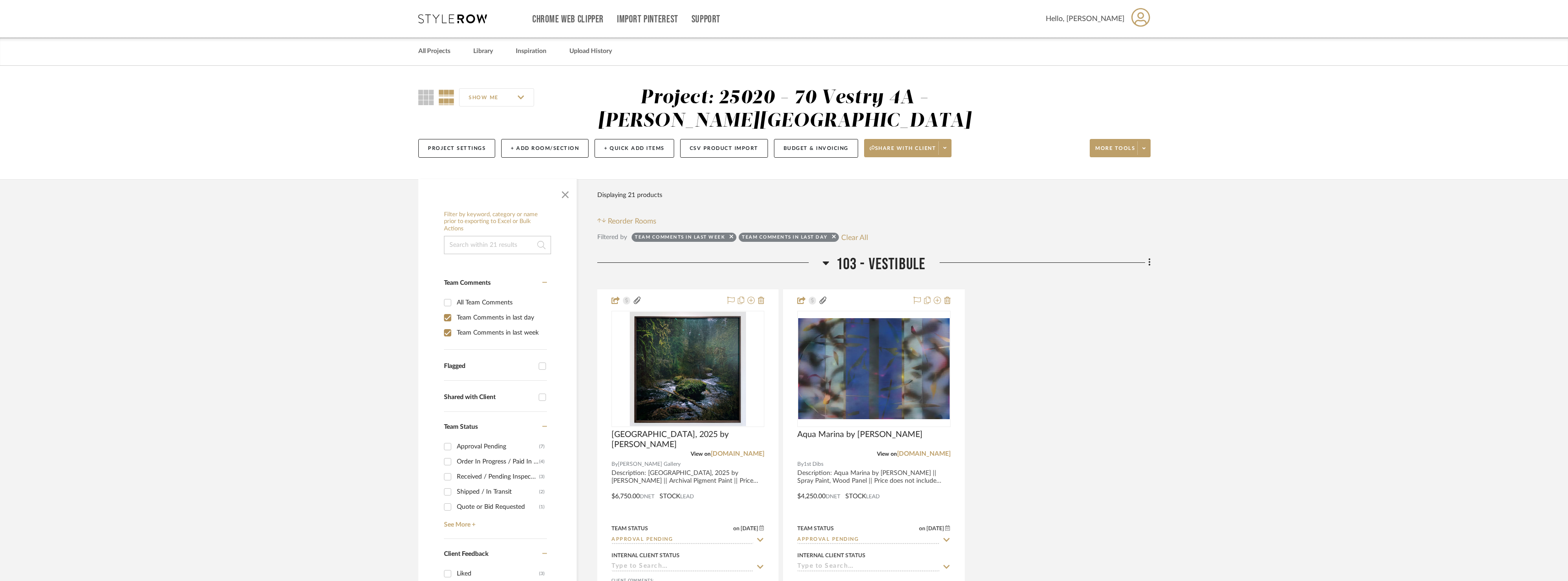
click at [1116, 369] on div "[GEOGRAPHIC_DATA], 2025 by [PERSON_NAME] View on [DOMAIN_NAME] By [PERSON_NAME]…" at bounding box center [873, 490] width 553 height 401
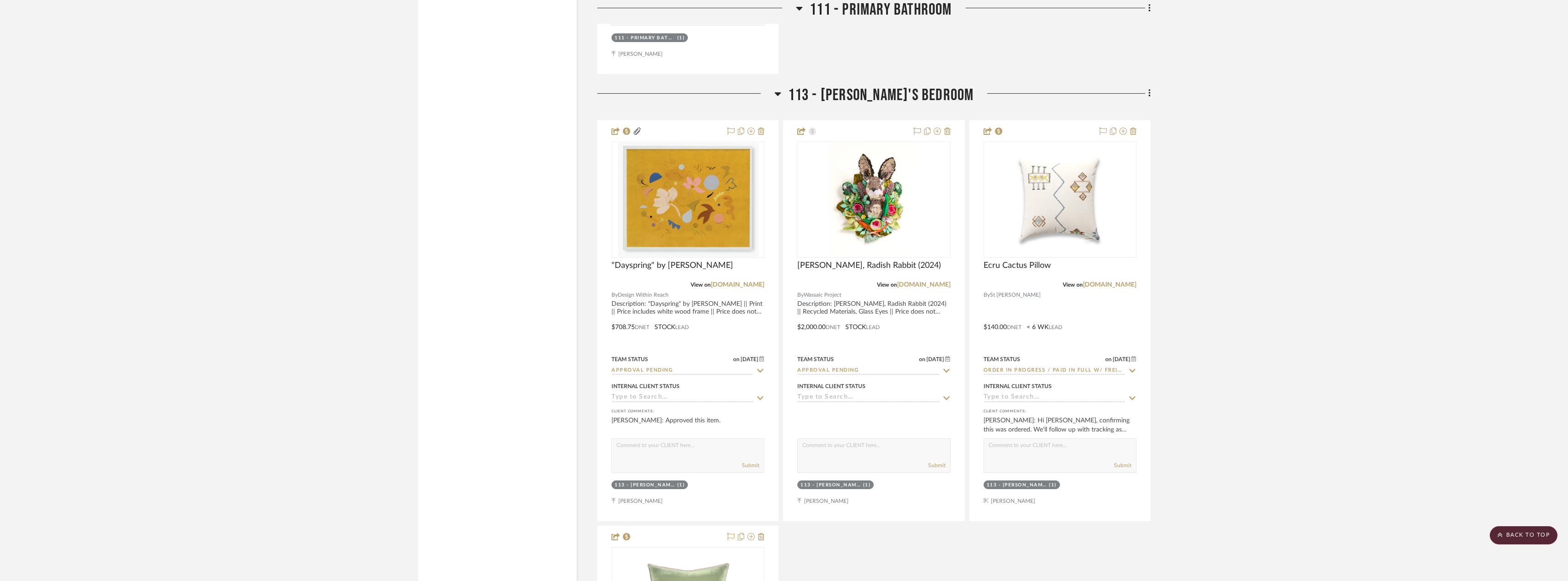
scroll to position [3430, 0]
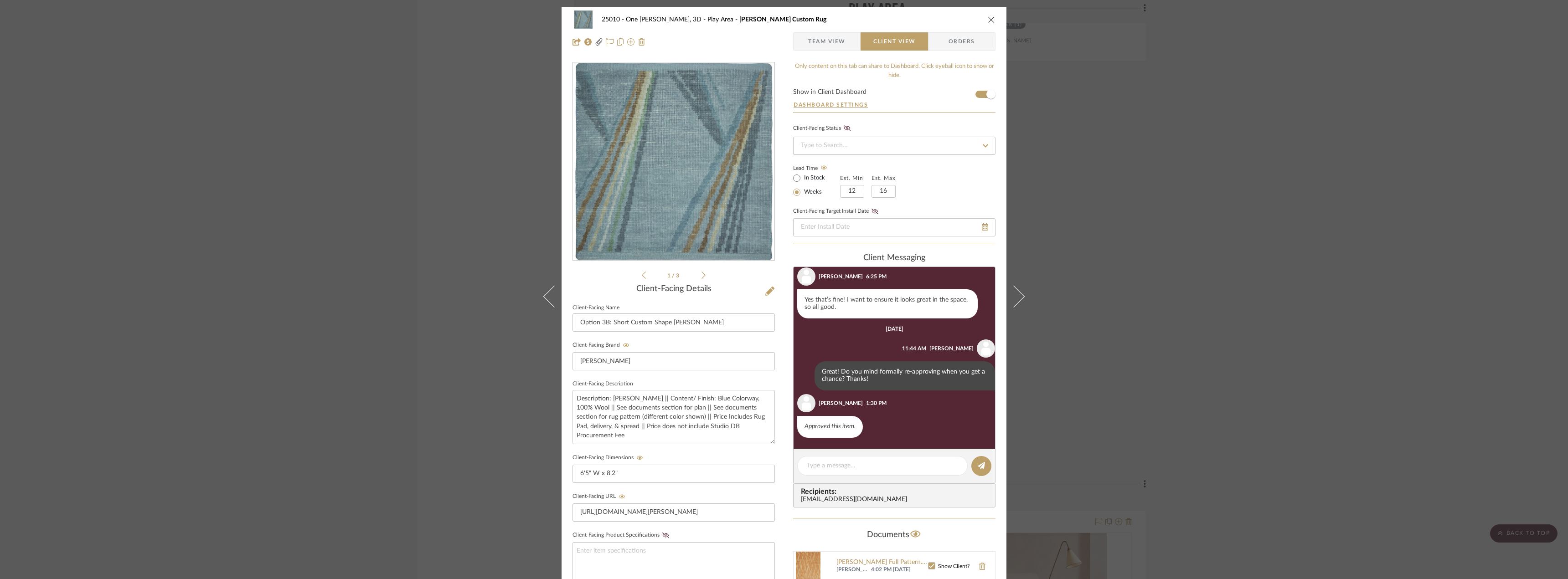
click at [1228, 198] on div "25010 - One Vandam, 3D Play Area Hanna Custom Rug Team View Client View Orders …" at bounding box center [784, 290] width 1568 height 579
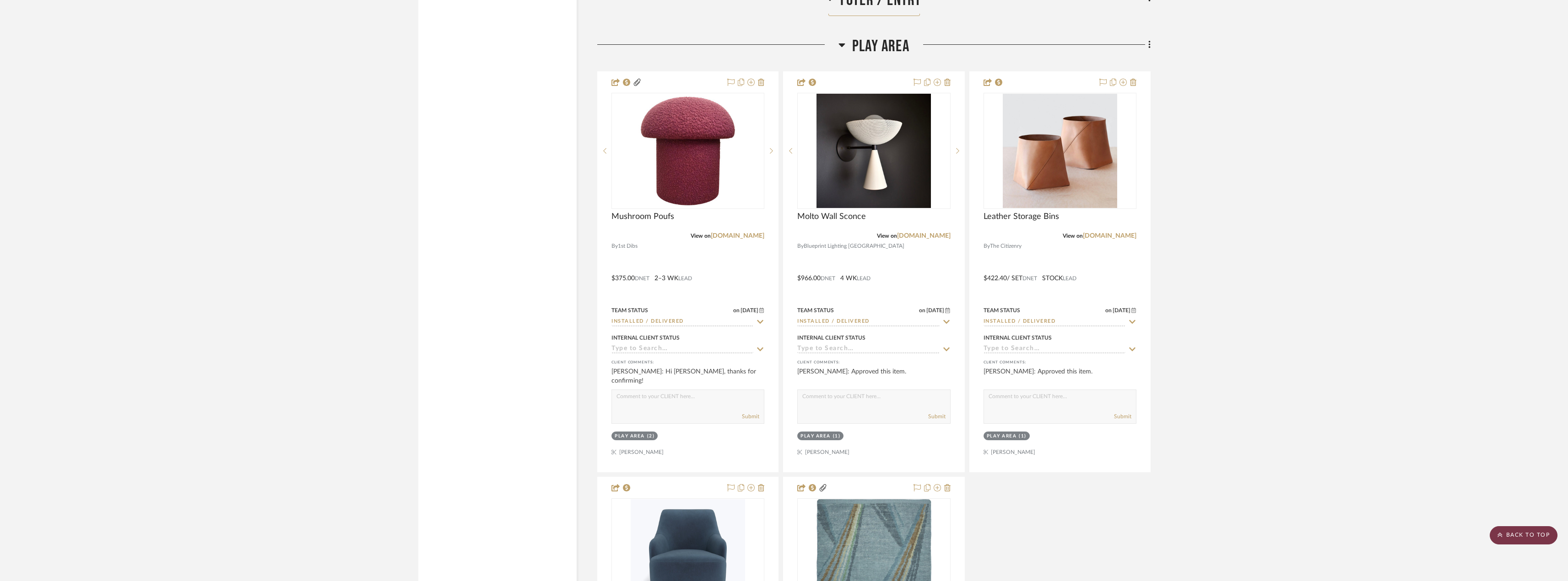
click at [1526, 530] on scroll-to-top-button "BACK TO TOP" at bounding box center [1523, 535] width 68 height 18
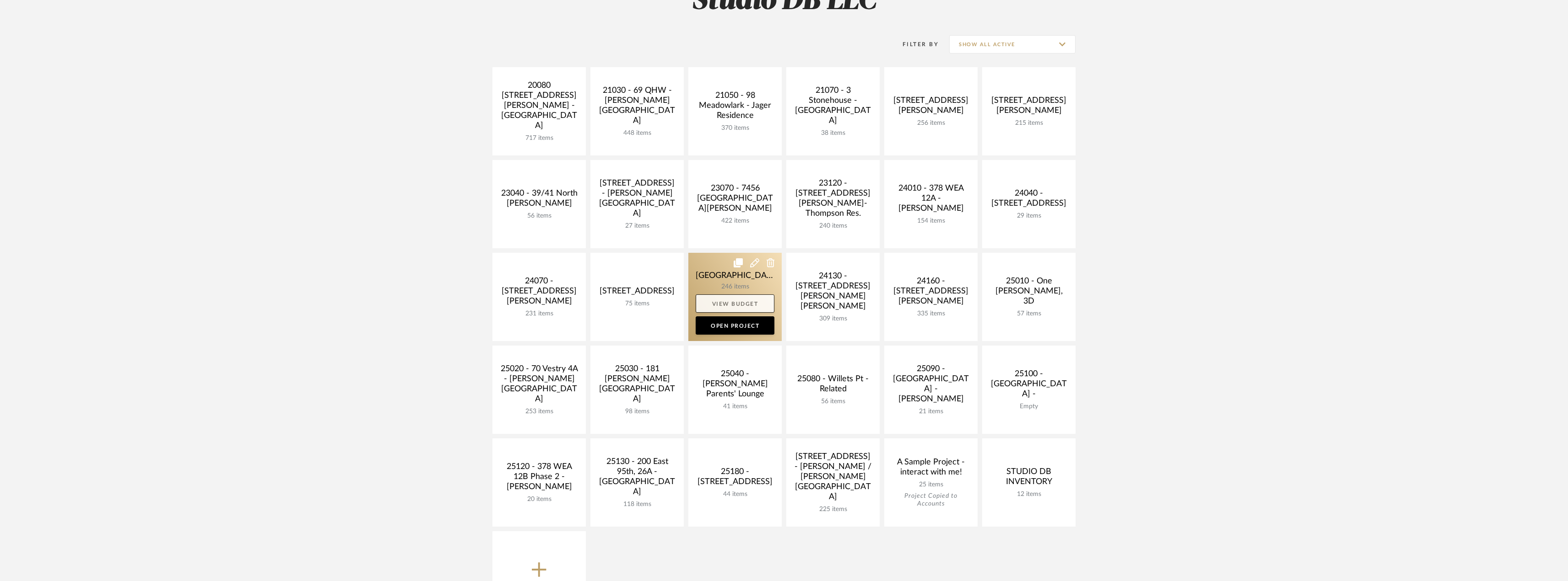
scroll to position [183, 0]
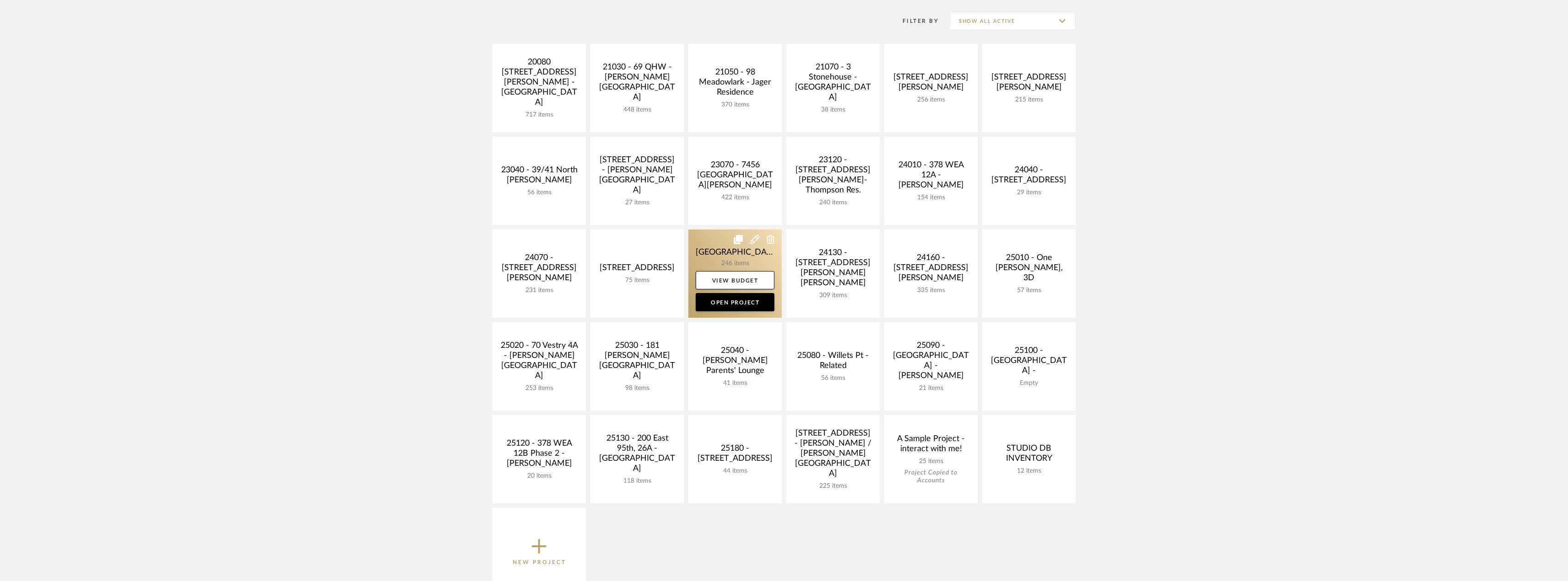
click at [723, 259] on link at bounding box center [735, 273] width 93 height 88
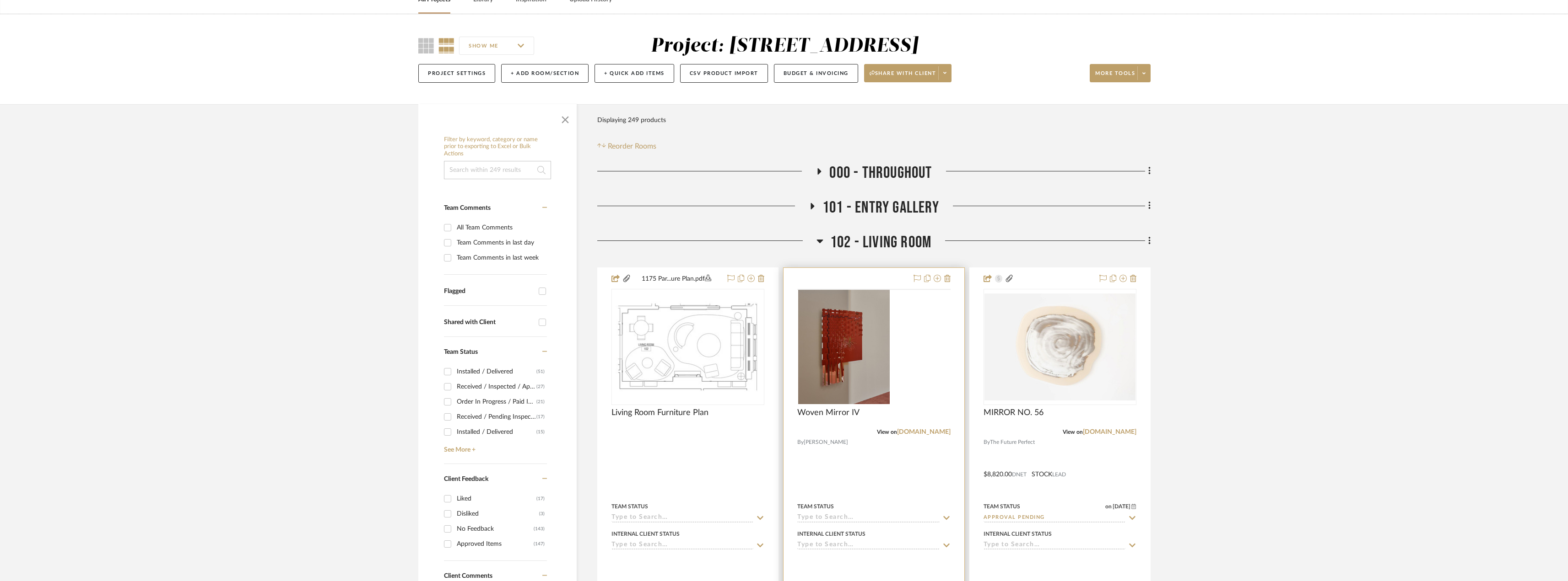
scroll to position [91, 0]
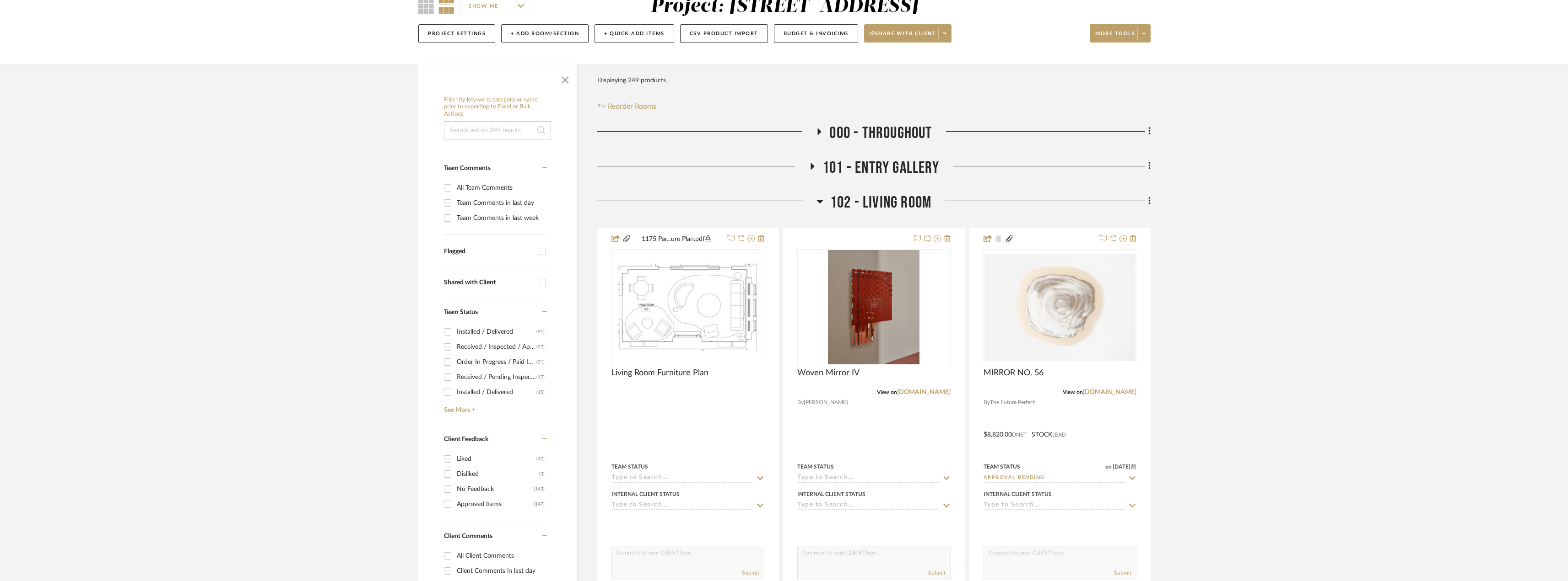
click at [819, 204] on icon at bounding box center [819, 201] width 7 height 11
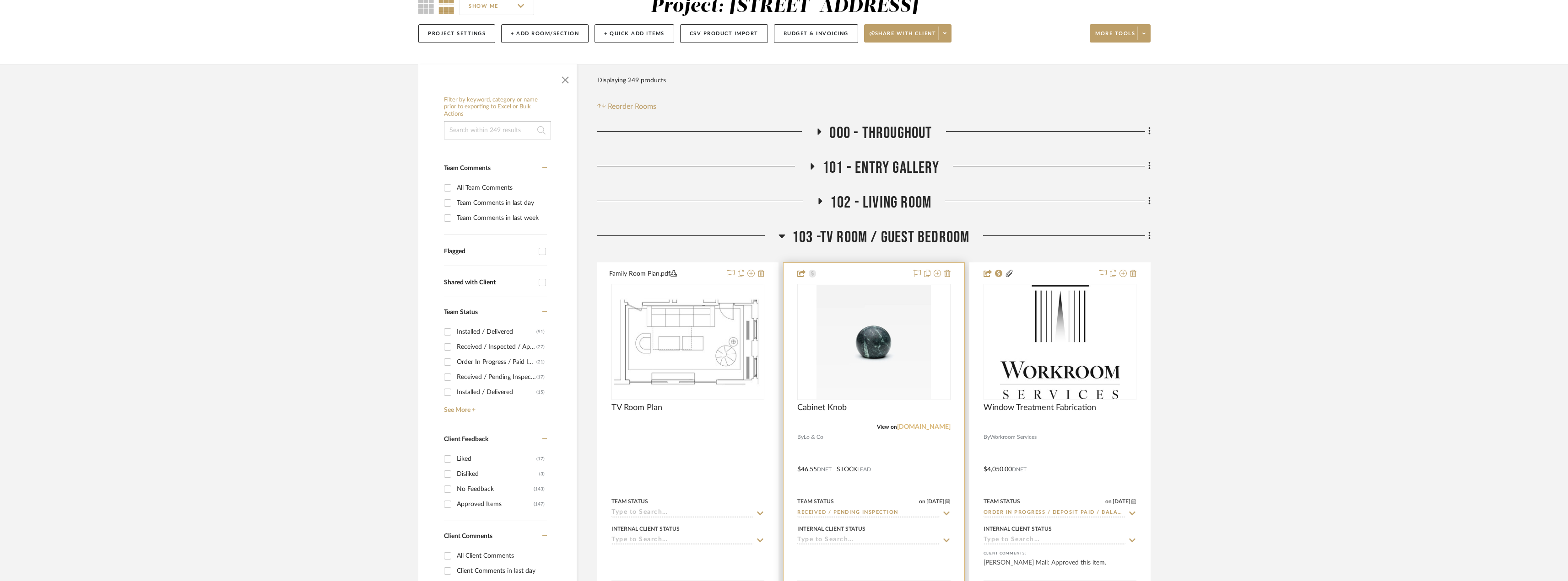
click at [915, 428] on link "sandiegohardware.com" at bounding box center [924, 427] width 53 height 6
click at [932, 430] on link "sandiegohardware.com" at bounding box center [924, 427] width 53 height 6
